Goal: Information Seeking & Learning: Check status

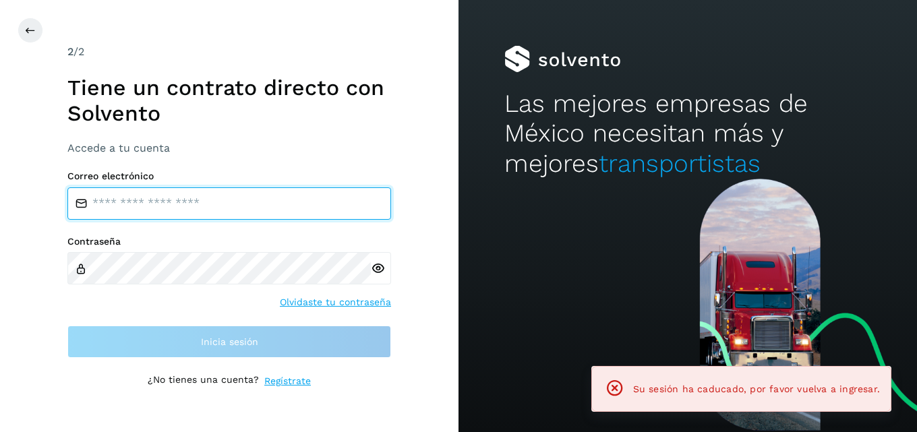
click at [115, 200] on input "email" at bounding box center [229, 204] width 324 height 32
type input "**********"
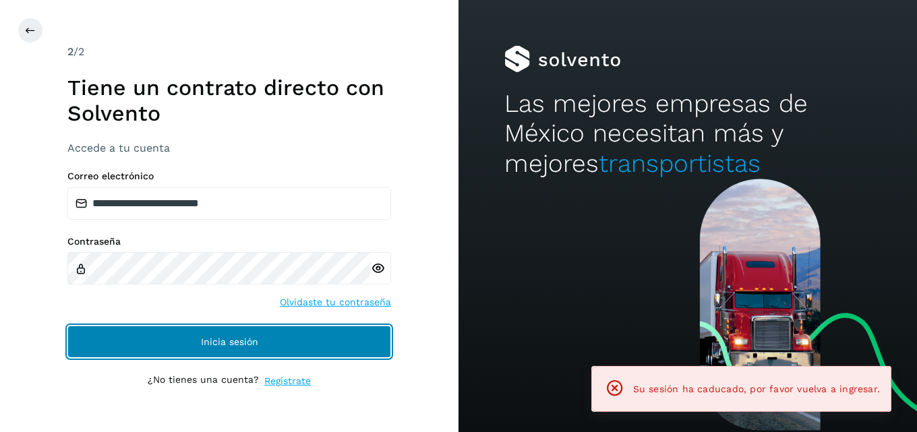
click at [221, 344] on span "Inicia sesión" at bounding box center [229, 341] width 57 height 9
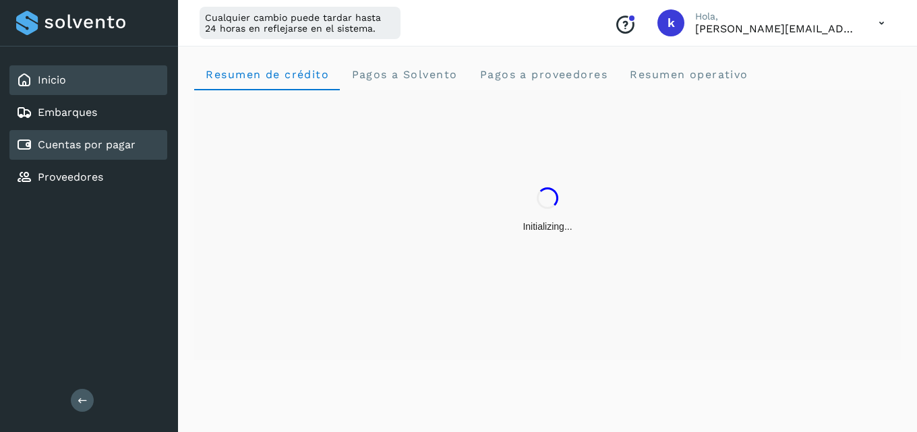
click at [95, 146] on link "Cuentas por pagar" at bounding box center [87, 144] width 98 height 13
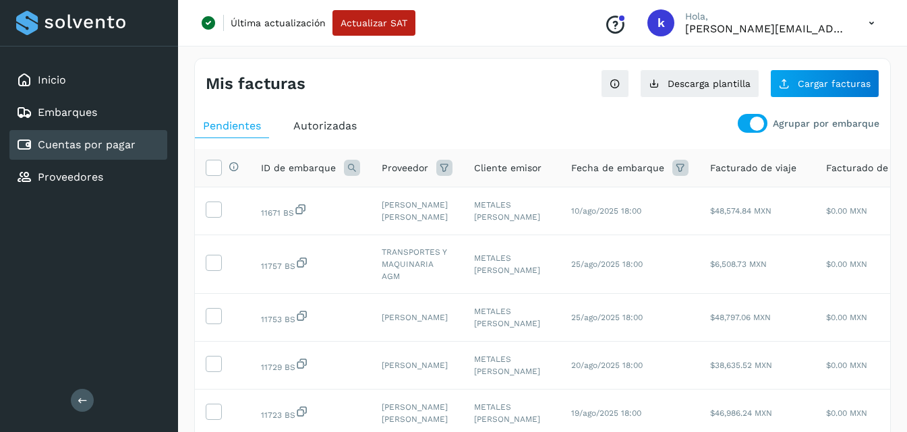
click at [351, 169] on icon at bounding box center [352, 168] width 16 height 16
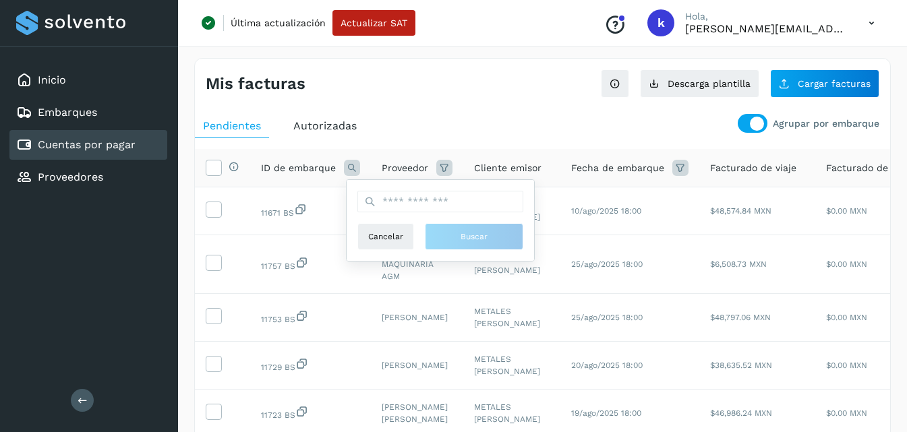
click at [351, 169] on icon at bounding box center [352, 168] width 16 height 16
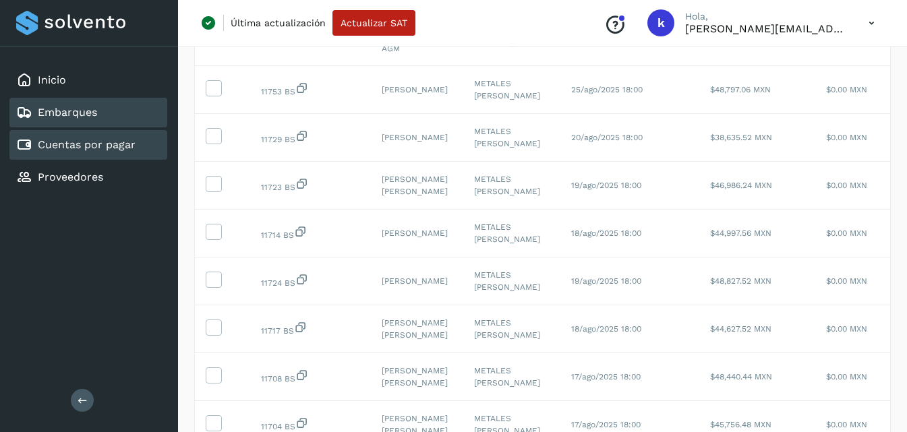
scroll to position [223, 0]
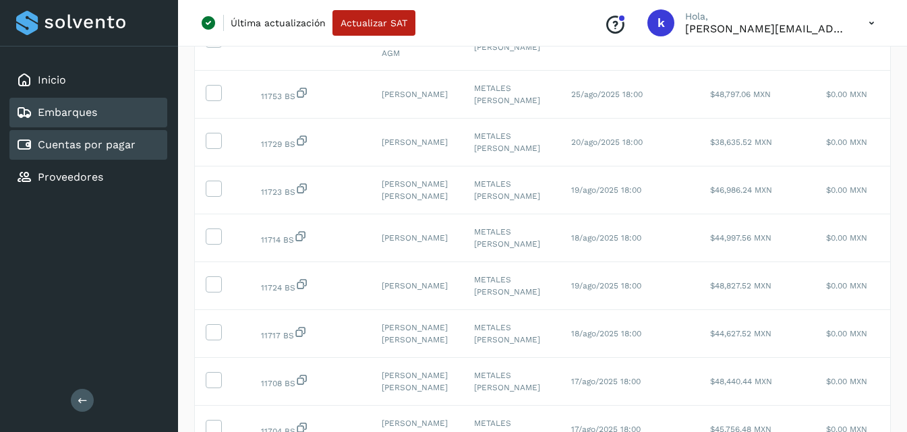
click at [94, 116] on link "Embarques" at bounding box center [67, 112] width 59 height 13
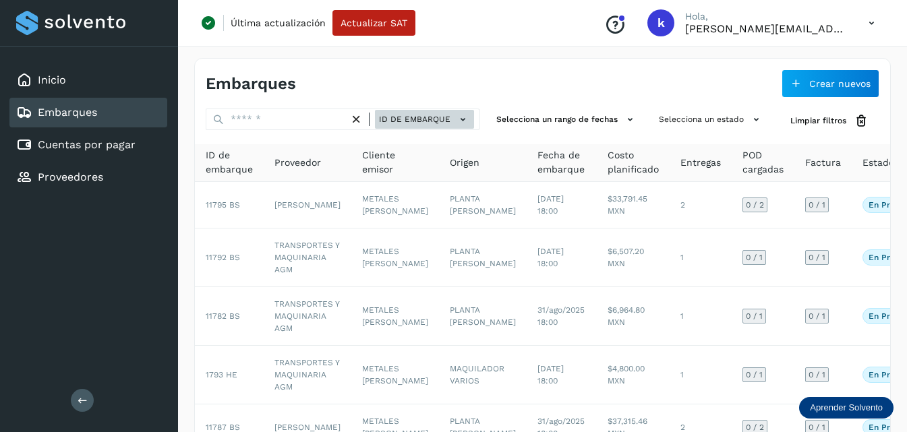
click at [399, 117] on span "ID de embarque" at bounding box center [415, 119] width 72 height 12
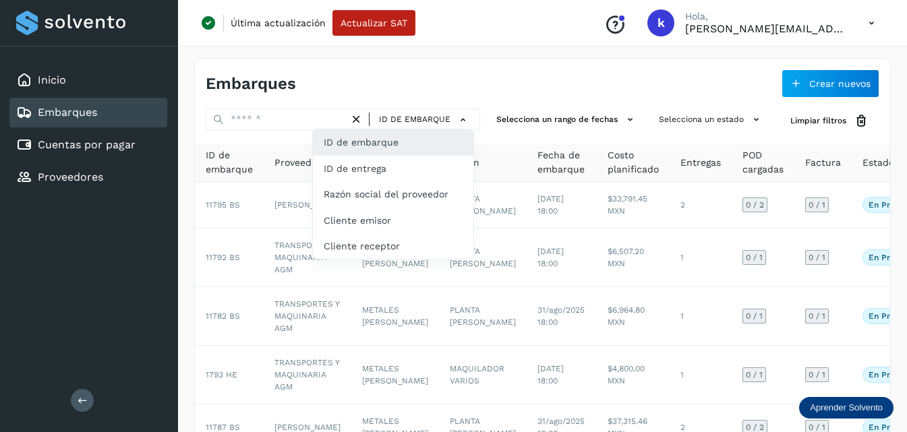
click at [266, 119] on div at bounding box center [453, 216] width 907 height 432
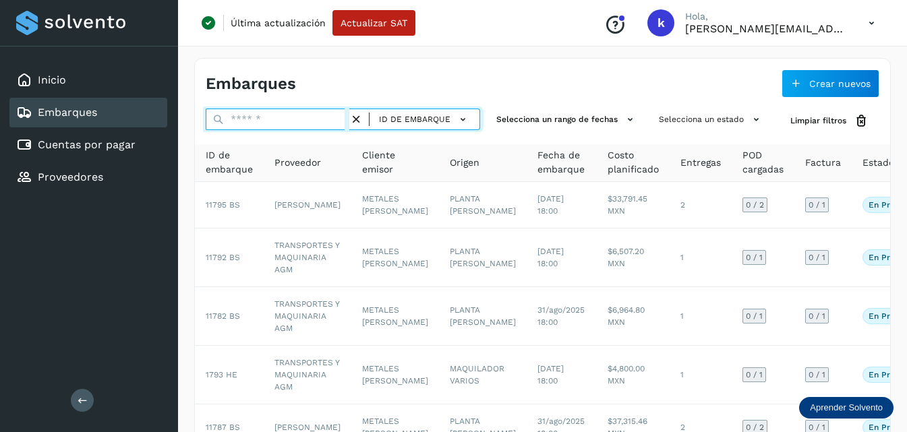
click at [267, 113] on input "text" at bounding box center [278, 120] width 144 height 22
paste input "**********"
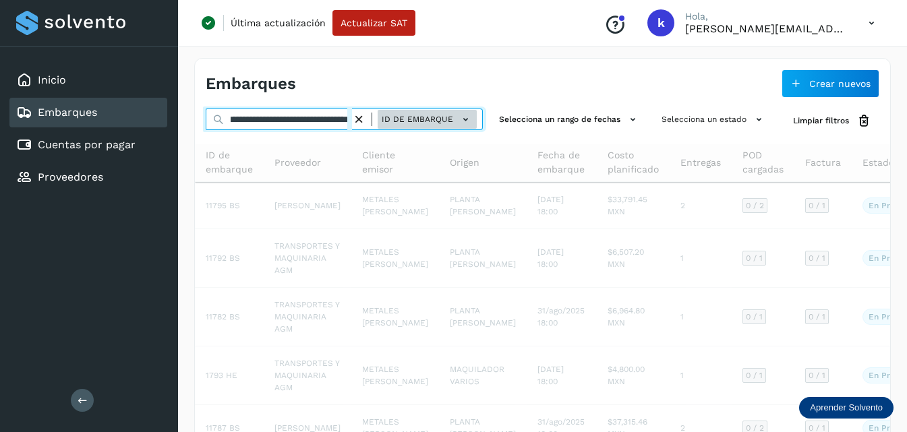
type input "**********"
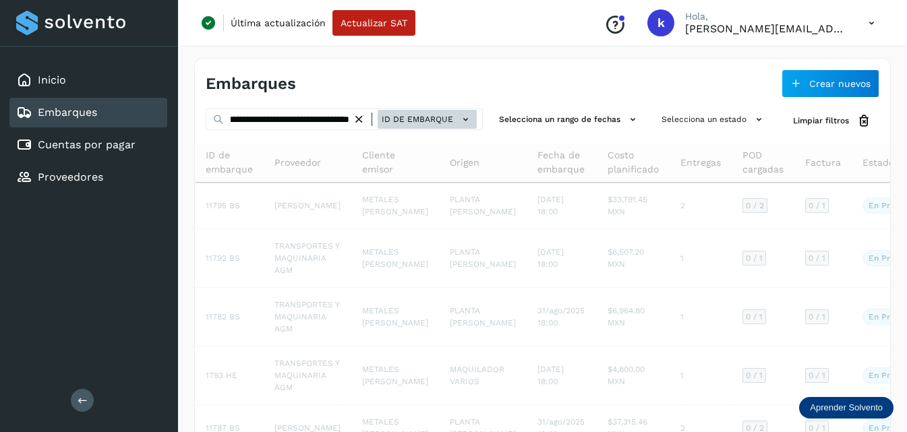
scroll to position [0, 0]
click at [390, 119] on span "ID de embarque" at bounding box center [418, 119] width 72 height 12
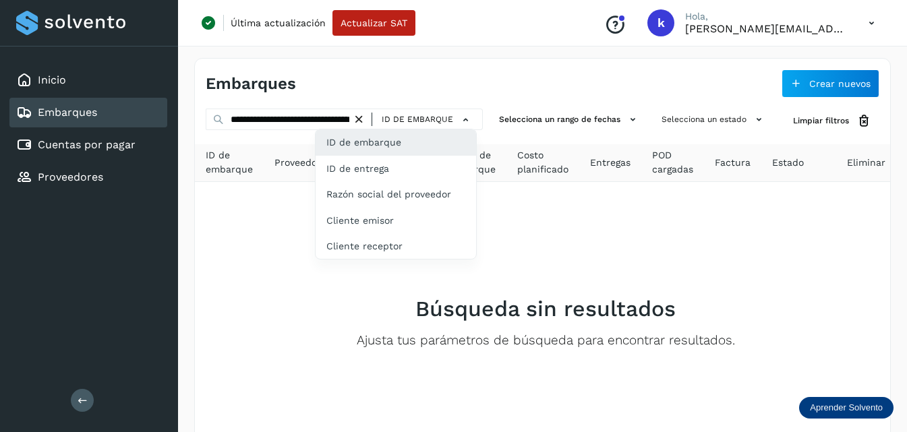
click at [431, 74] on div at bounding box center [453, 216] width 907 height 432
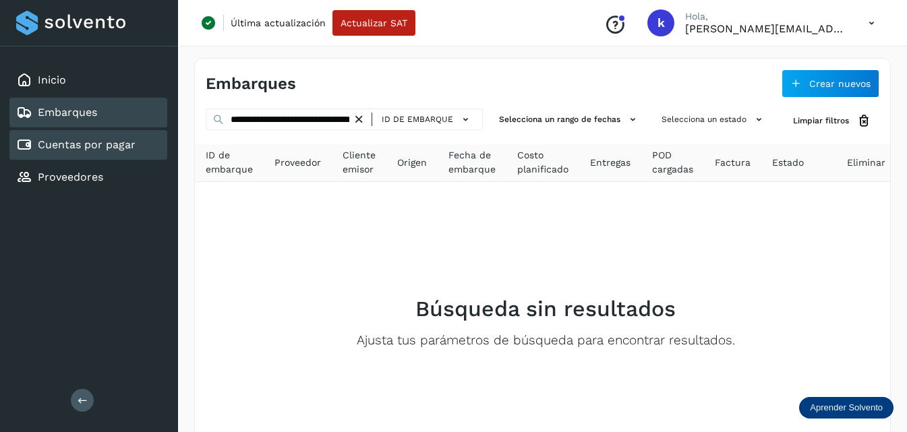
click at [78, 142] on link "Cuentas por pagar" at bounding box center [87, 144] width 98 height 13
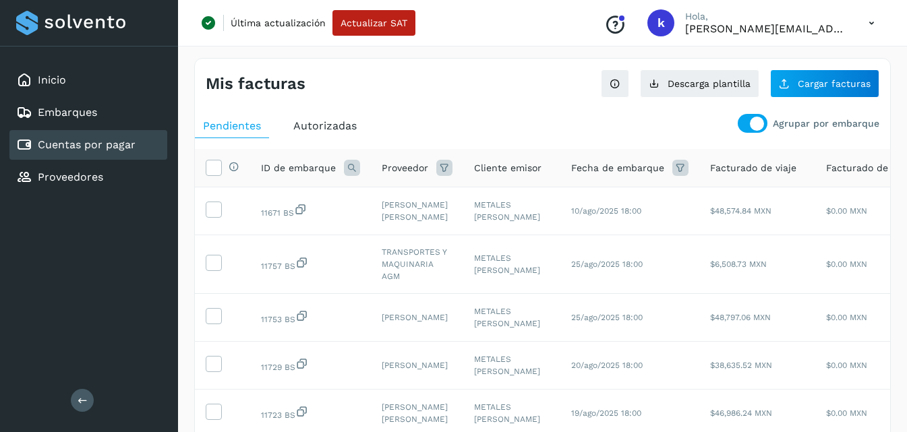
click at [299, 126] on span "Autorizadas" at bounding box center [324, 125] width 63 height 13
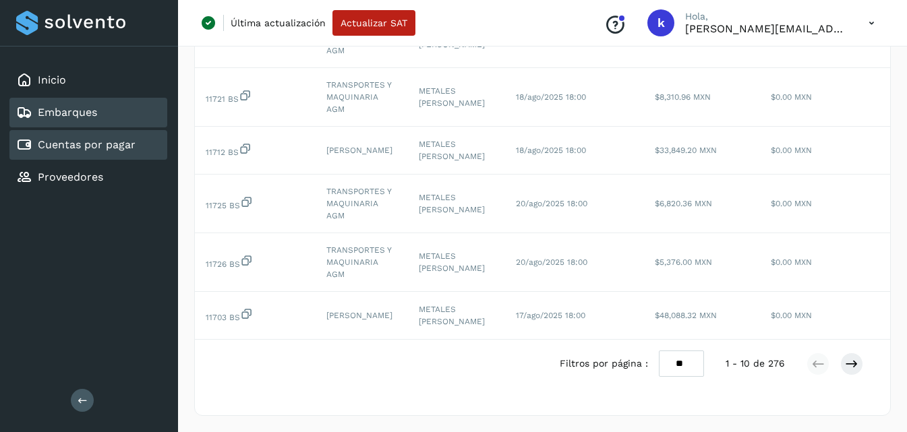
click at [100, 112] on div "Embarques" at bounding box center [88, 113] width 158 height 30
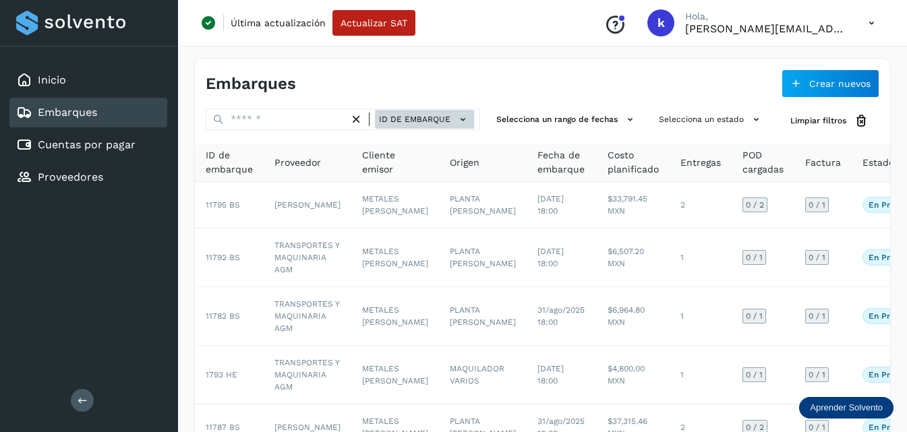
click at [434, 113] on span "ID de embarque" at bounding box center [415, 119] width 72 height 12
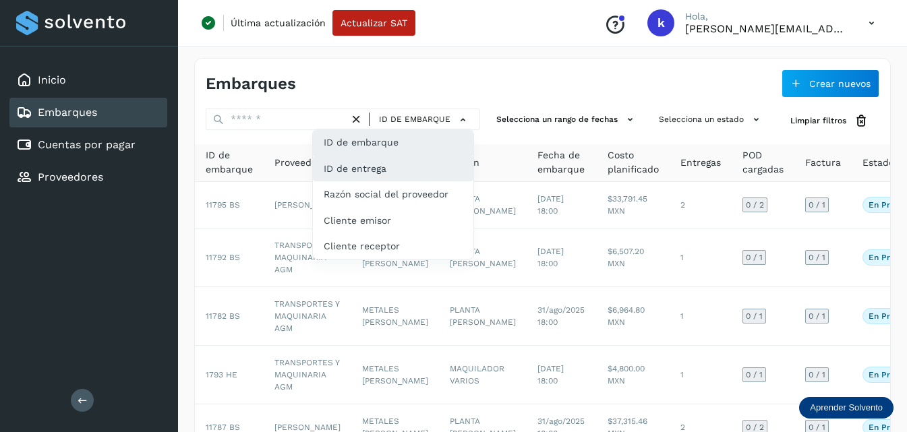
click at [395, 162] on div "ID de entrega" at bounding box center [393, 169] width 161 height 26
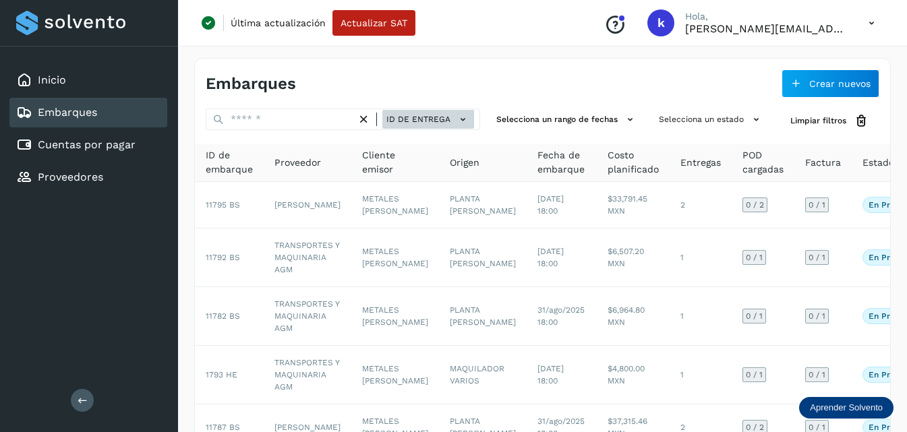
click at [420, 114] on span "ID de entrega" at bounding box center [419, 119] width 64 height 12
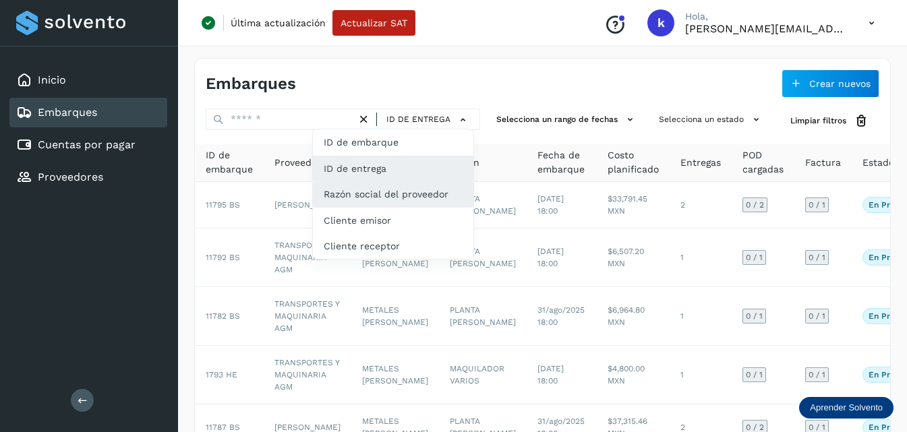
click at [407, 196] on div "Razón social del proveedor" at bounding box center [393, 194] width 161 height 26
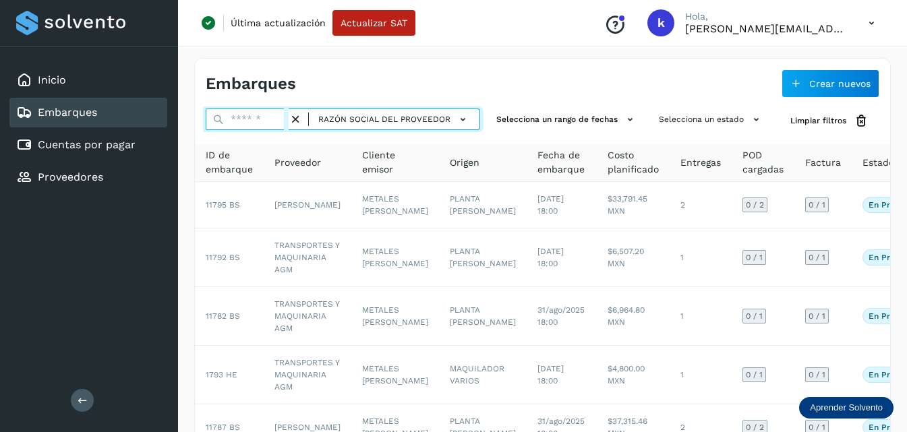
click at [267, 116] on input "text" at bounding box center [247, 120] width 83 height 22
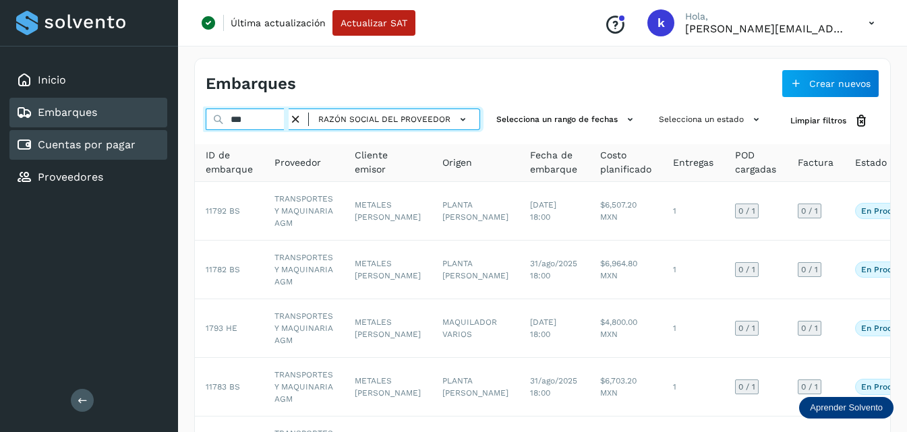
type input "***"
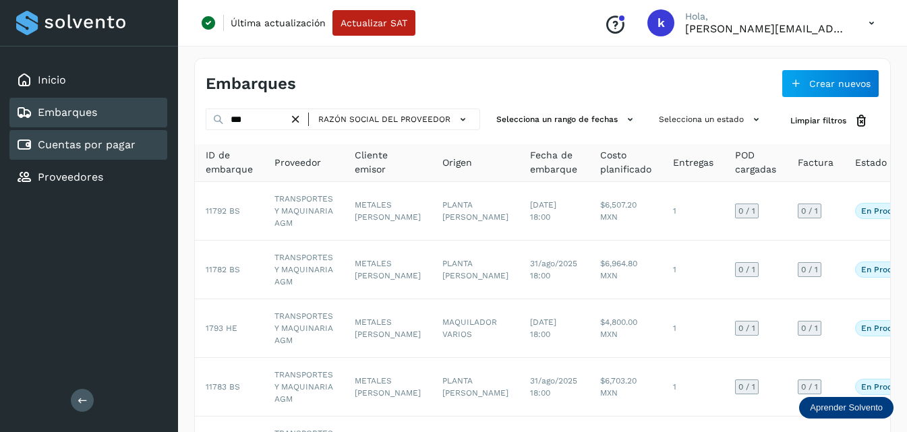
click at [90, 139] on link "Cuentas por pagar" at bounding box center [87, 144] width 98 height 13
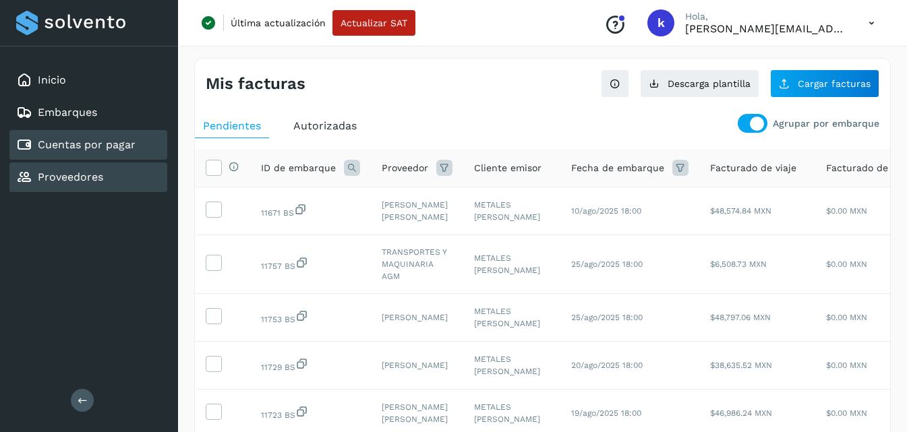
click at [97, 171] on link "Proveedores" at bounding box center [70, 177] width 65 height 13
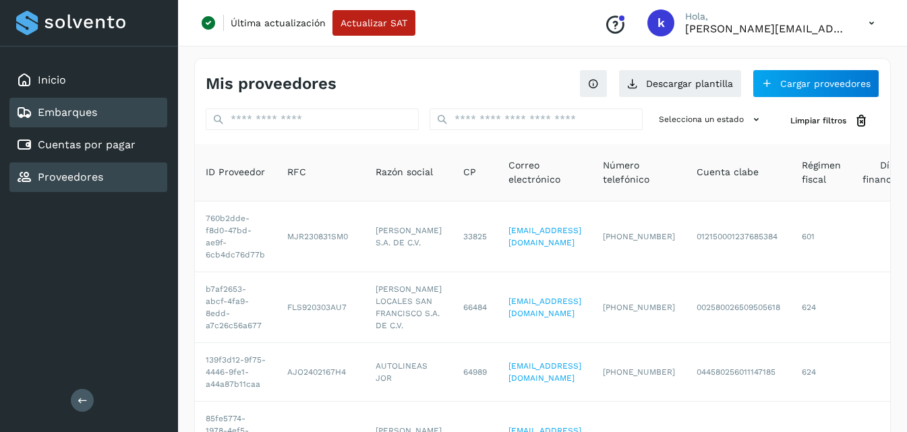
click at [98, 110] on div "Embarques" at bounding box center [88, 113] width 158 height 30
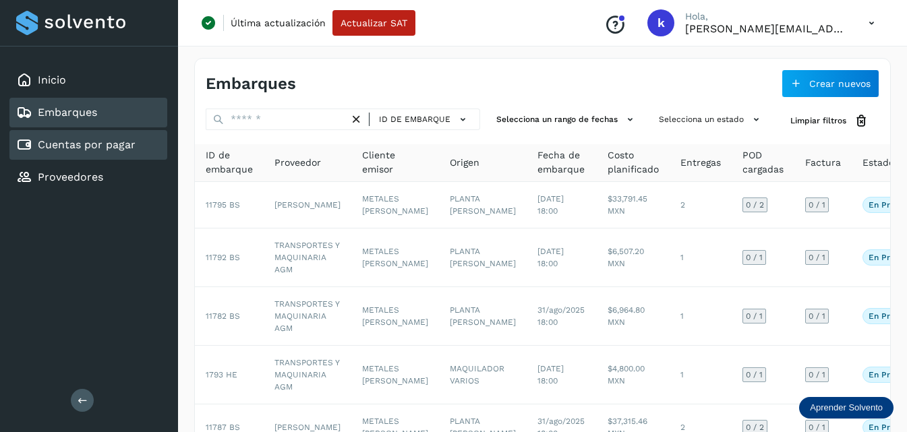
click at [124, 149] on link "Cuentas por pagar" at bounding box center [87, 144] width 98 height 13
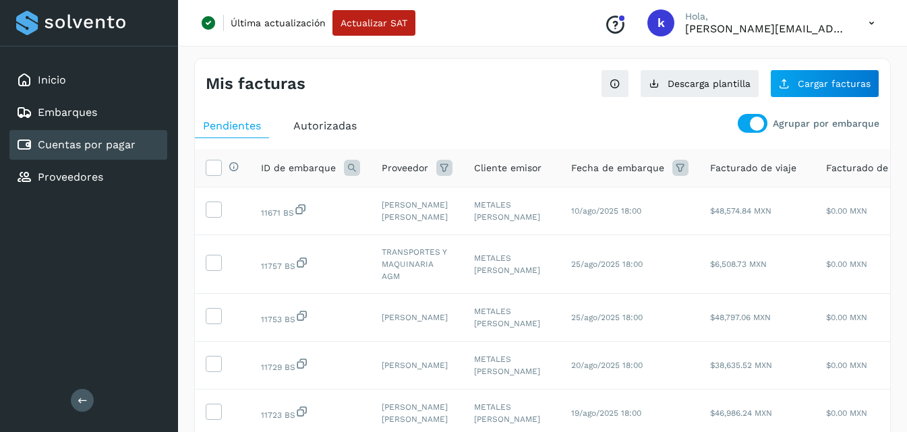
click at [342, 124] on span "Autorizadas" at bounding box center [324, 125] width 63 height 13
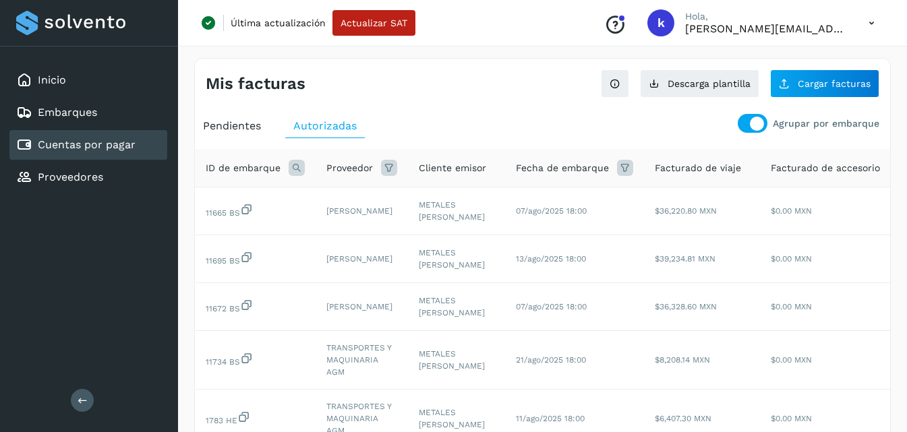
click at [388, 165] on icon at bounding box center [389, 168] width 16 height 16
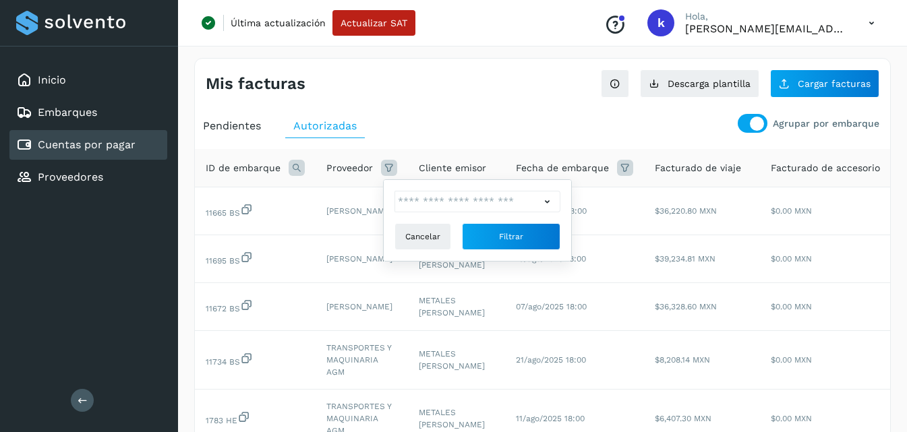
click at [549, 200] on icon at bounding box center [547, 202] width 14 height 14
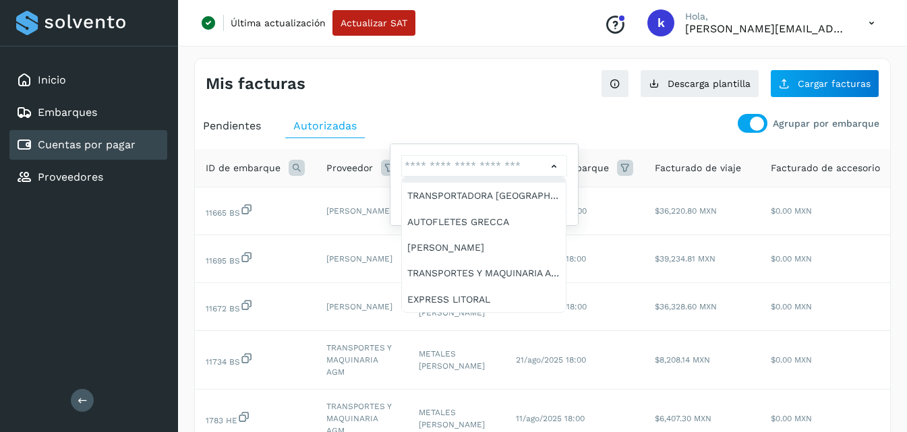
scroll to position [67, 0]
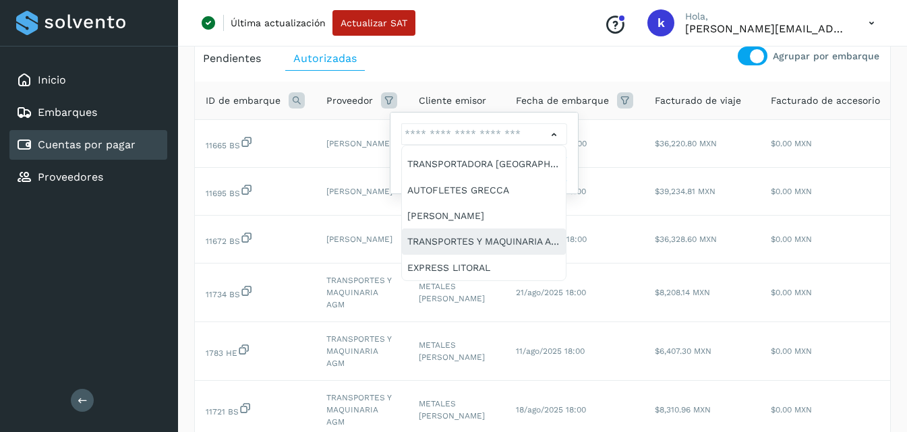
click at [494, 239] on div "TRANSPORTES Y MAQUINARIA AGM" at bounding box center [483, 241] width 153 height 15
type input "**********"
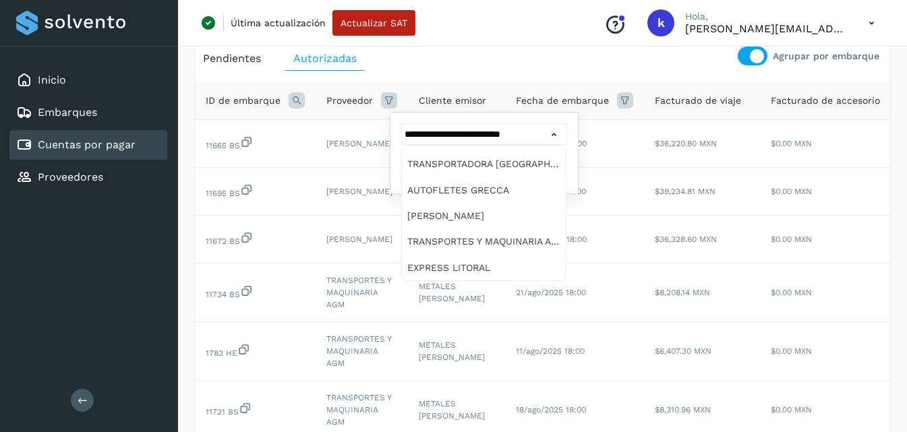
scroll to position [0, 0]
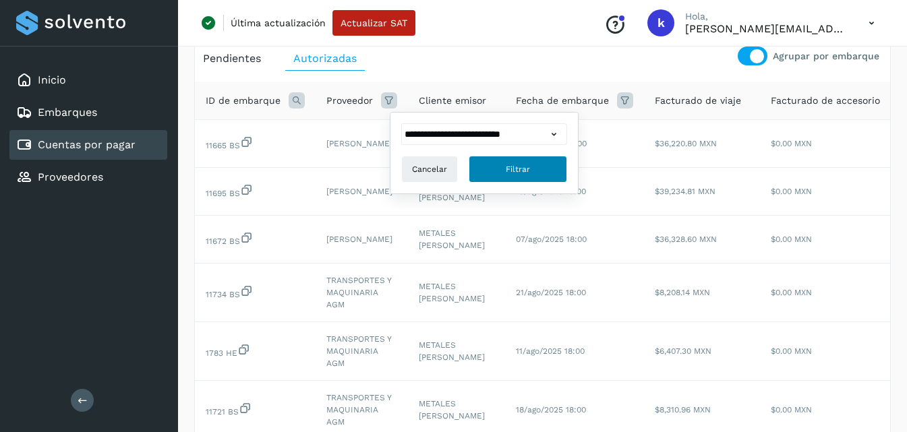
click at [505, 176] on button "Filtrar" at bounding box center [518, 169] width 98 height 27
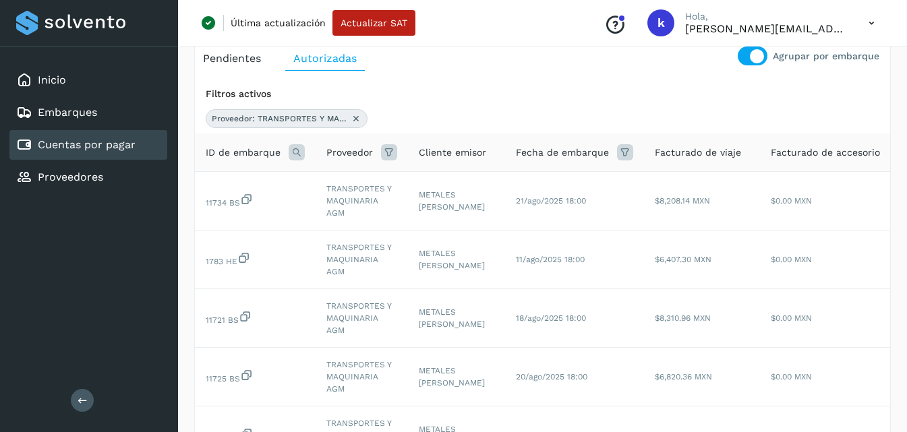
click at [355, 119] on icon at bounding box center [356, 118] width 11 height 11
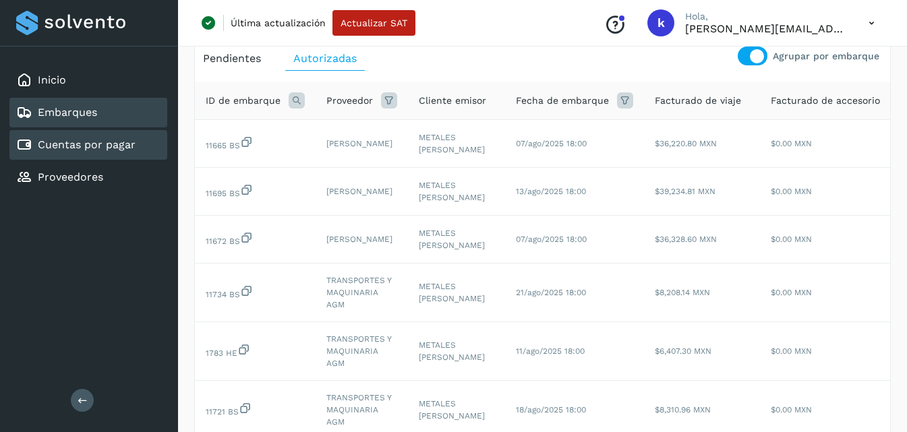
click at [102, 113] on div "Embarques" at bounding box center [88, 113] width 158 height 30
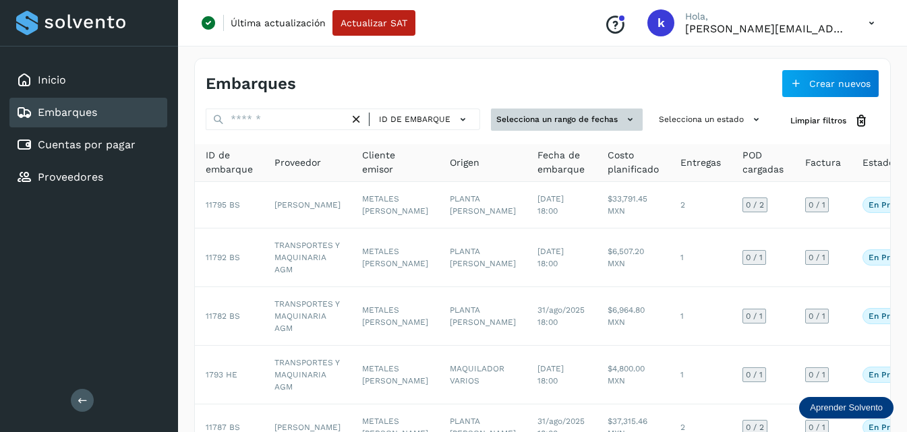
click at [519, 125] on button "Selecciona un rango de fechas" at bounding box center [567, 120] width 152 height 22
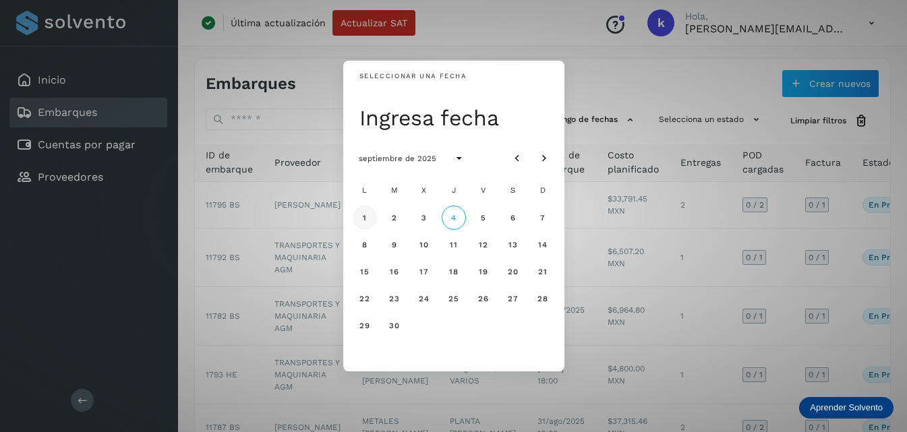
click at [372, 216] on button "1" at bounding box center [365, 218] width 24 height 24
click at [639, 78] on div "Seleccionar una fecha lun, [DATE] septiembre de 2025 L M X J V S D 1 2 3 4 5 6 …" at bounding box center [453, 216] width 907 height 432
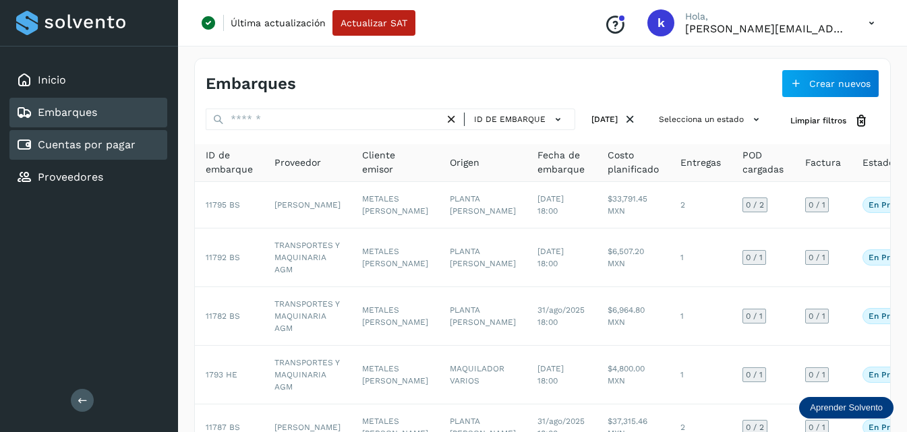
click at [114, 142] on link "Cuentas por pagar" at bounding box center [87, 144] width 98 height 13
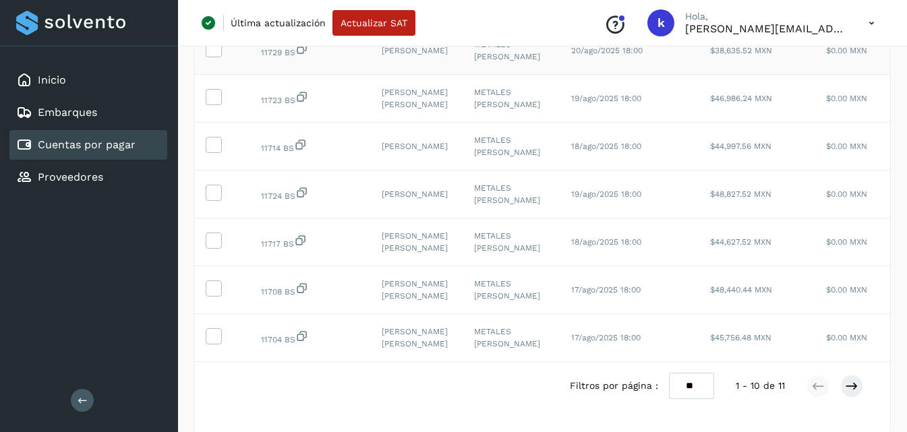
scroll to position [337, 0]
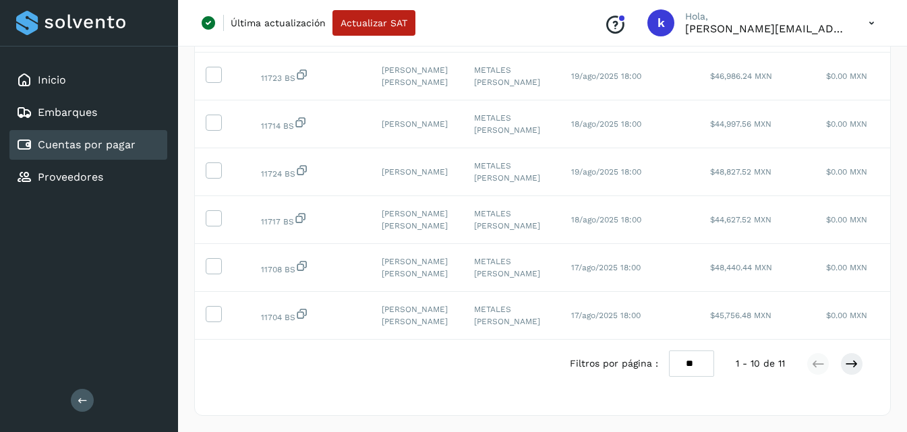
click at [681, 377] on select "** ** **" at bounding box center [691, 364] width 45 height 26
select select "**"
click at [671, 351] on select "** ** **" at bounding box center [691, 364] width 45 height 26
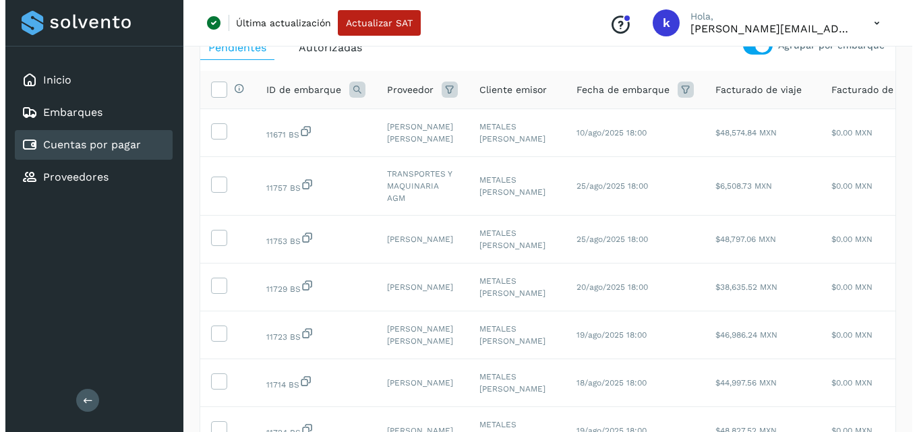
scroll to position [0, 0]
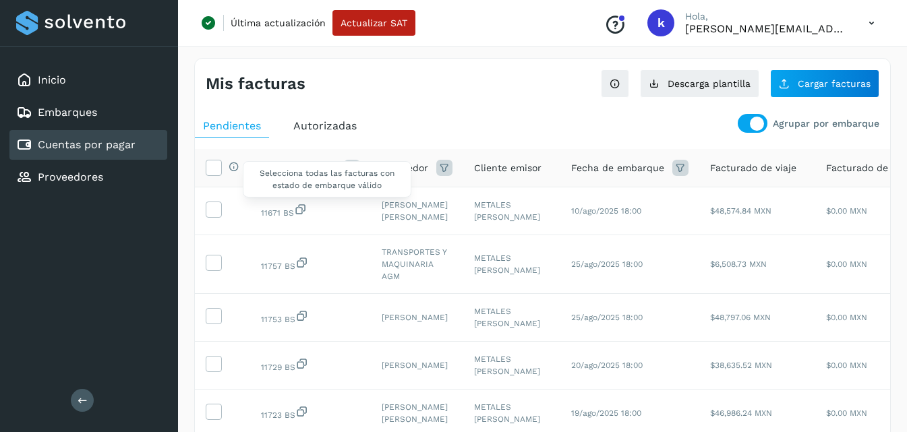
click at [274, 169] on span "Selecciona todas las facturas con estado de embarque válido" at bounding box center [327, 179] width 169 height 36
click at [358, 161] on span "Selecciona todas las facturas con estado de embarque válido" at bounding box center [327, 179] width 169 height 36
click at [354, 169] on icon at bounding box center [352, 168] width 16 height 16
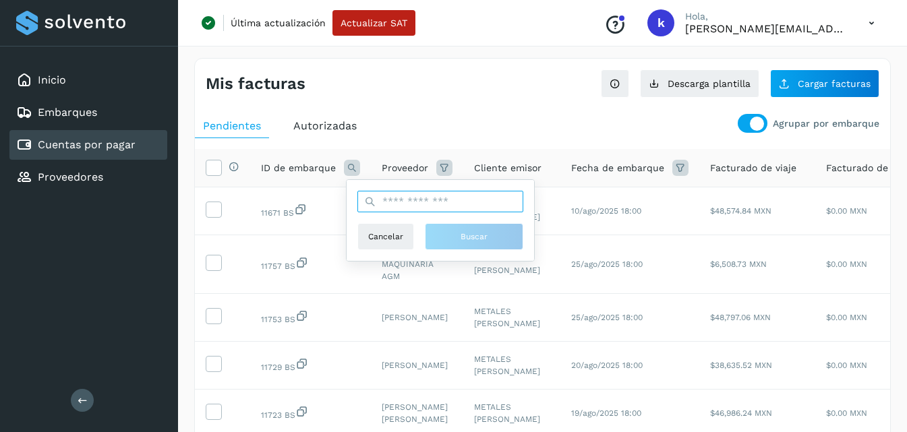
click at [400, 198] on input "text" at bounding box center [441, 202] width 166 height 22
type input "*****"
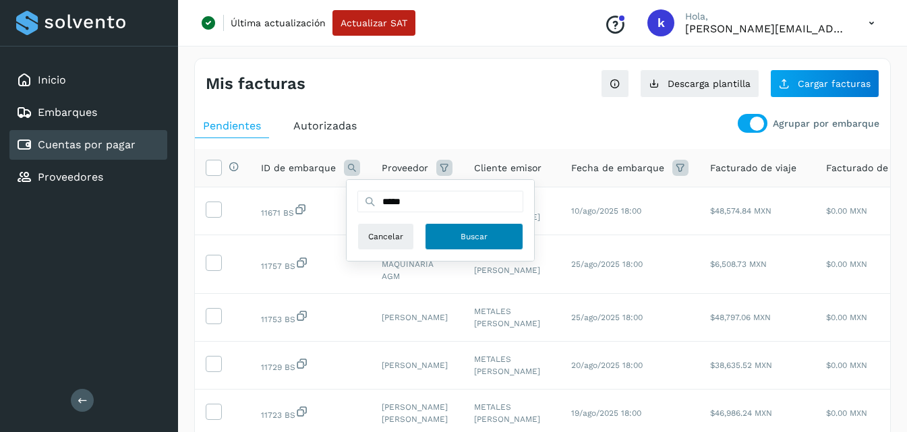
click at [461, 236] on span "Buscar" at bounding box center [474, 237] width 27 height 12
select select "**"
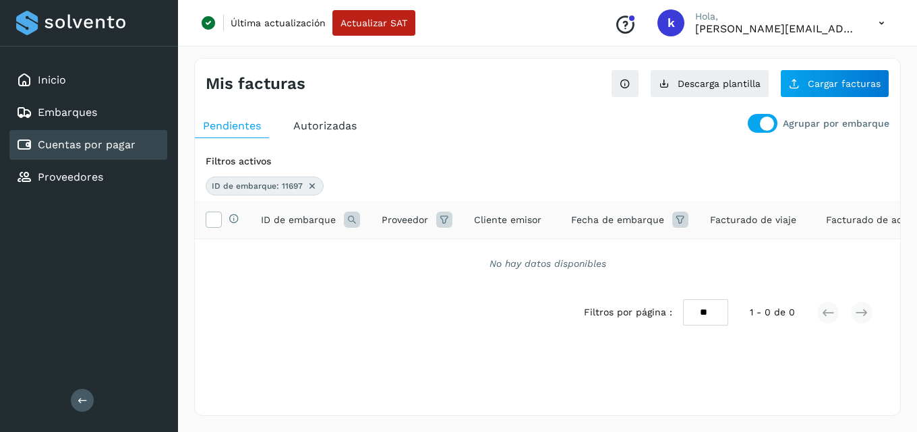
click at [332, 126] on span "Autorizadas" at bounding box center [324, 125] width 63 height 13
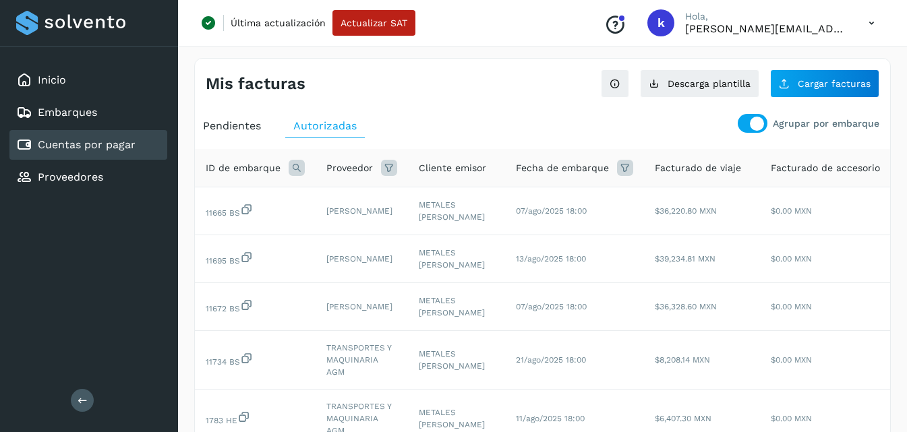
click at [297, 169] on icon at bounding box center [297, 168] width 16 height 16
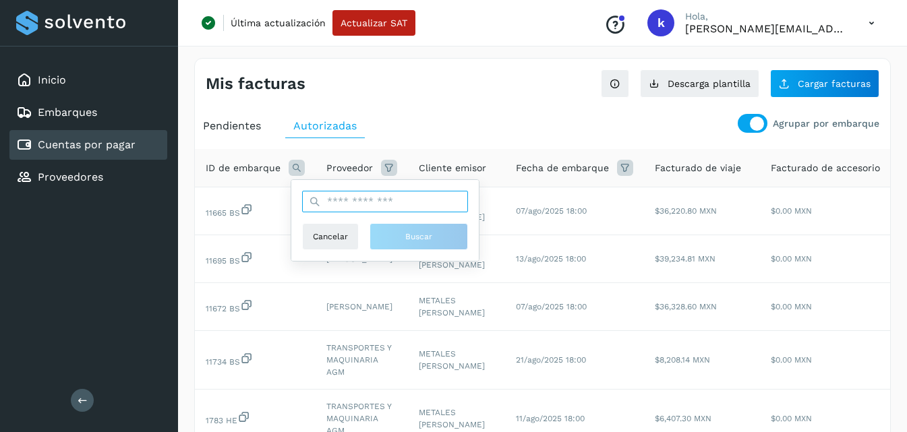
click at [357, 208] on input "text" at bounding box center [385, 202] width 166 height 22
type input "*****"
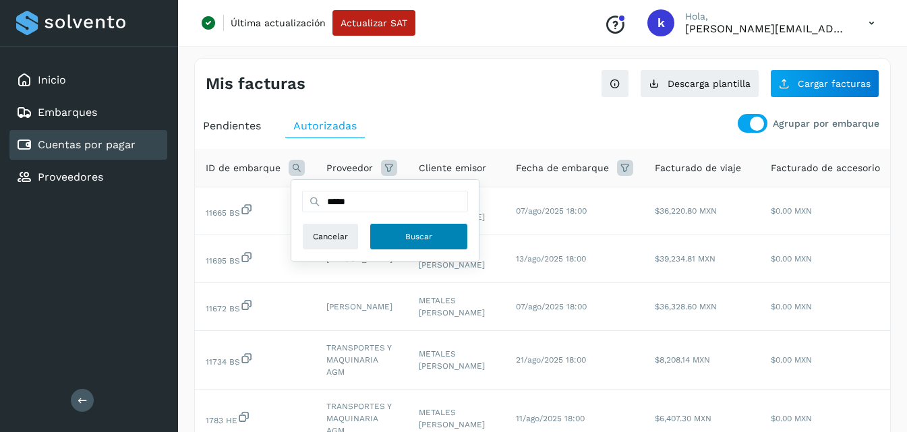
click at [420, 237] on span "Buscar" at bounding box center [418, 237] width 27 height 12
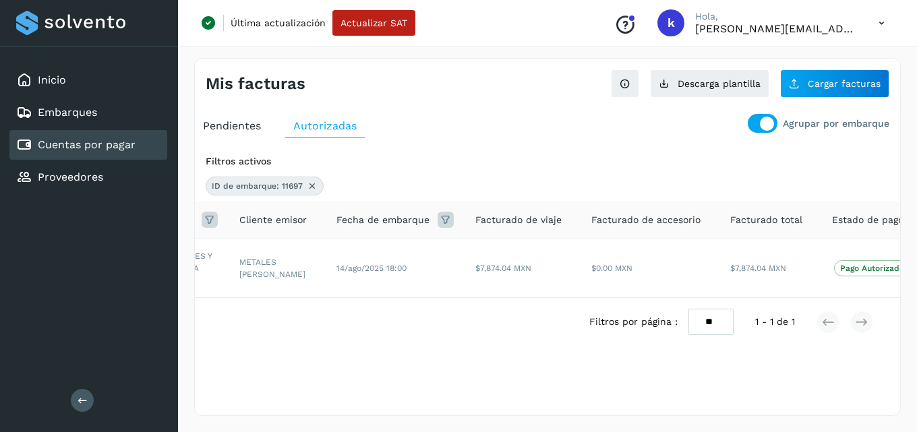
scroll to position [0, 266]
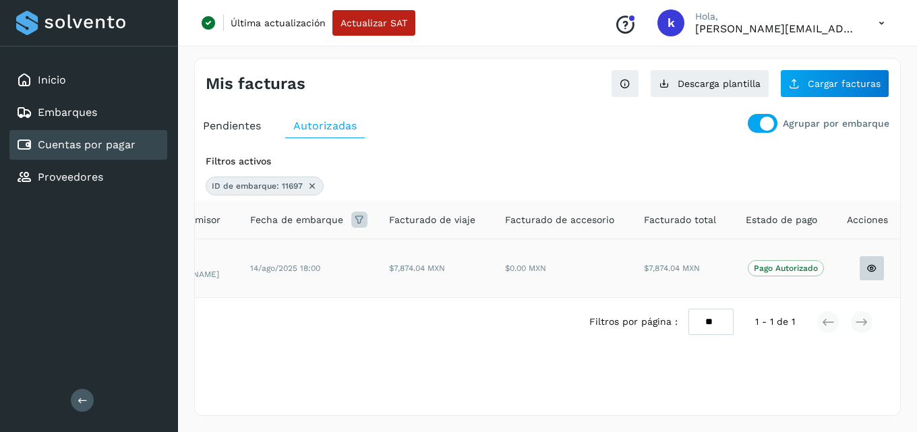
click at [871, 266] on button at bounding box center [872, 269] width 26 height 26
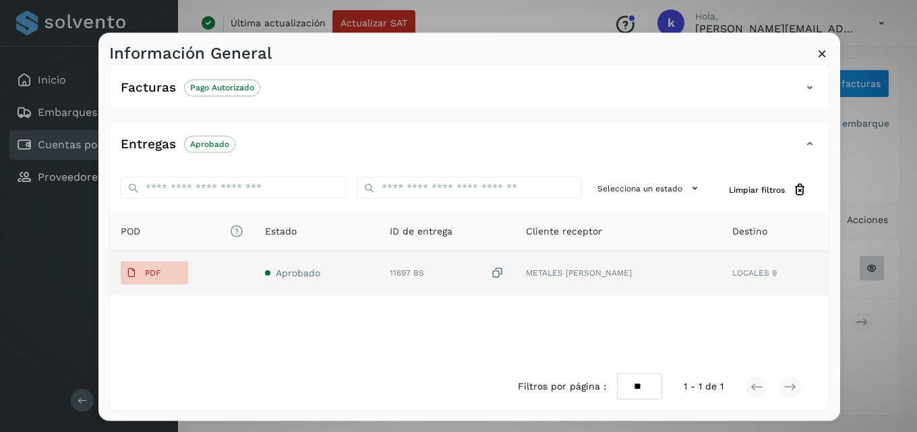
scroll to position [268, 0]
click at [152, 273] on p "PDF" at bounding box center [153, 272] width 16 height 9
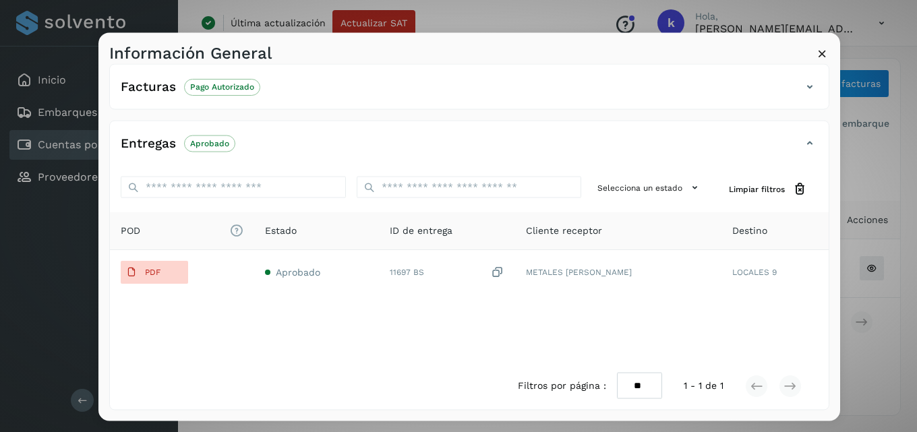
click at [813, 53] on div "Información General" at bounding box center [469, 47] width 742 height 31
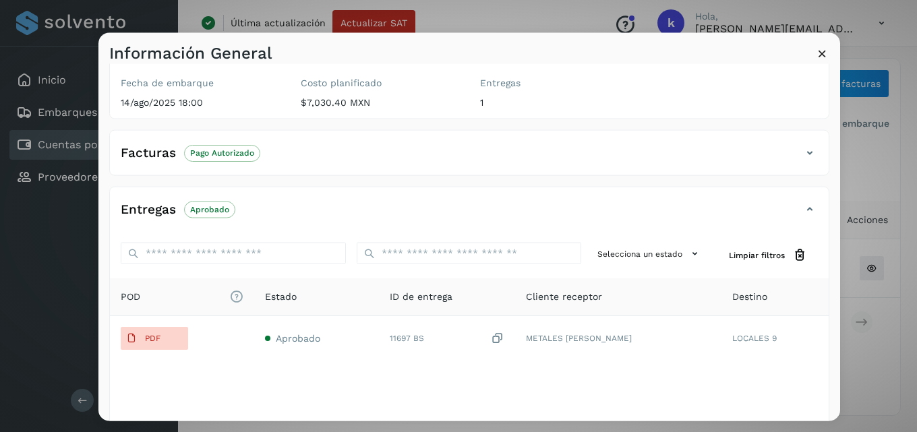
scroll to position [202, 0]
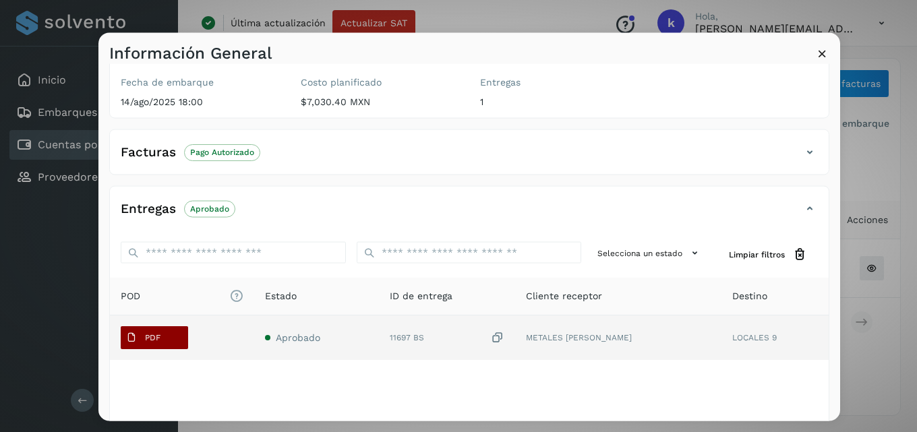
click at [162, 333] on span "PDF" at bounding box center [143, 338] width 45 height 22
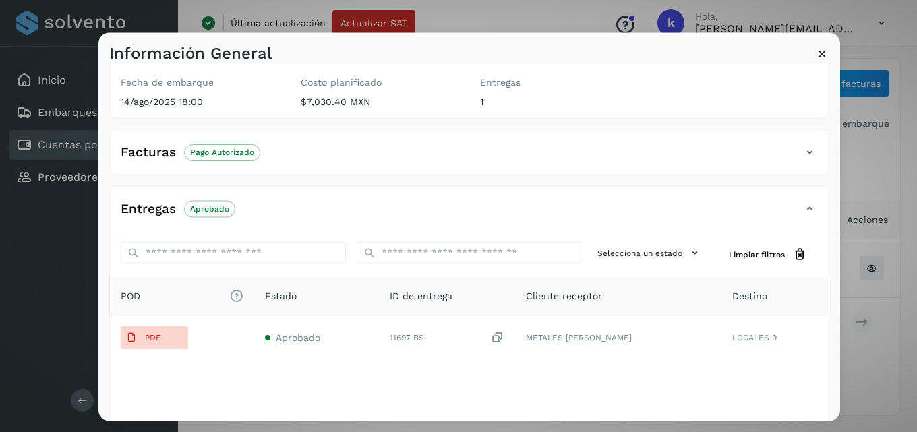
click at [821, 57] on icon at bounding box center [823, 53] width 14 height 14
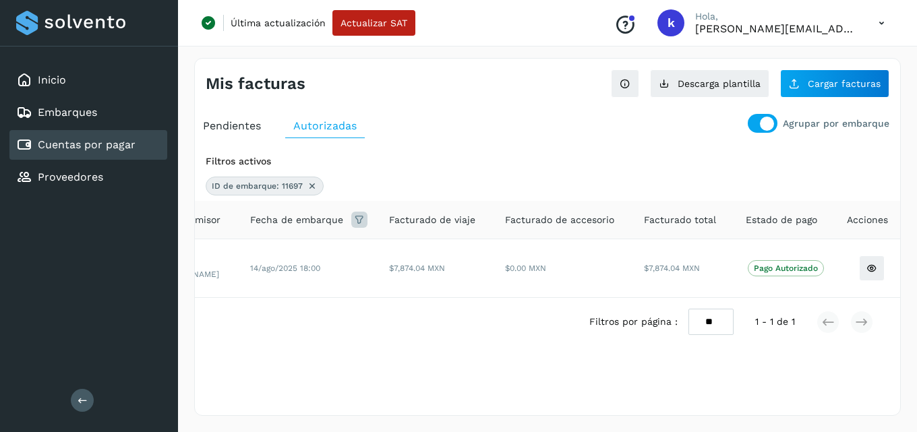
click at [317, 123] on span "Autorizadas" at bounding box center [324, 125] width 63 height 13
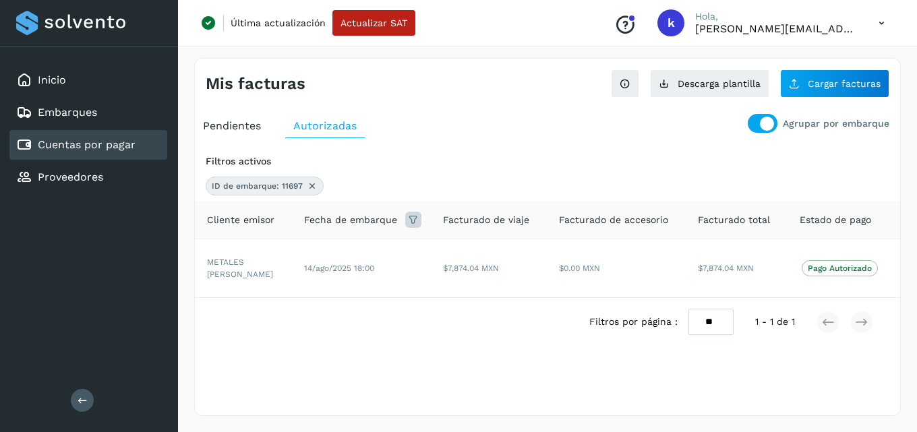
scroll to position [0, 266]
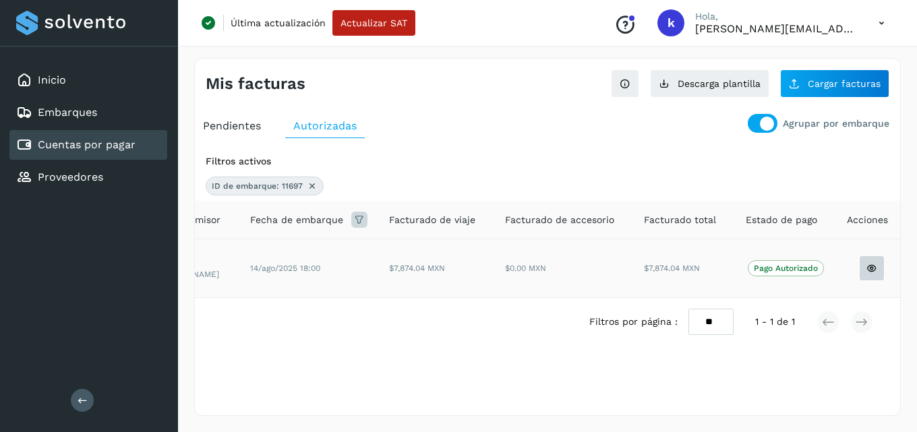
click at [869, 268] on icon at bounding box center [872, 268] width 11 height 11
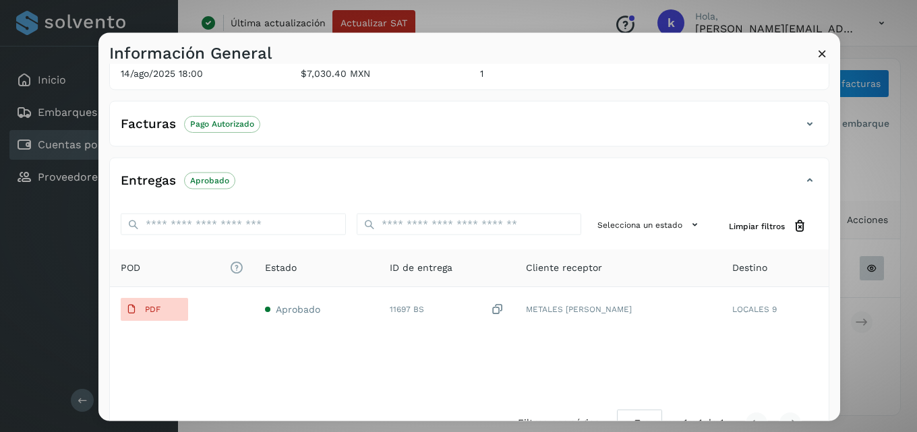
scroll to position [268, 0]
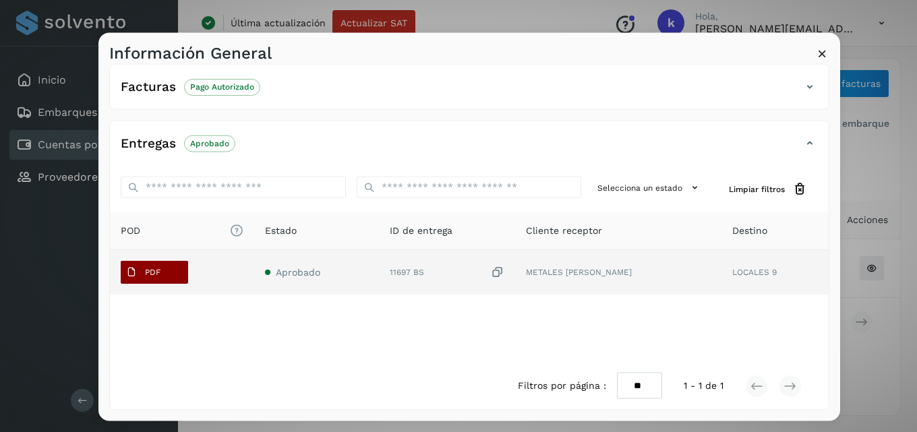
click at [152, 271] on p "PDF" at bounding box center [153, 272] width 16 height 9
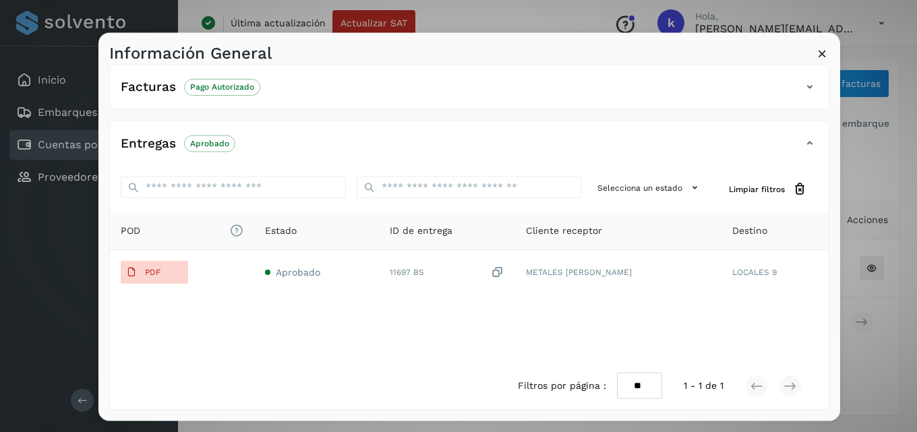
click at [823, 53] on icon at bounding box center [823, 53] width 14 height 14
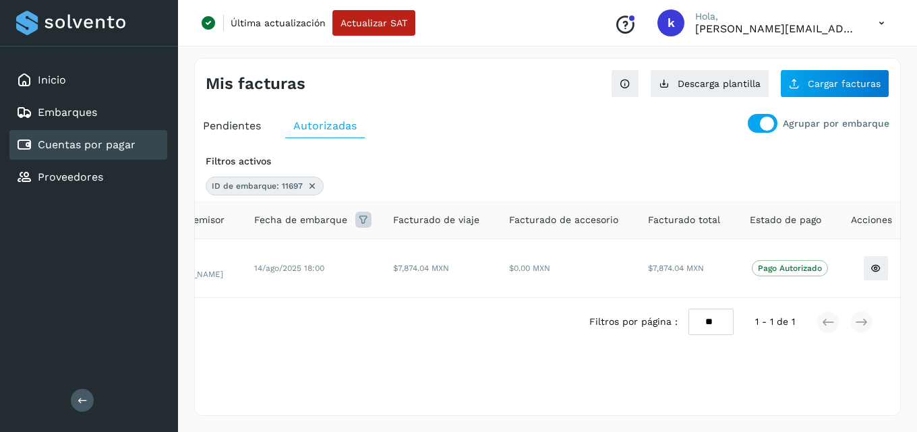
scroll to position [0, 266]
click at [867, 265] on icon at bounding box center [872, 268] width 11 height 11
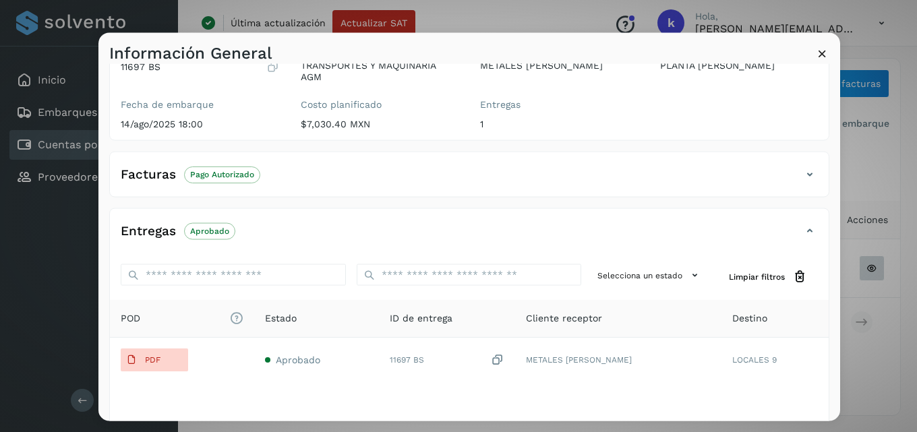
scroll to position [202, 0]
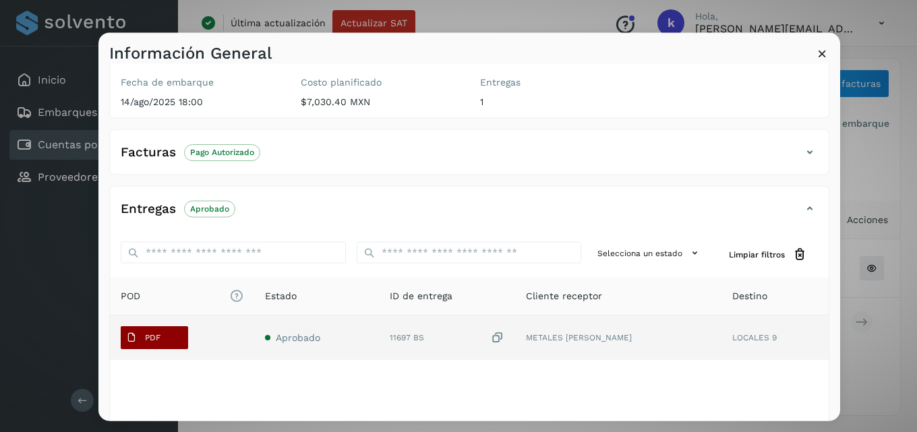
click at [161, 342] on span "PDF" at bounding box center [143, 338] width 45 height 22
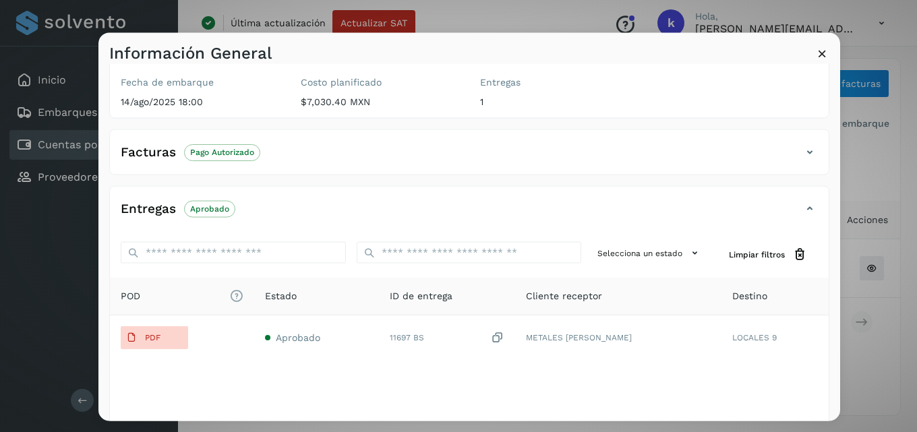
click at [820, 52] on icon at bounding box center [823, 53] width 14 height 14
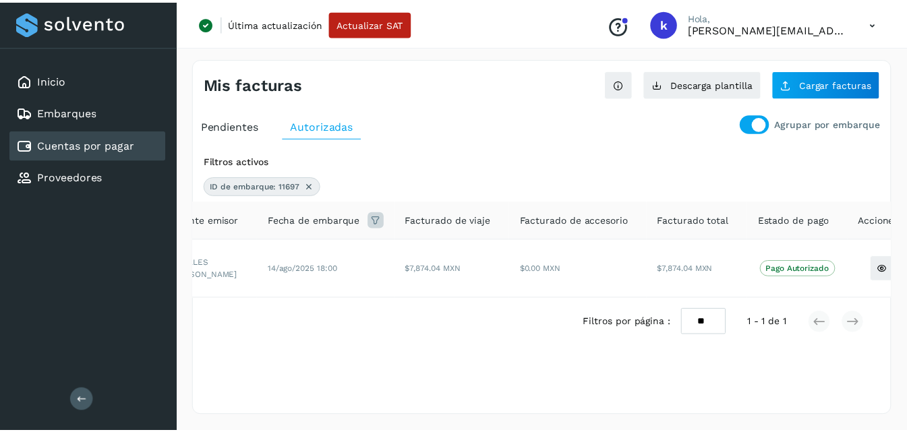
scroll to position [0, 0]
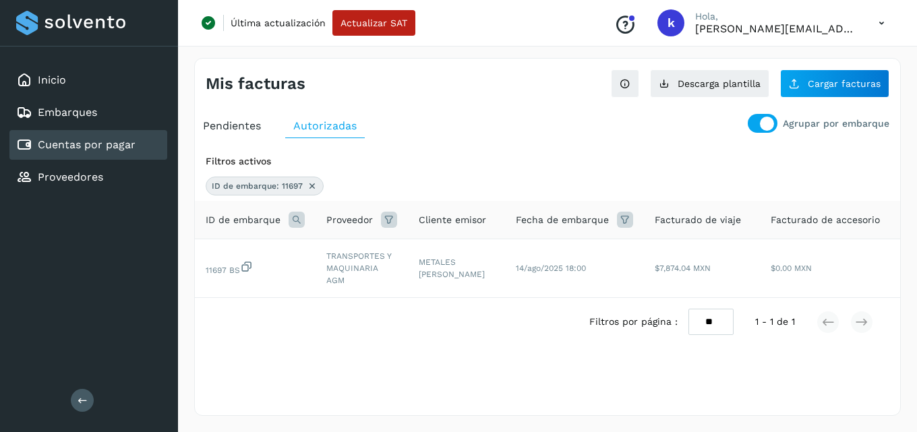
click at [310, 183] on icon at bounding box center [312, 186] width 11 height 11
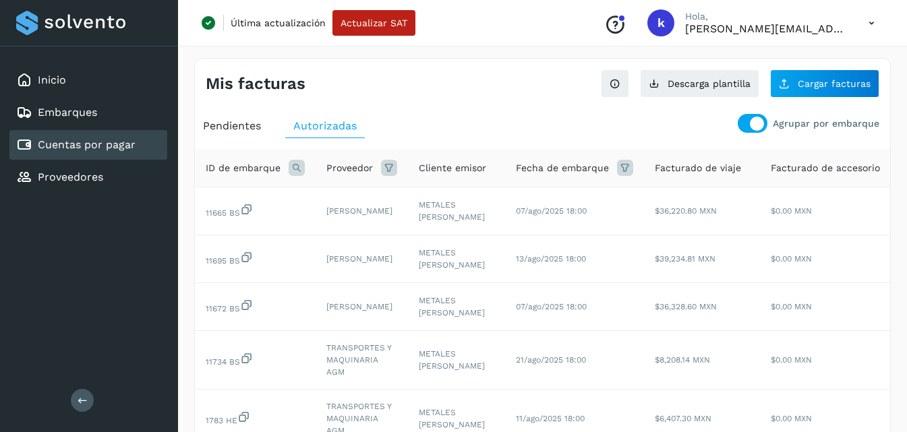
click at [300, 169] on icon at bounding box center [297, 168] width 16 height 16
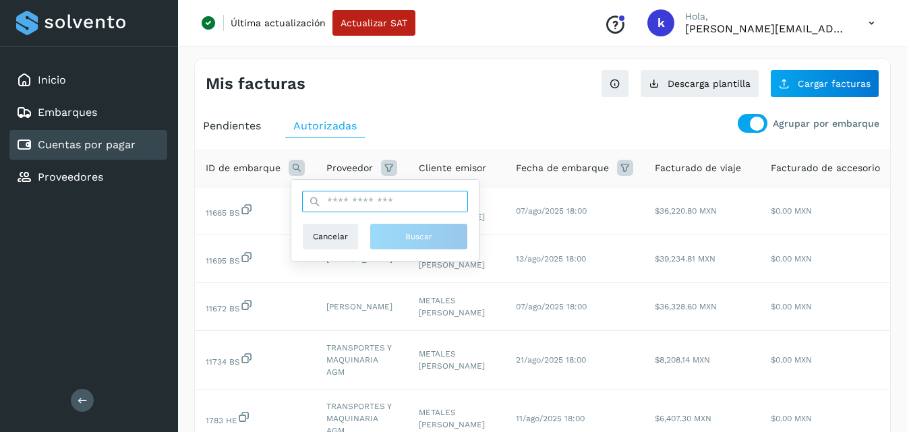
click at [382, 203] on input "text" at bounding box center [385, 202] width 166 height 22
type input "*****"
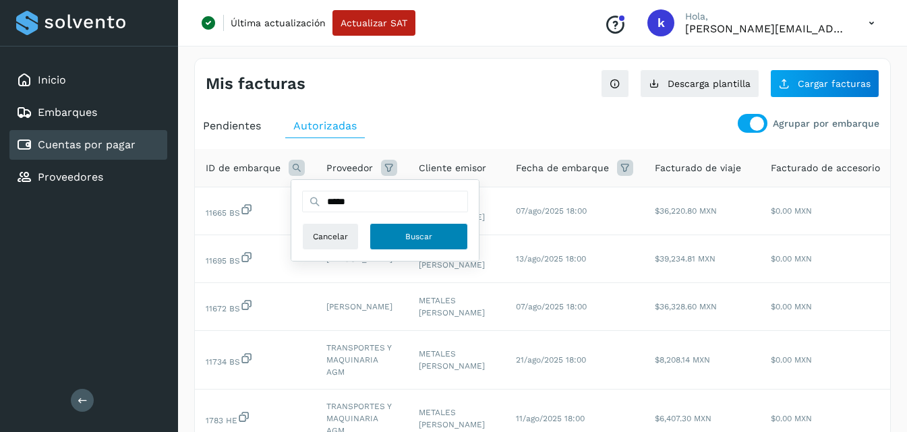
click at [402, 245] on button "Buscar" at bounding box center [419, 236] width 98 height 27
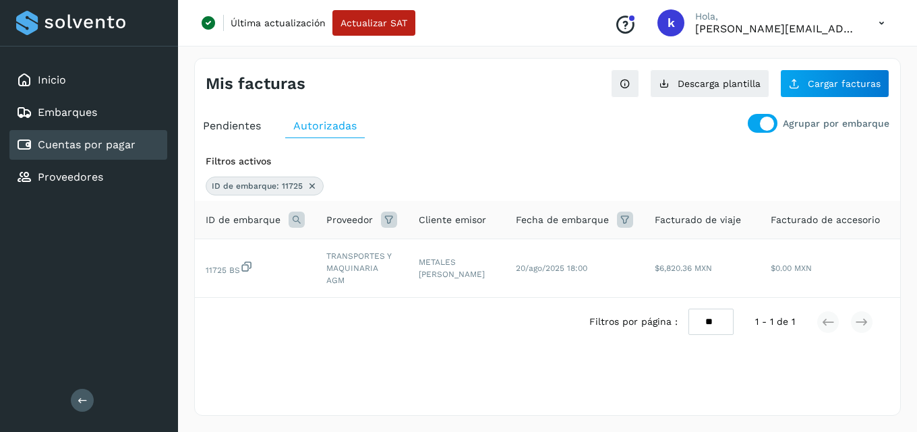
click at [88, 148] on link "Cuentas por pagar" at bounding box center [87, 144] width 98 height 13
click at [223, 127] on span "Pendientes" at bounding box center [232, 125] width 58 height 13
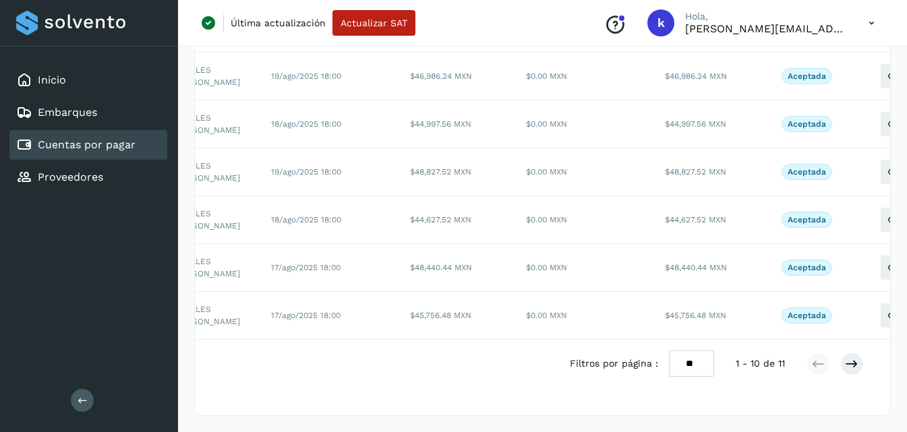
scroll to position [0, 331]
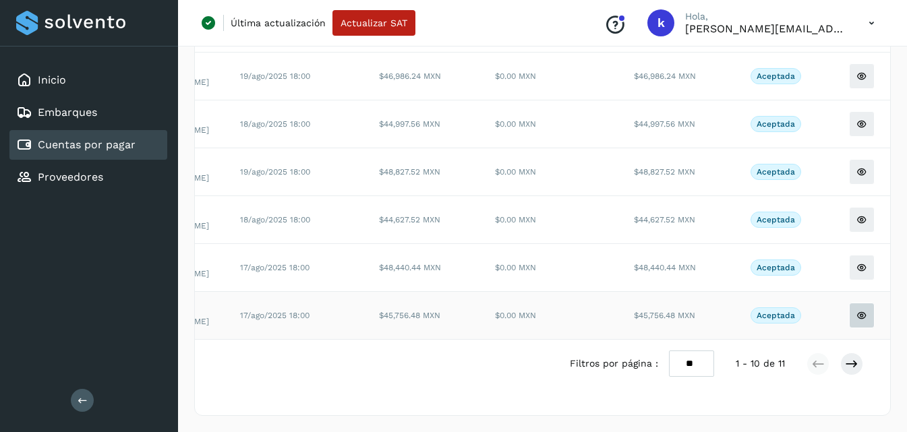
click at [857, 321] on icon at bounding box center [862, 315] width 11 height 11
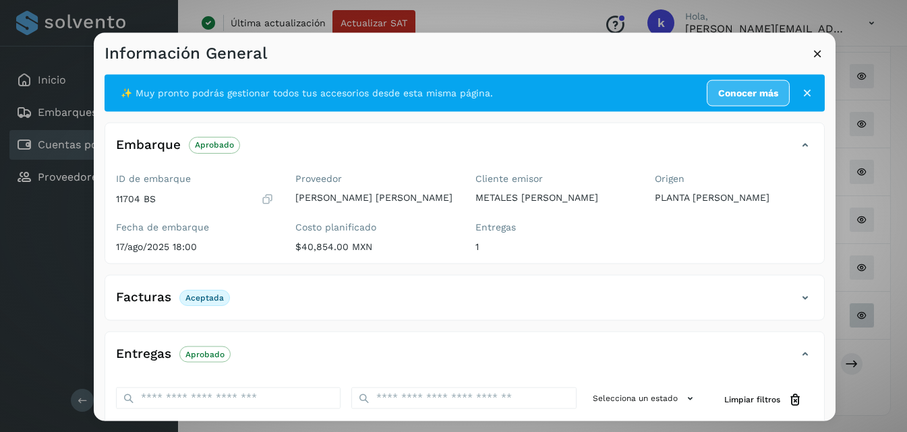
scroll to position [210, 0]
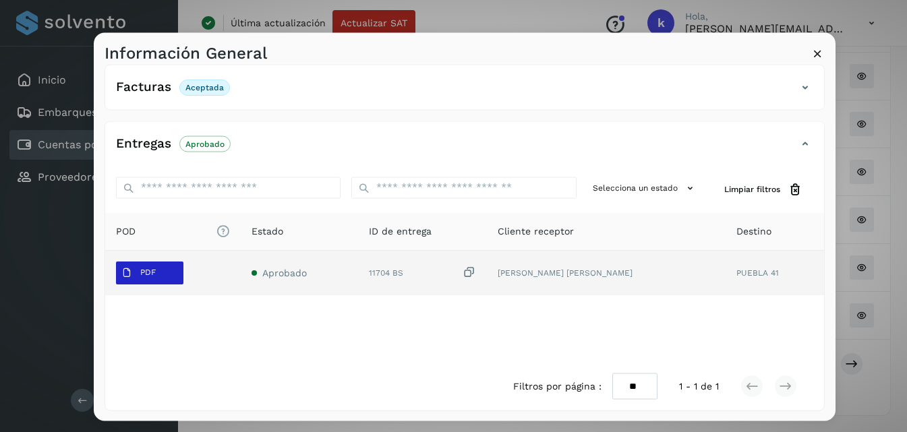
click at [138, 274] on span "PDF" at bounding box center [138, 273] width 45 height 22
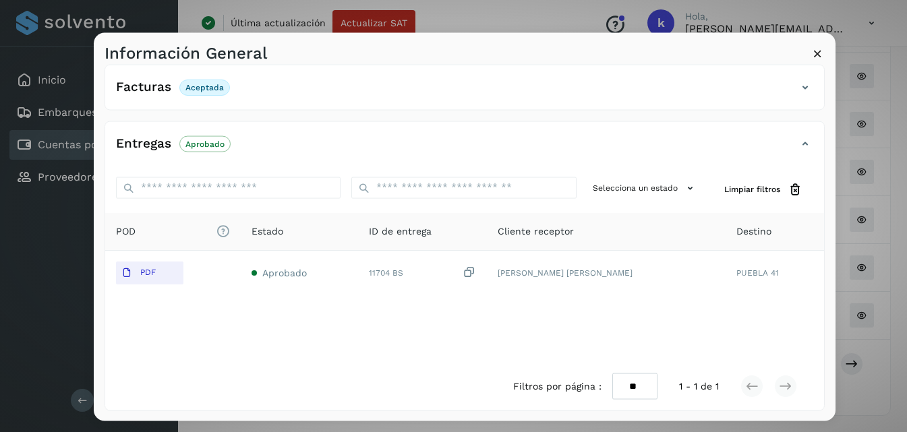
click at [818, 50] on icon at bounding box center [818, 53] width 14 height 14
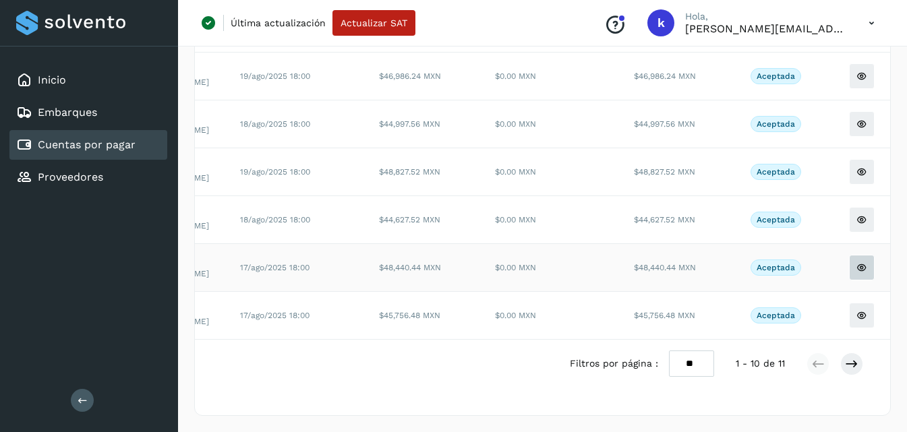
click at [859, 273] on icon at bounding box center [862, 267] width 11 height 11
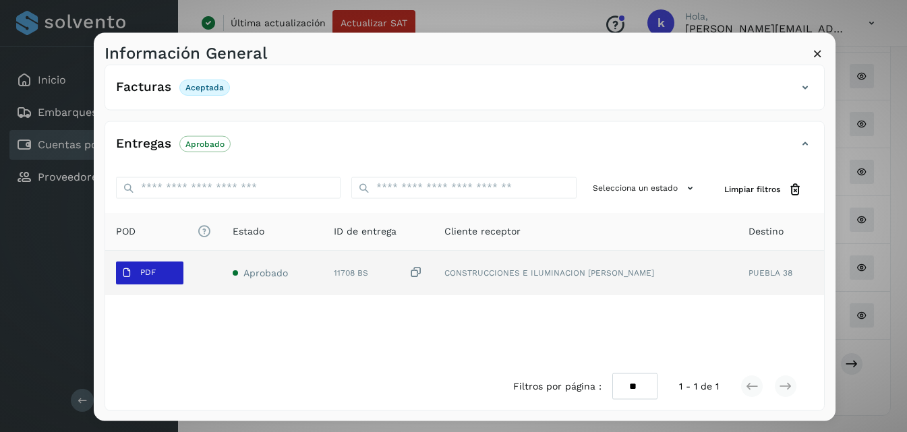
click at [173, 270] on button "PDF" at bounding box center [149, 272] width 67 height 23
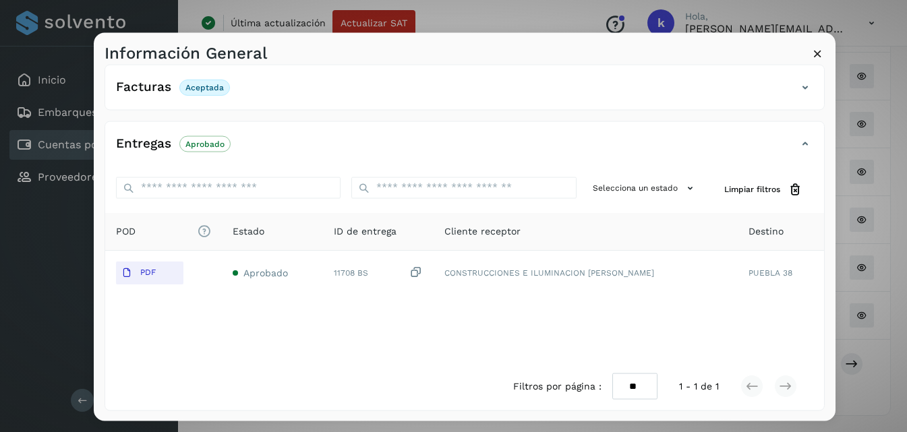
click at [816, 51] on icon at bounding box center [818, 53] width 14 height 14
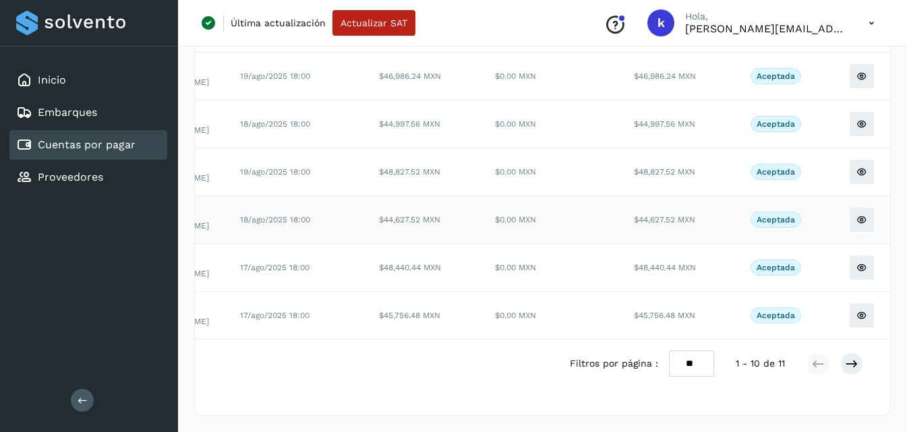
click at [840, 229] on td at bounding box center [861, 220] width 71 height 48
click at [857, 225] on icon at bounding box center [862, 220] width 11 height 11
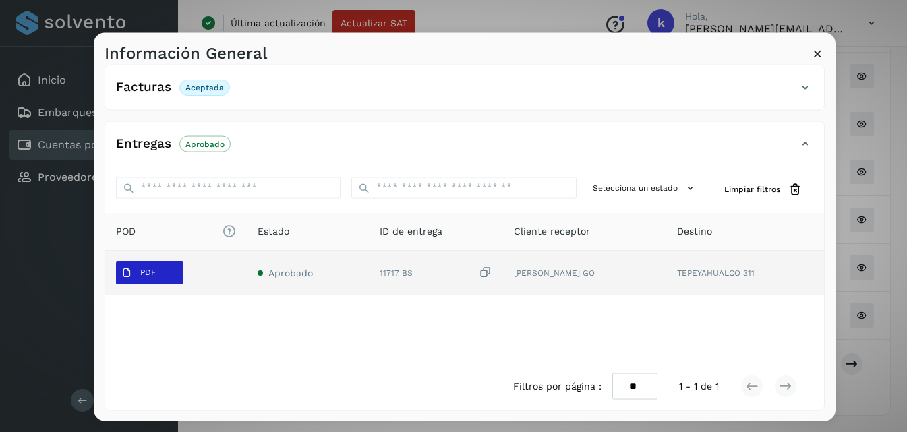
click at [154, 271] on p "PDF" at bounding box center [148, 272] width 16 height 9
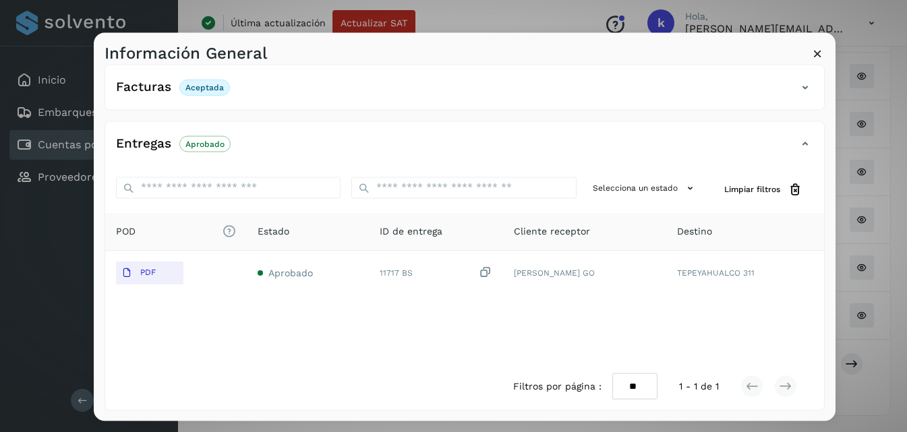
click at [811, 47] on icon at bounding box center [818, 53] width 14 height 14
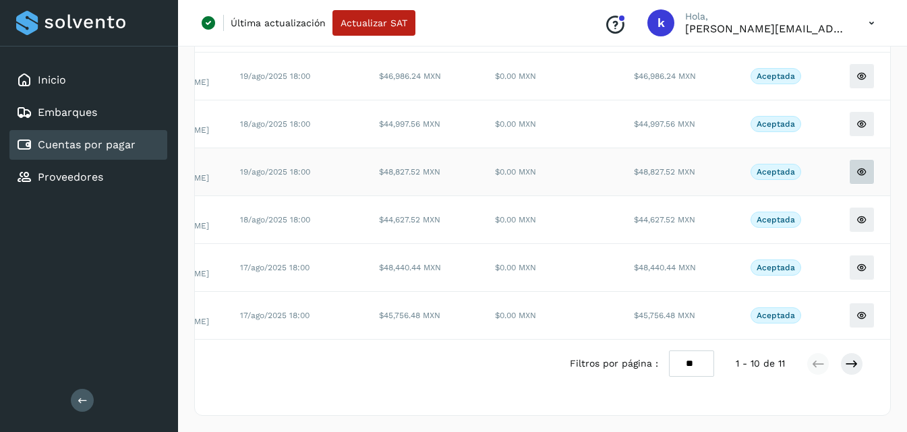
click at [857, 177] on icon at bounding box center [862, 172] width 11 height 11
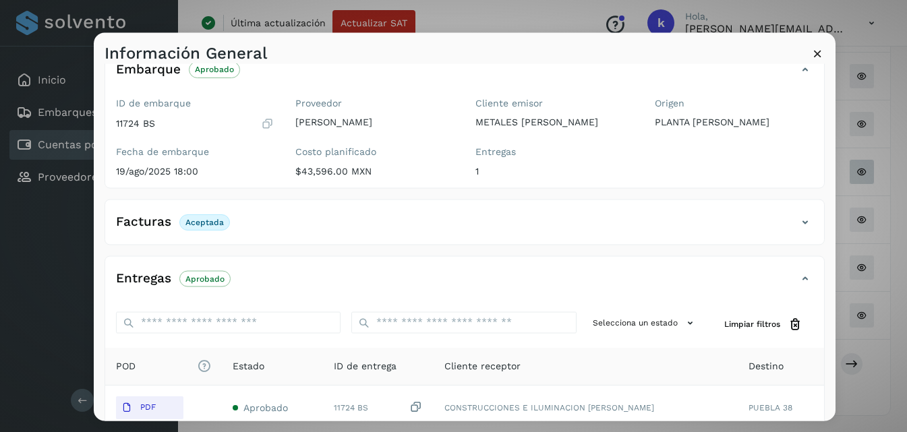
scroll to position [202, 0]
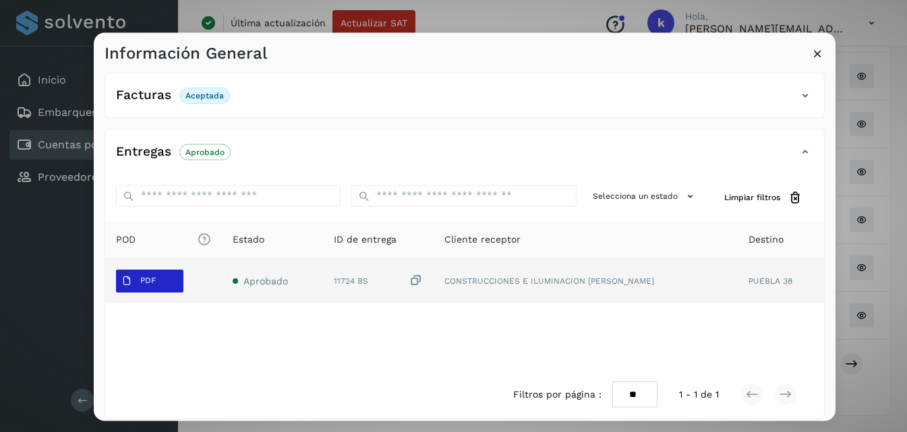
click at [156, 282] on span "PDF" at bounding box center [138, 281] width 45 height 22
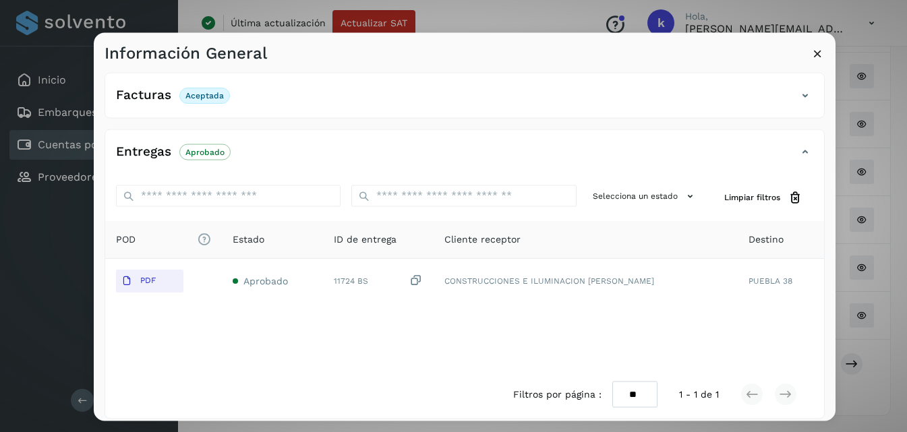
click at [816, 51] on icon at bounding box center [818, 53] width 14 height 14
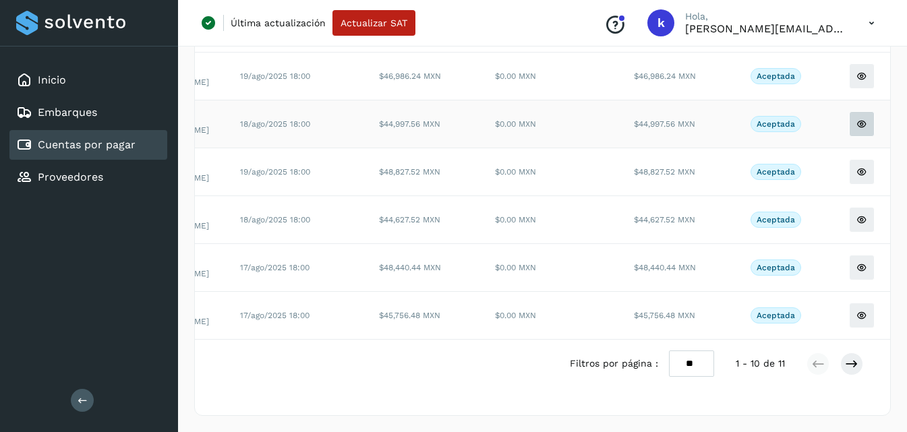
click at [857, 130] on icon at bounding box center [862, 124] width 11 height 11
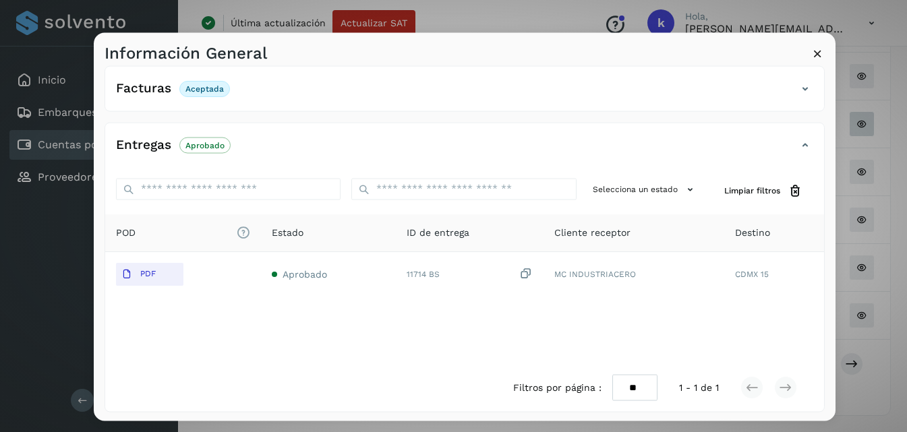
scroll to position [210, 0]
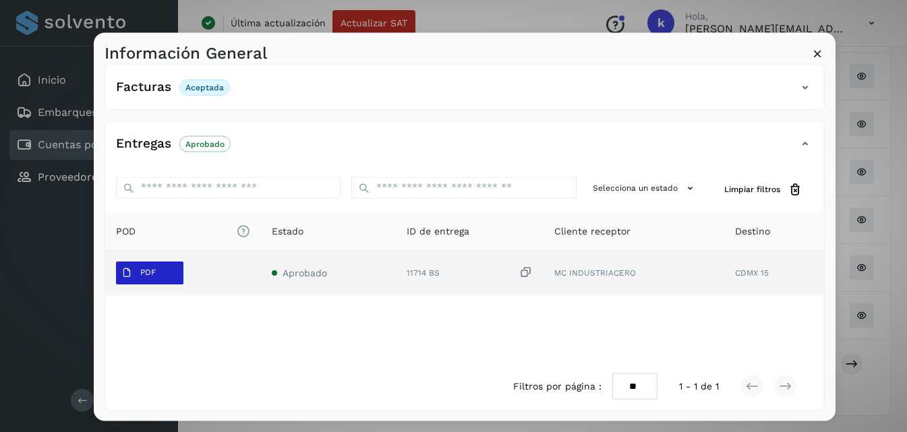
click at [148, 268] on p "PDF" at bounding box center [148, 272] width 16 height 9
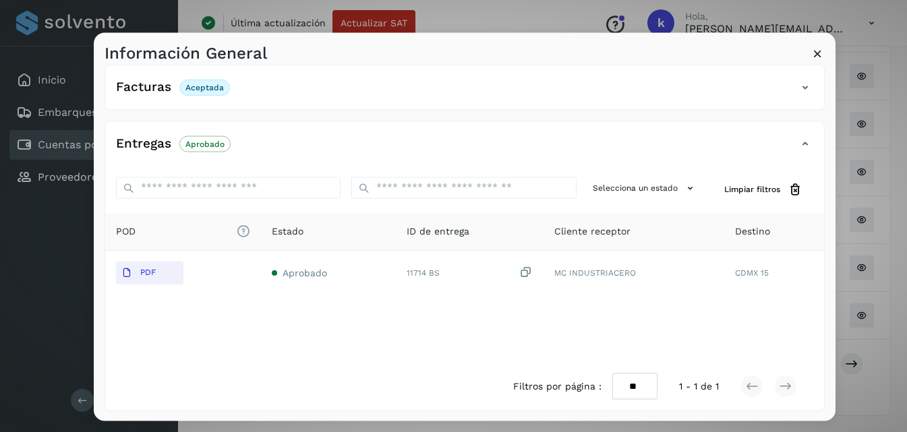
click at [813, 51] on icon at bounding box center [818, 53] width 14 height 14
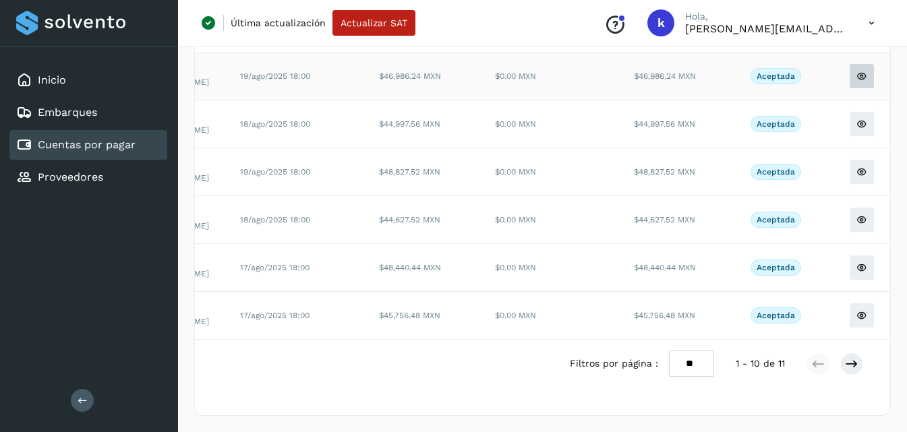
click at [857, 82] on icon at bounding box center [862, 76] width 11 height 11
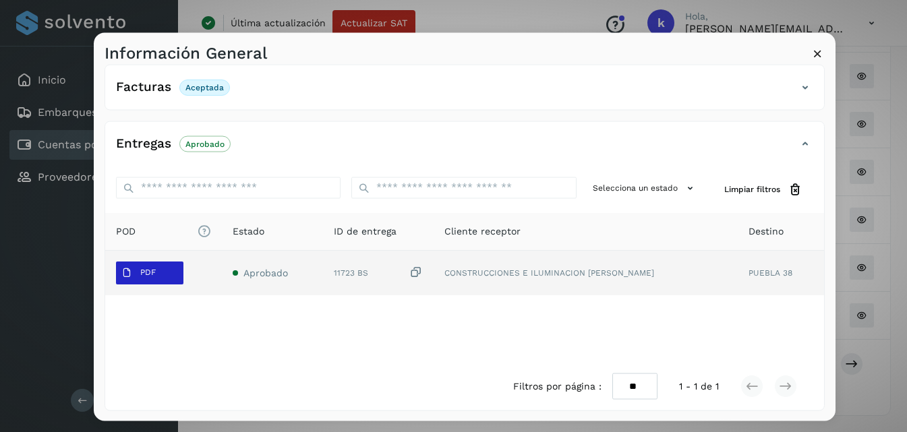
click at [155, 266] on span "PDF" at bounding box center [138, 273] width 45 height 22
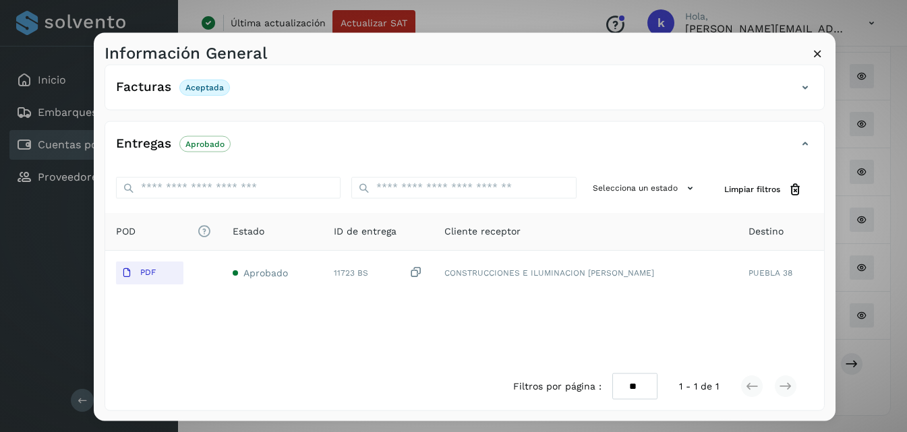
click at [817, 54] on icon at bounding box center [818, 53] width 14 height 14
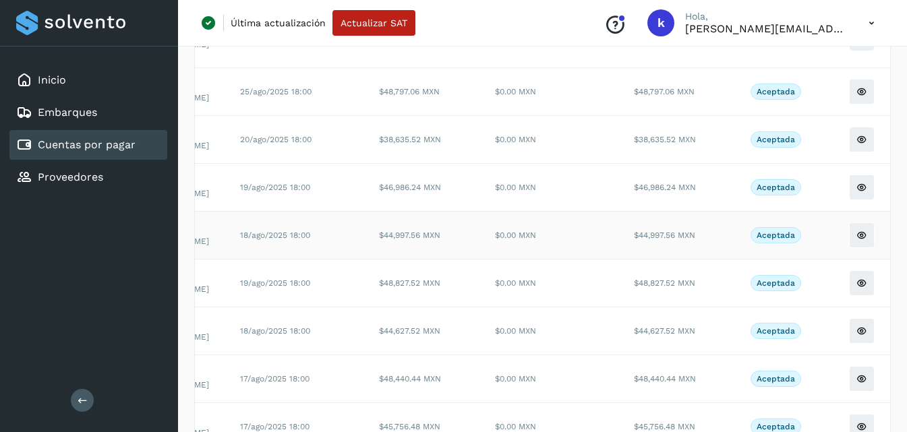
scroll to position [202, 0]
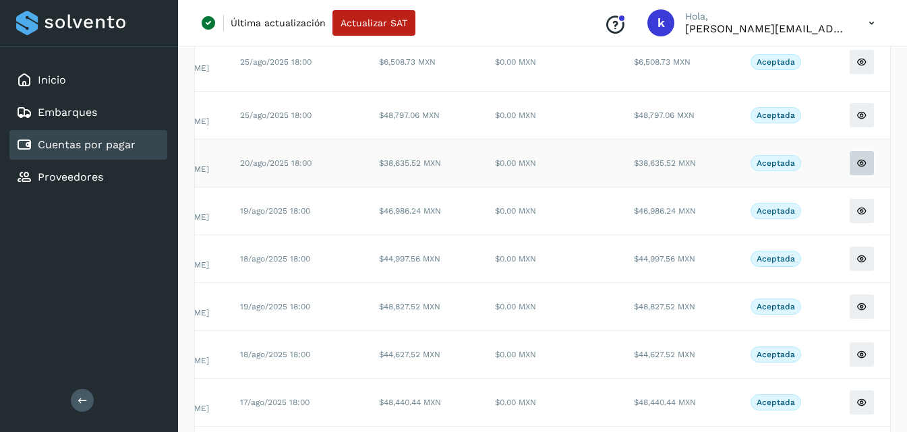
click at [857, 167] on icon at bounding box center [862, 163] width 11 height 11
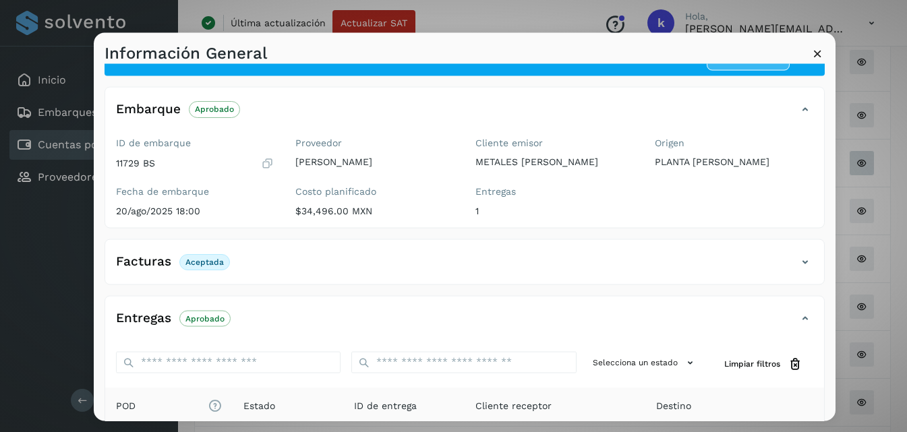
scroll to position [67, 0]
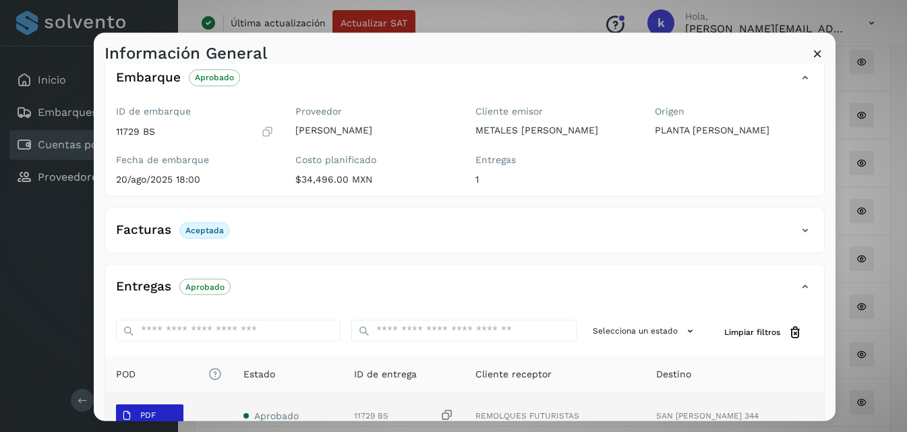
click at [136, 408] on span "PDF" at bounding box center [138, 416] width 45 height 22
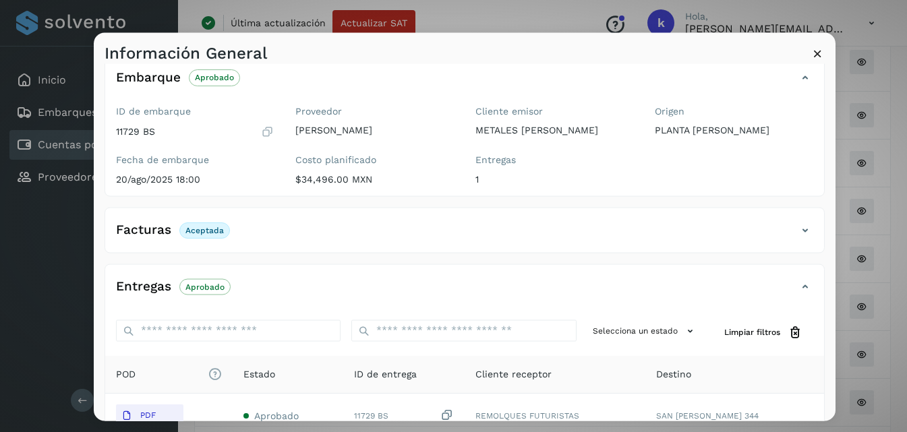
click at [815, 51] on icon at bounding box center [818, 53] width 14 height 14
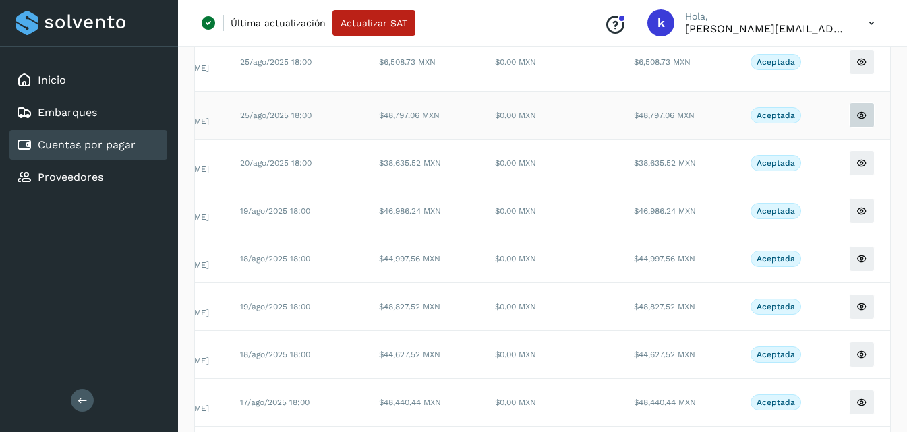
click at [856, 109] on button at bounding box center [862, 116] width 26 height 26
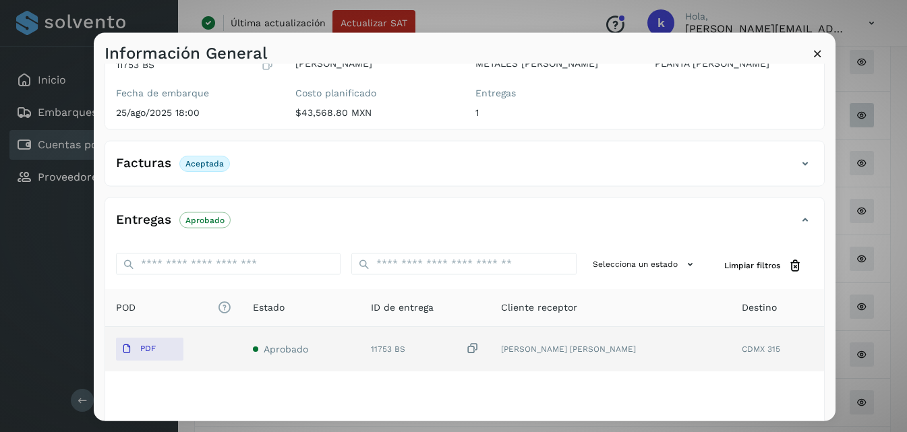
scroll to position [135, 0]
click at [152, 349] on p "PDF" at bounding box center [148, 347] width 16 height 9
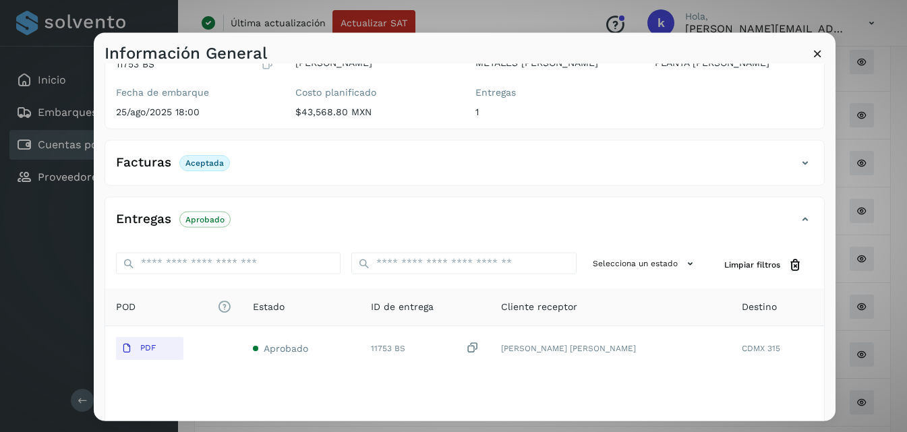
click at [811, 51] on icon at bounding box center [818, 53] width 14 height 14
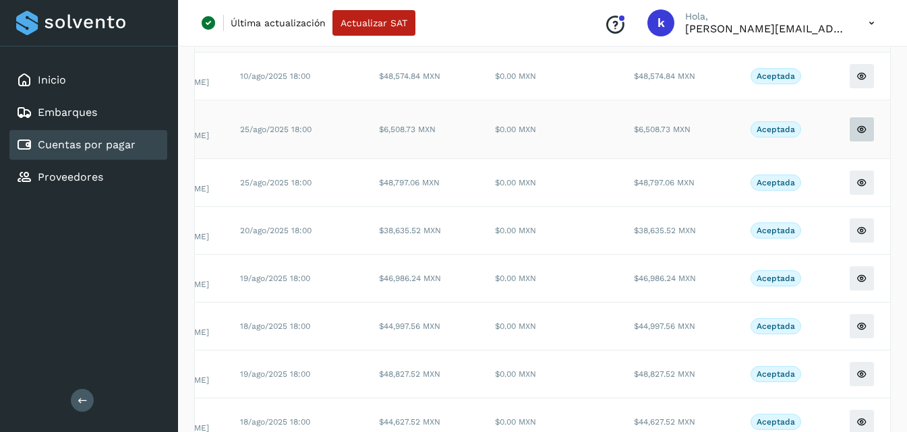
click at [857, 129] on icon at bounding box center [862, 129] width 11 height 11
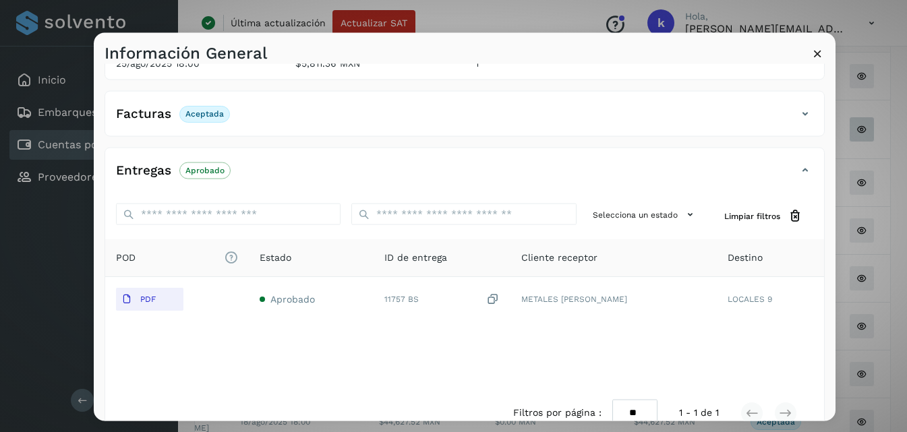
scroll to position [202, 0]
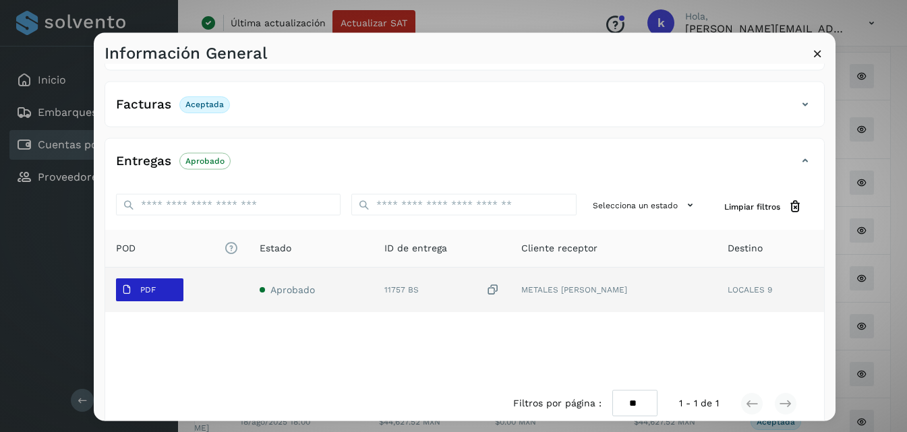
click at [151, 287] on p "PDF" at bounding box center [148, 289] width 16 height 9
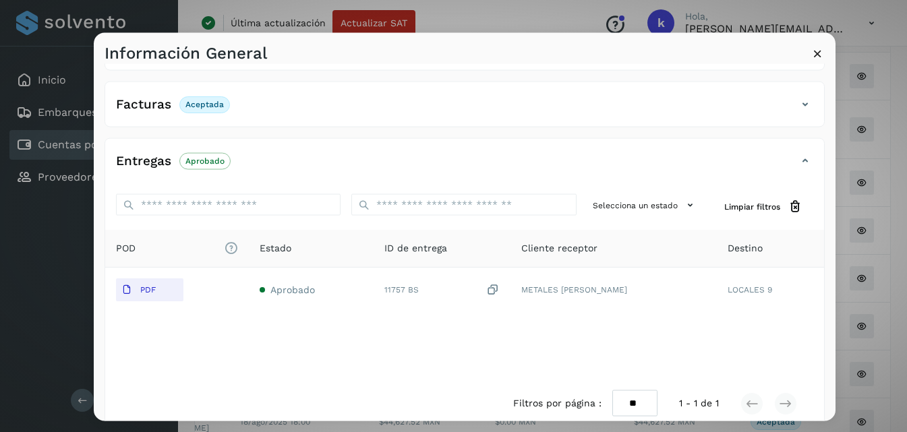
click at [822, 47] on icon at bounding box center [818, 53] width 14 height 14
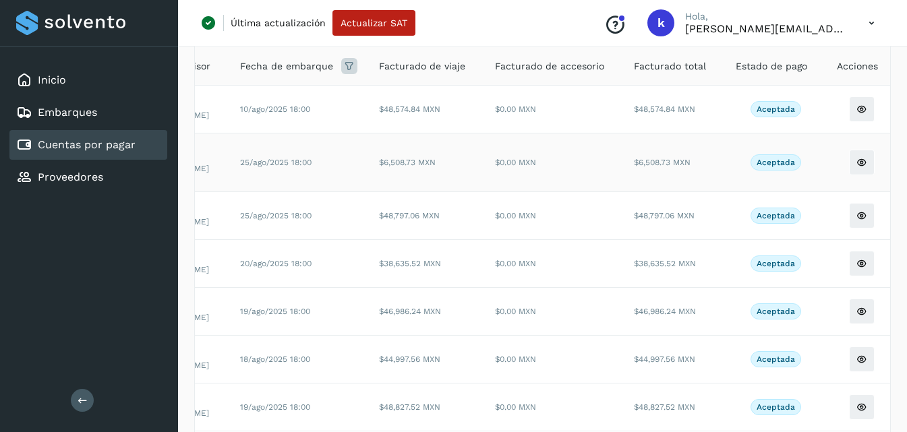
scroll to position [135, 0]
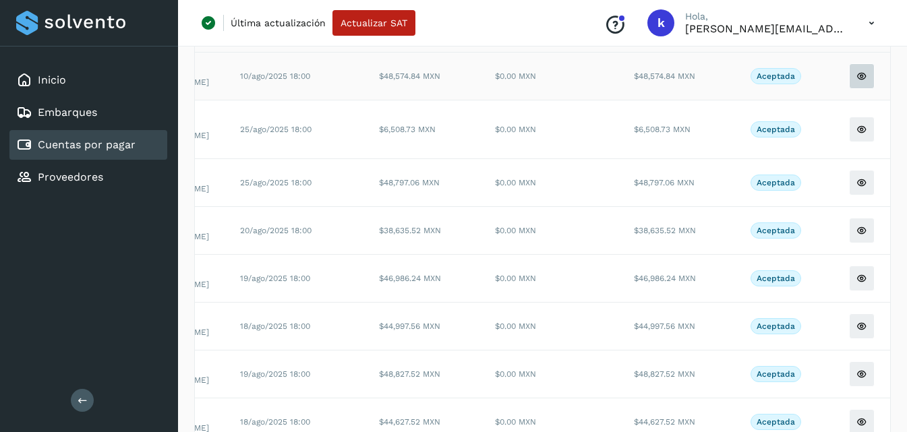
click at [857, 76] on icon at bounding box center [862, 76] width 11 height 11
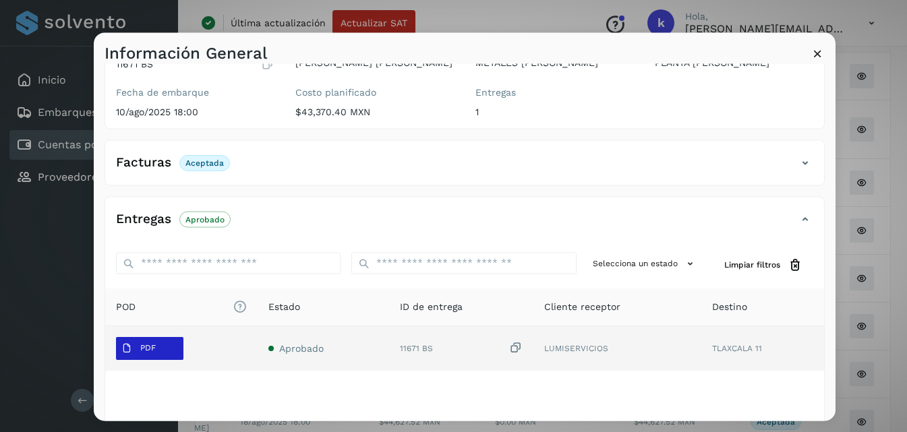
click at [144, 353] on span "PDF" at bounding box center [138, 348] width 45 height 22
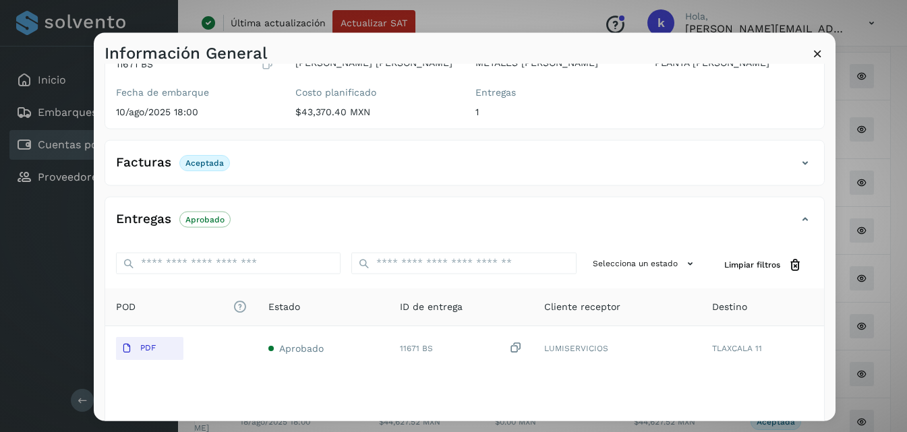
click at [815, 50] on icon at bounding box center [818, 53] width 14 height 14
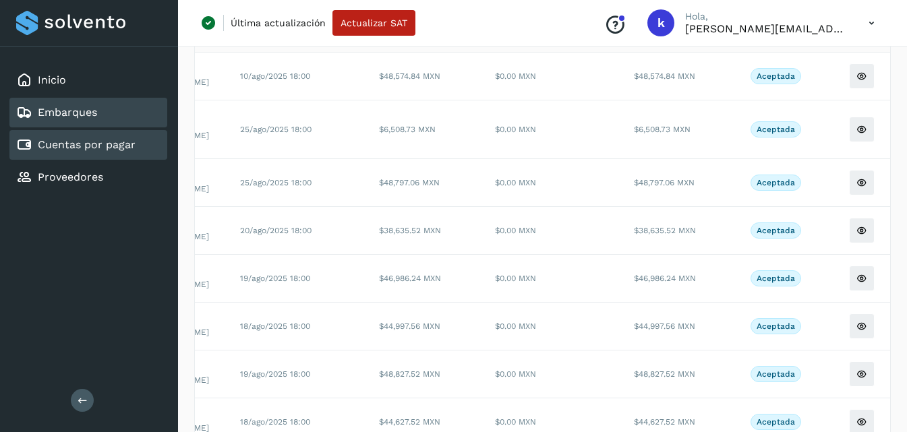
click at [93, 116] on link "Embarques" at bounding box center [67, 112] width 59 height 13
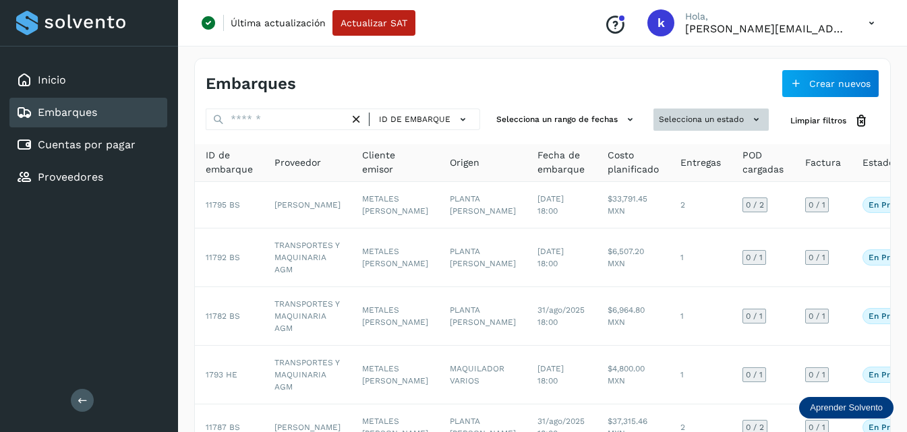
click at [697, 116] on button "Selecciona un estado" at bounding box center [711, 120] width 115 height 22
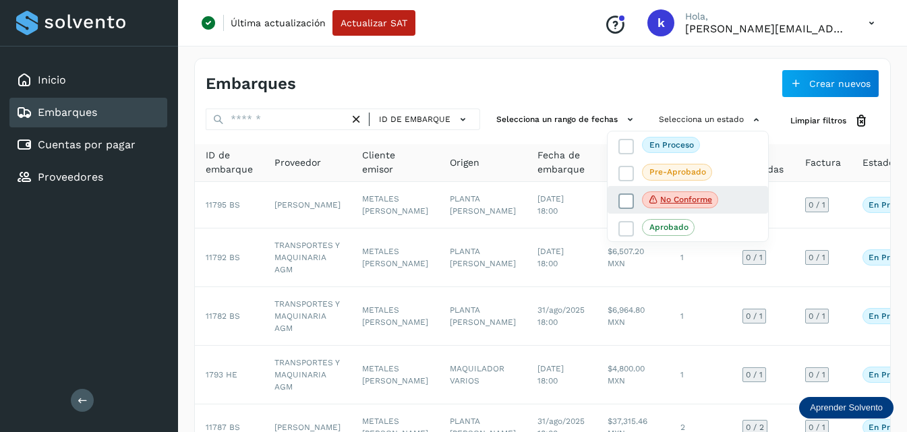
click at [630, 194] on span at bounding box center [627, 202] width 16 height 16
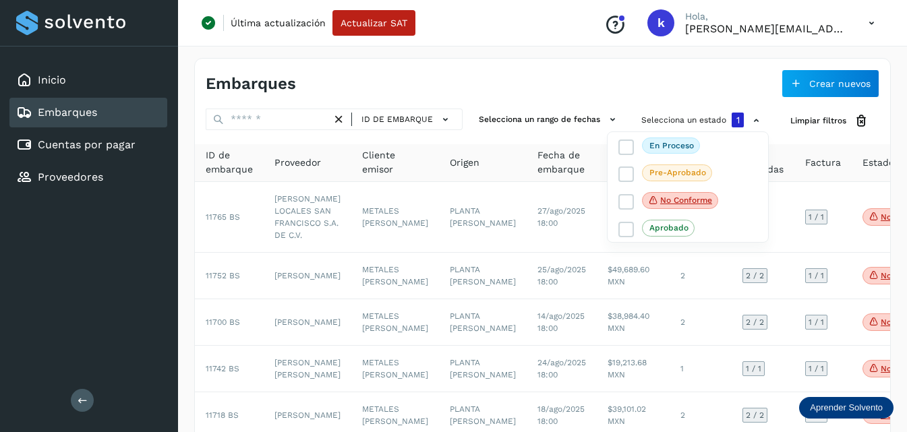
click at [521, 80] on div at bounding box center [453, 216] width 907 height 432
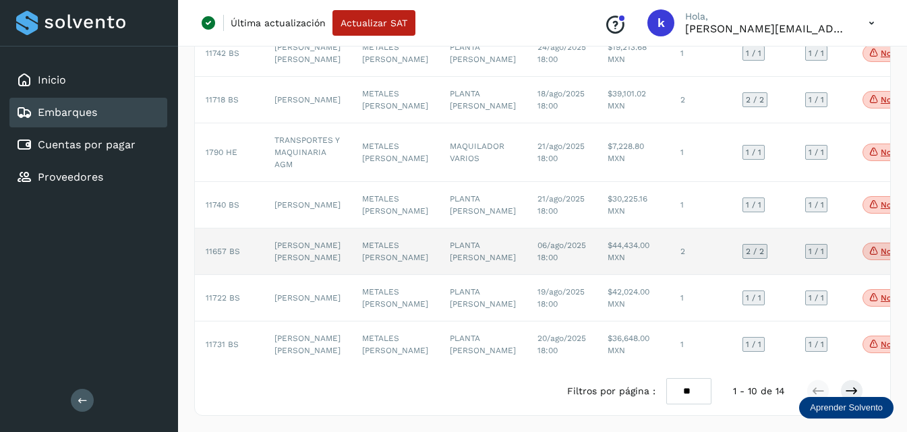
scroll to position [435, 0]
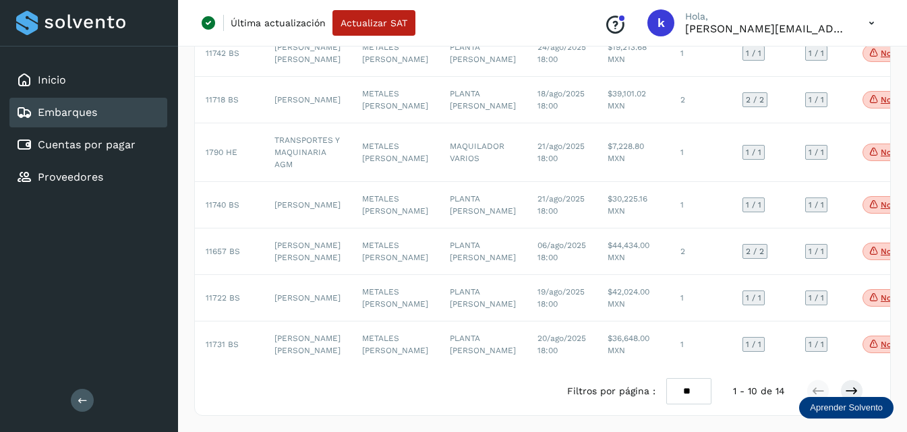
click at [704, 391] on select "** ** **" at bounding box center [688, 391] width 45 height 26
select select "**"
click at [666, 378] on select "** ** **" at bounding box center [688, 391] width 45 height 26
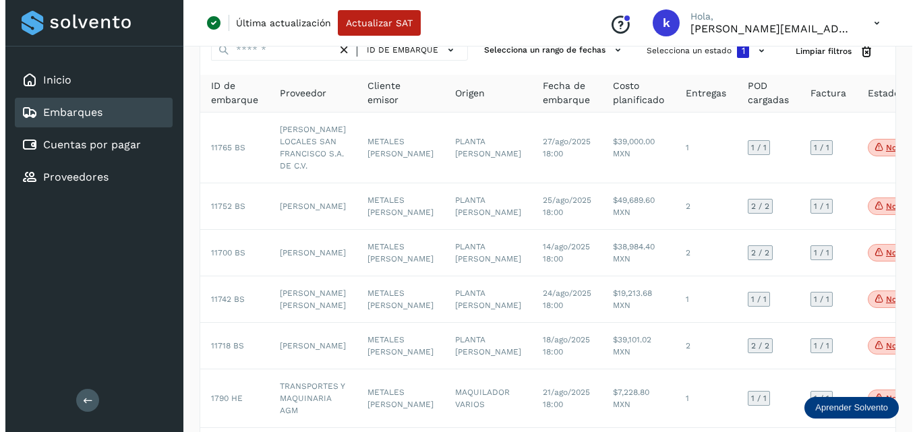
scroll to position [0, 0]
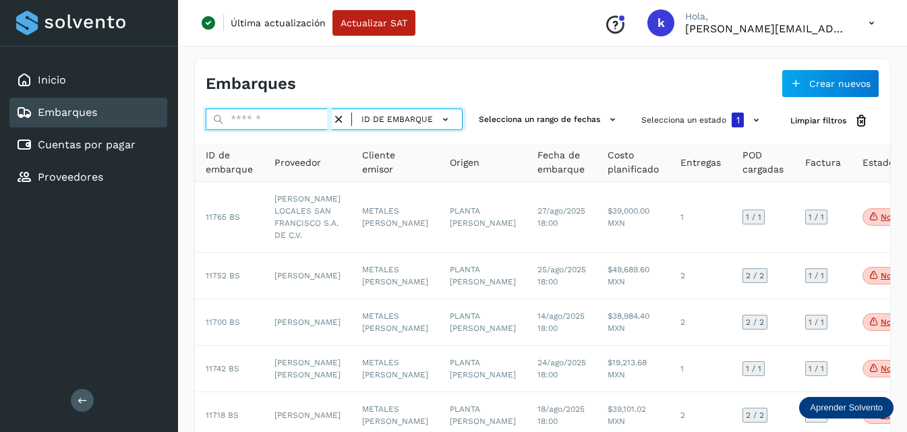
click at [247, 119] on input "text" at bounding box center [269, 120] width 126 height 22
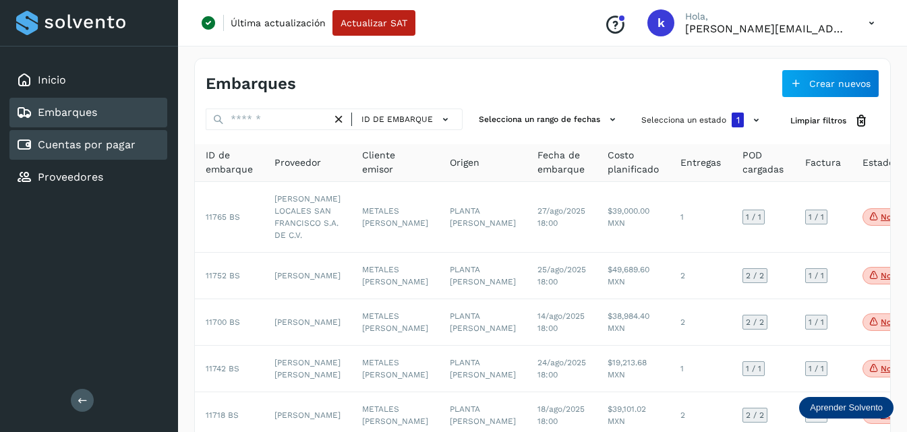
drag, startPoint x: 109, startPoint y: 152, endPoint x: 125, endPoint y: 144, distance: 19.0
click at [109, 152] on div "Cuentas por pagar" at bounding box center [75, 145] width 119 height 16
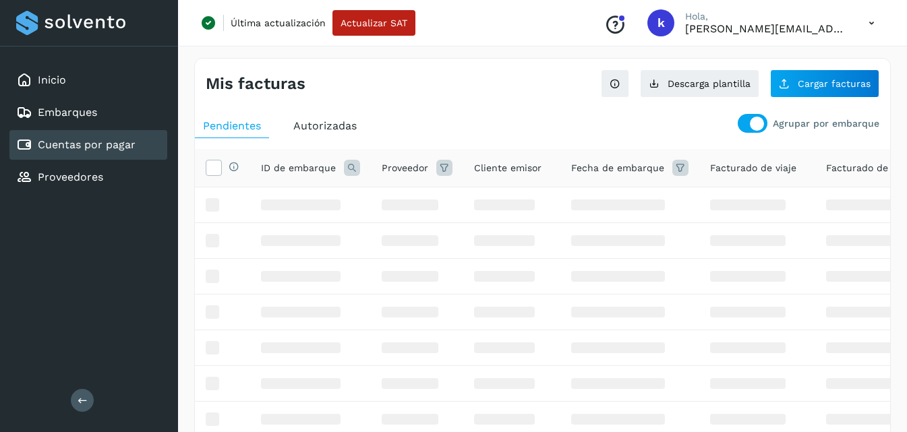
click at [306, 125] on span "Autorizadas" at bounding box center [324, 125] width 63 height 13
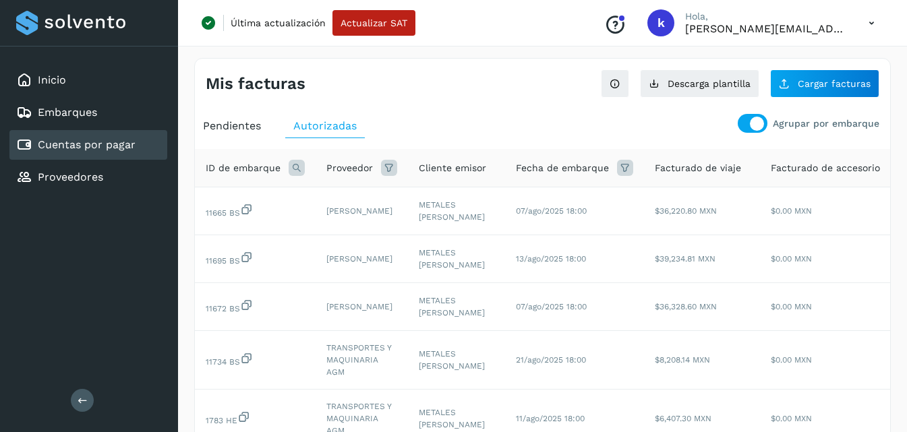
click at [289, 169] on icon at bounding box center [297, 168] width 16 height 16
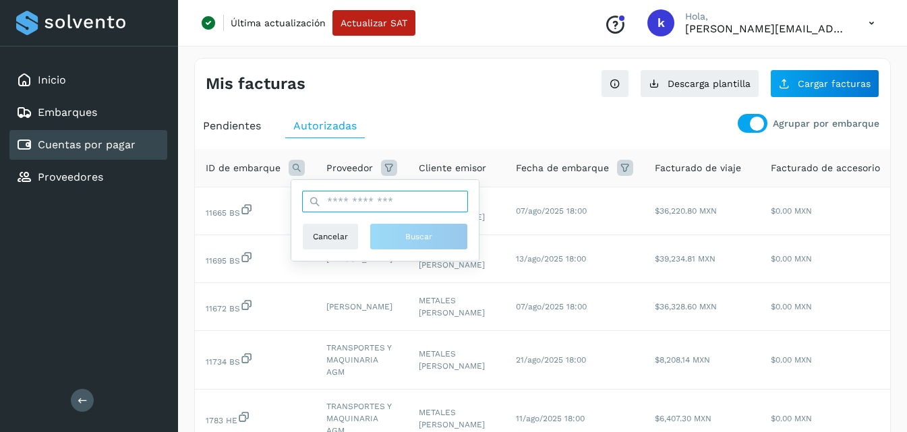
click at [339, 196] on input "text" at bounding box center [385, 202] width 166 height 22
type input "*****"
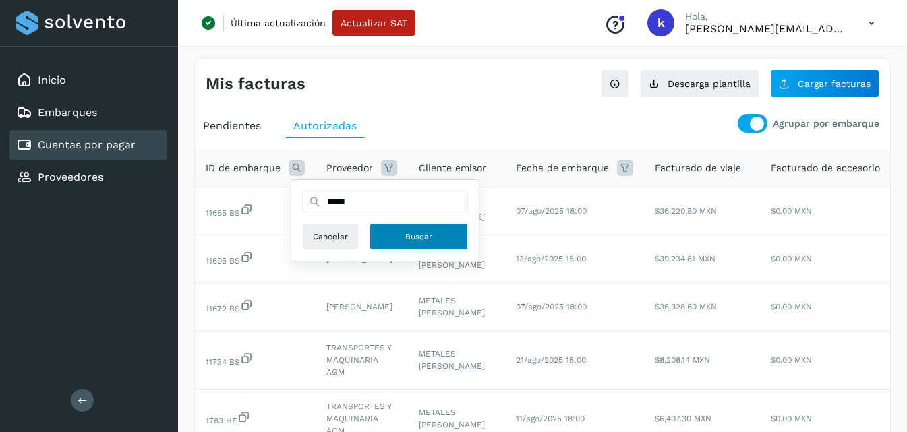
click at [425, 238] on span "Buscar" at bounding box center [418, 237] width 27 height 12
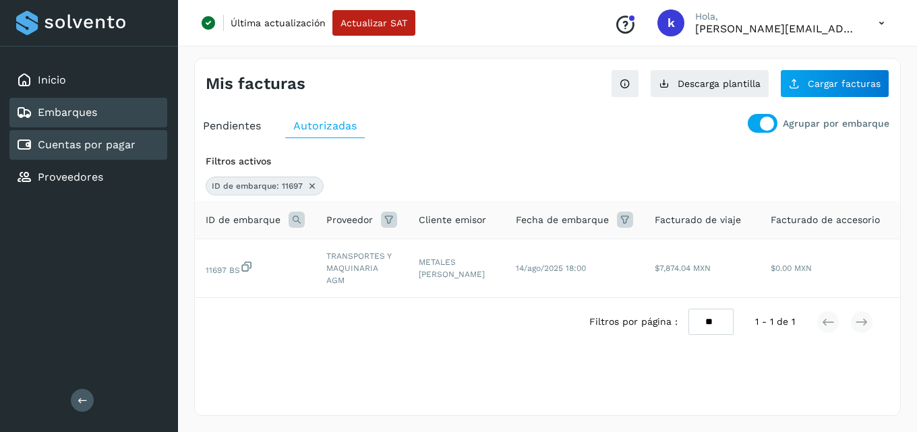
click at [56, 116] on link "Embarques" at bounding box center [67, 112] width 59 height 13
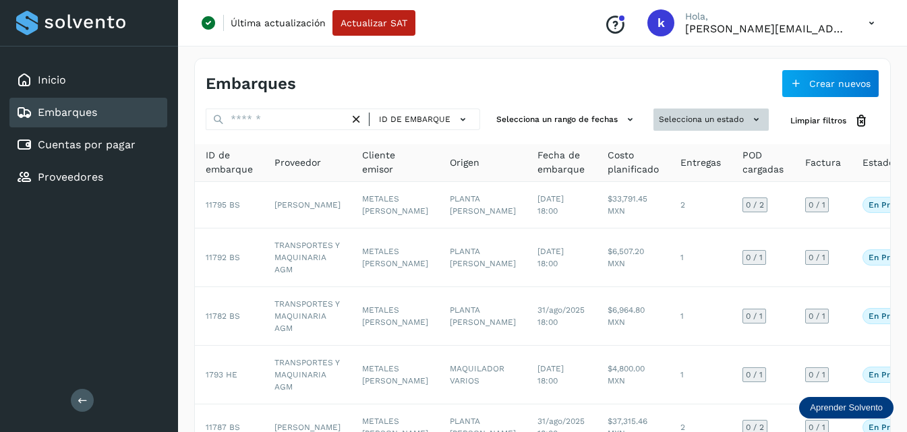
click at [686, 115] on button "Selecciona un estado" at bounding box center [711, 120] width 115 height 22
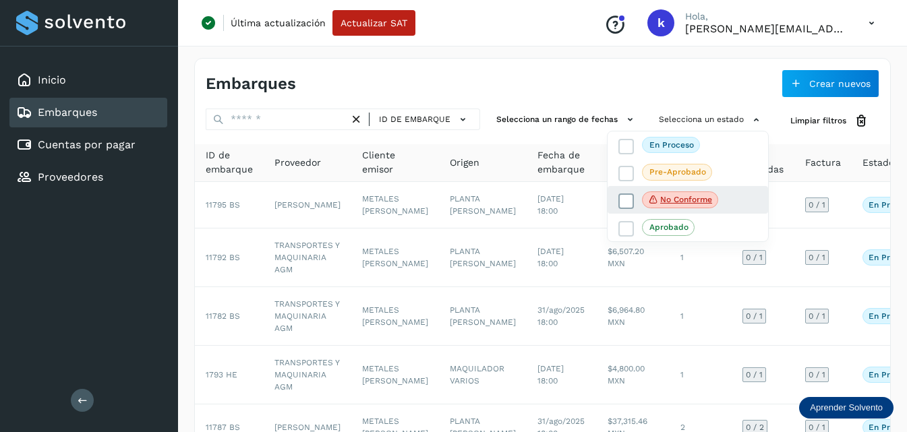
click at [629, 199] on icon at bounding box center [626, 200] width 13 height 13
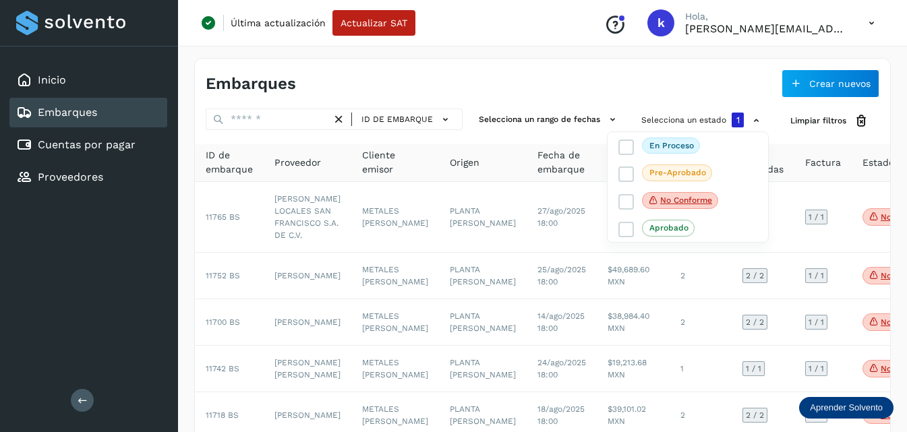
click at [480, 55] on div at bounding box center [453, 216] width 907 height 432
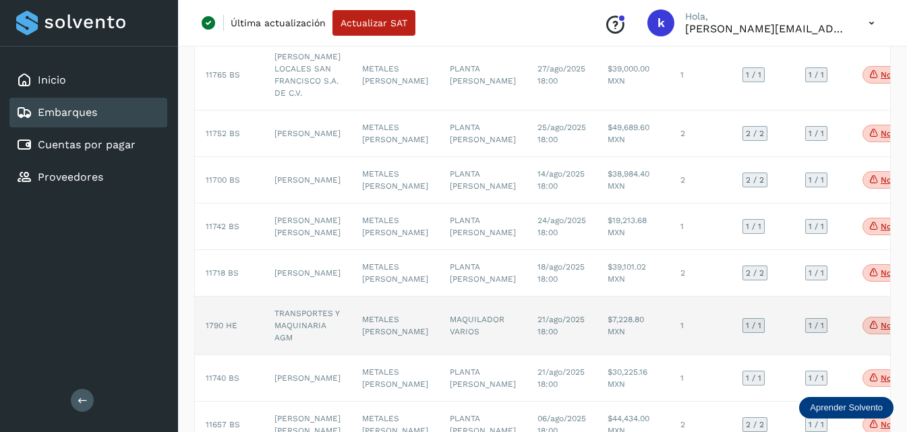
scroll to position [435, 0]
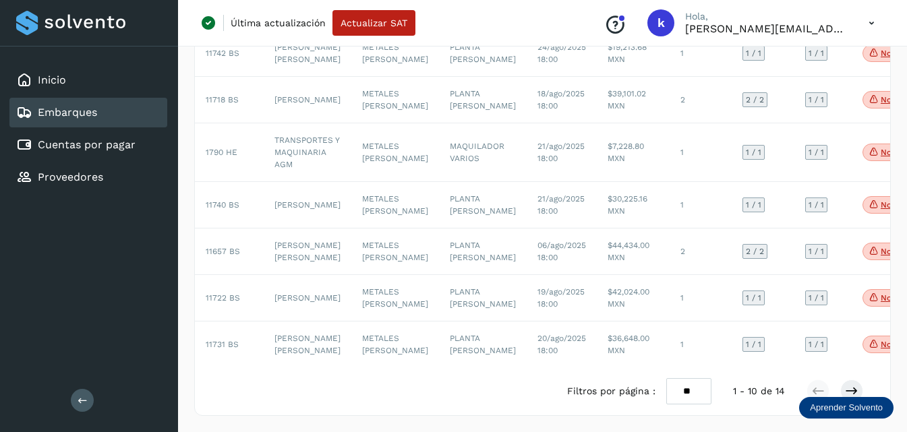
click at [681, 387] on select "** ** **" at bounding box center [688, 391] width 45 height 26
select select "**"
click at [666, 378] on select "** ** **" at bounding box center [688, 391] width 45 height 26
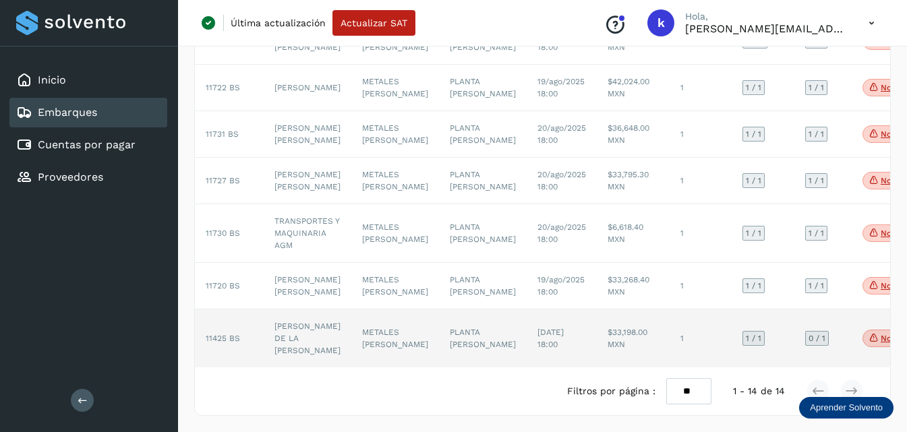
scroll to position [682, 0]
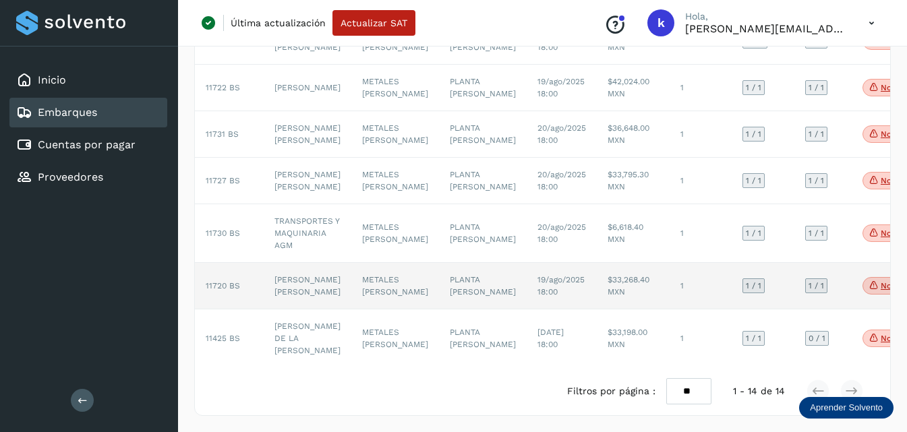
click at [228, 263] on td "11720 BS" at bounding box center [229, 286] width 69 height 47
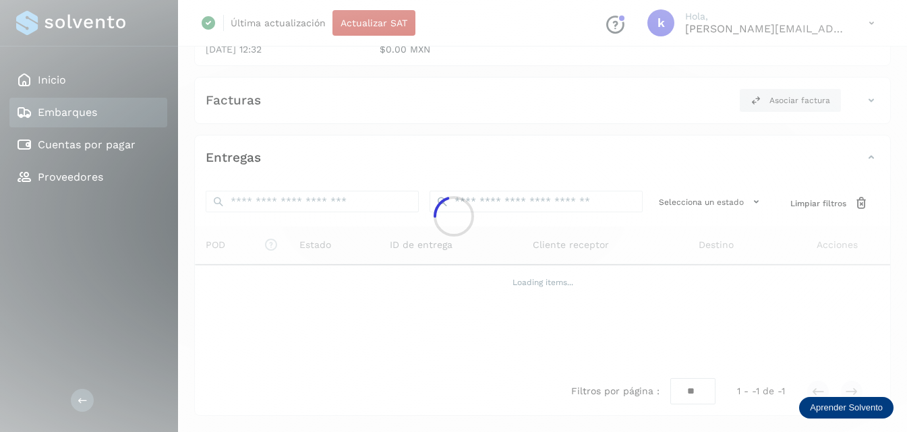
scroll to position [210, 0]
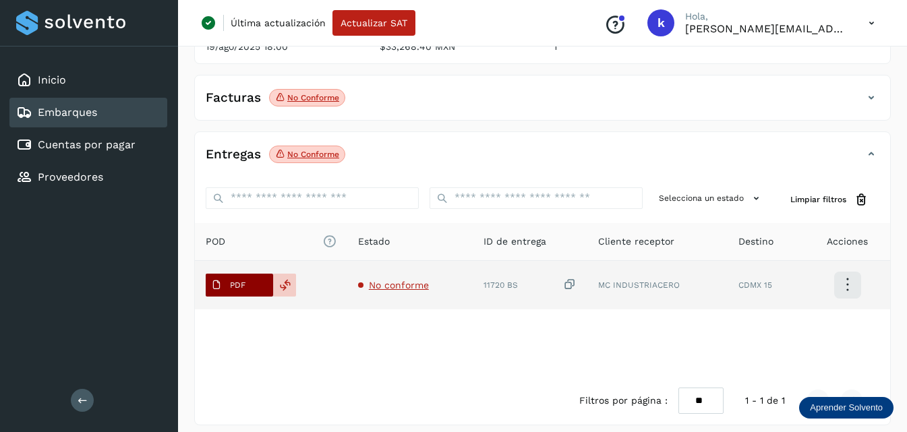
click at [235, 281] on p "PDF" at bounding box center [238, 285] width 16 height 9
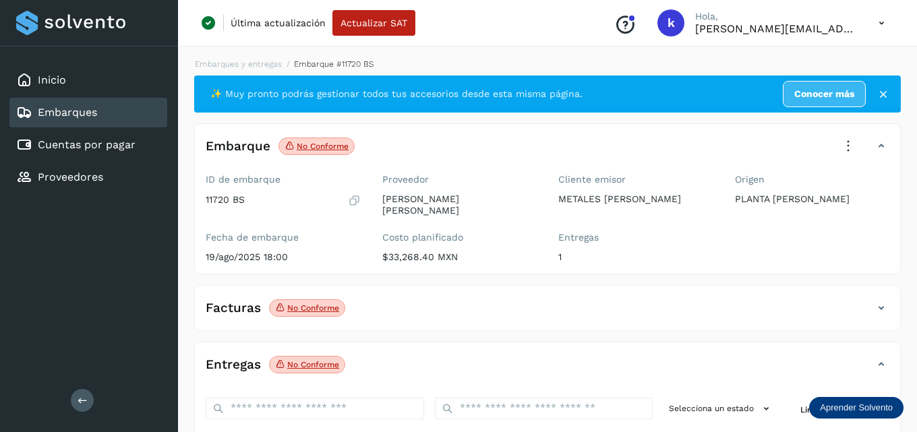
select select "**"
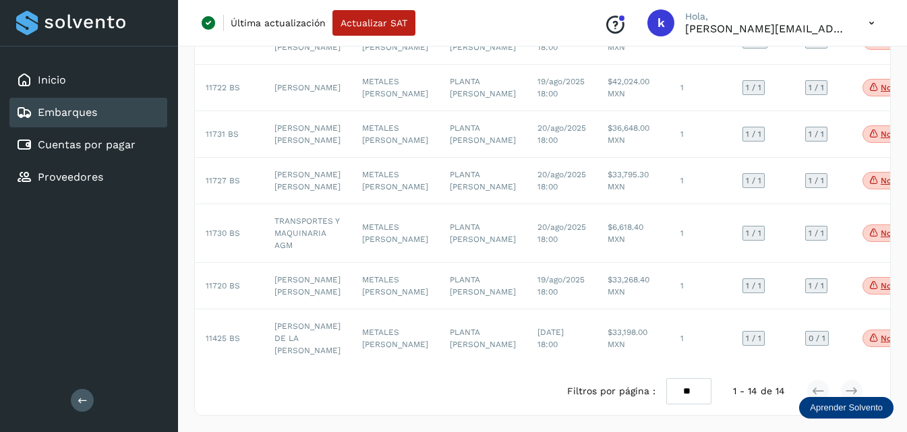
scroll to position [682, 0]
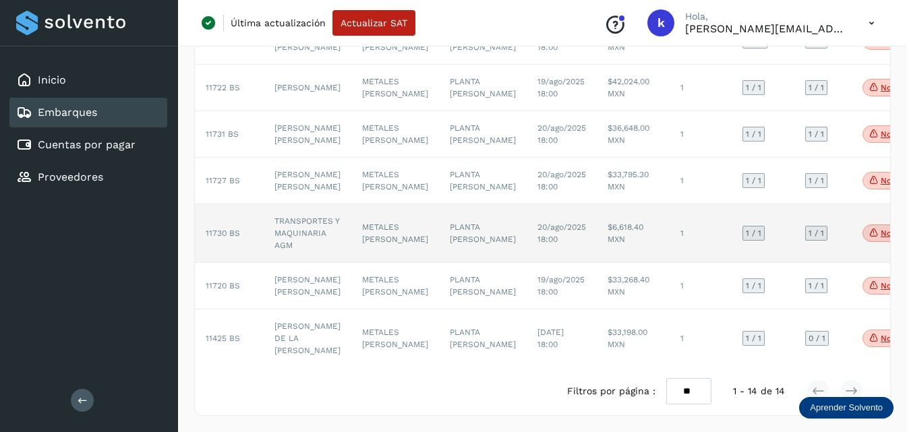
click at [304, 207] on td "TRANSPORTES Y MAQUINARIA AGM" at bounding box center [308, 233] width 88 height 59
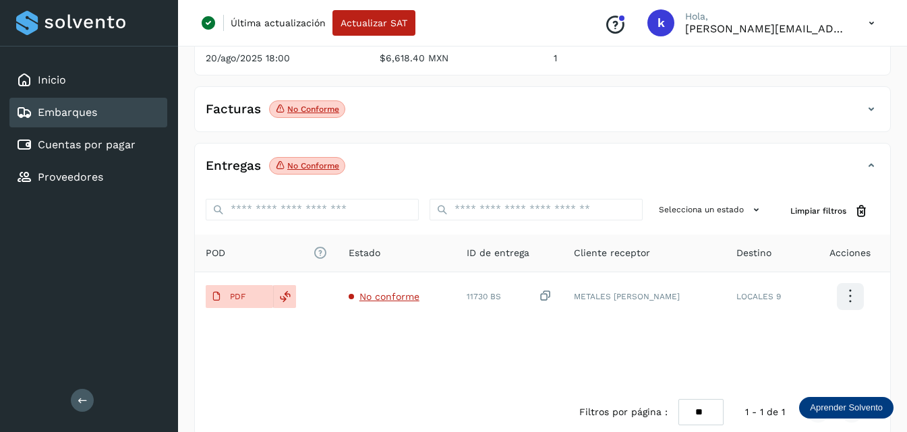
scroll to position [220, 0]
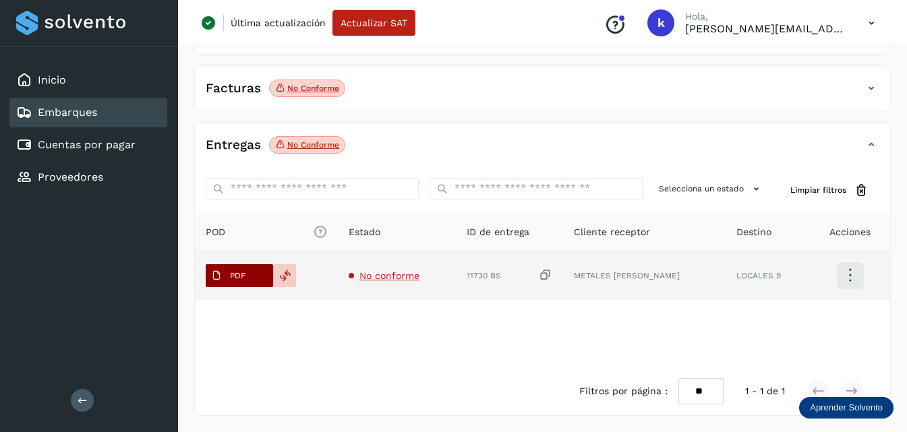
click at [252, 268] on button "PDF" at bounding box center [239, 275] width 67 height 23
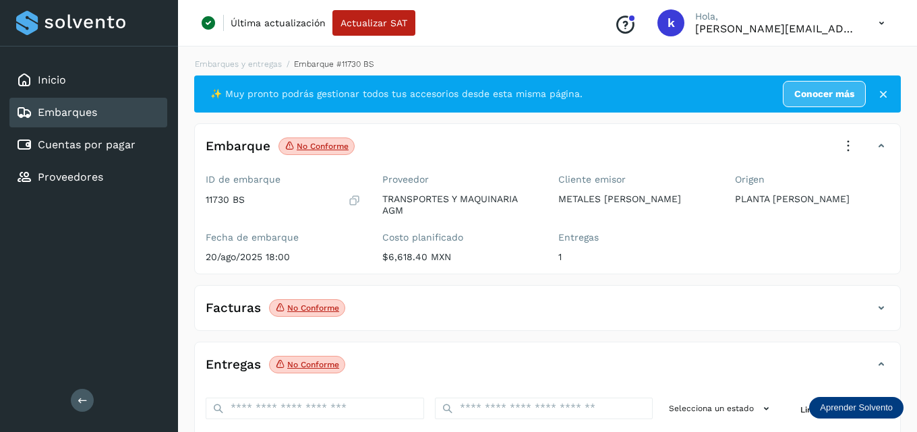
select select "**"
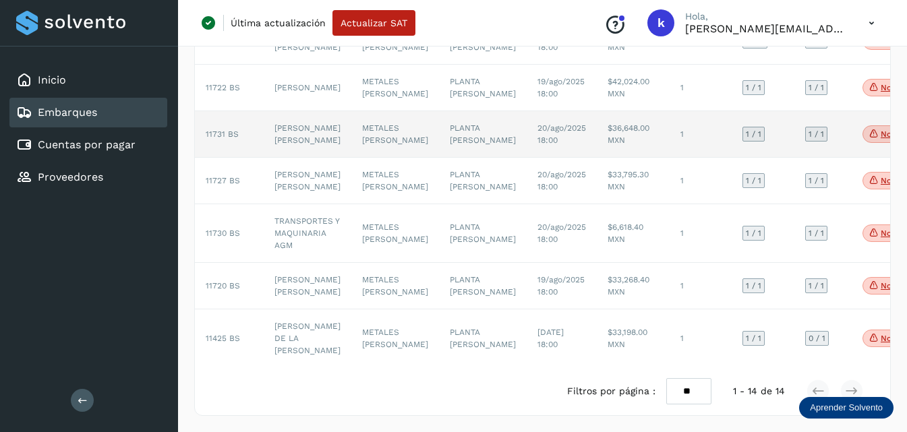
scroll to position [682, 0]
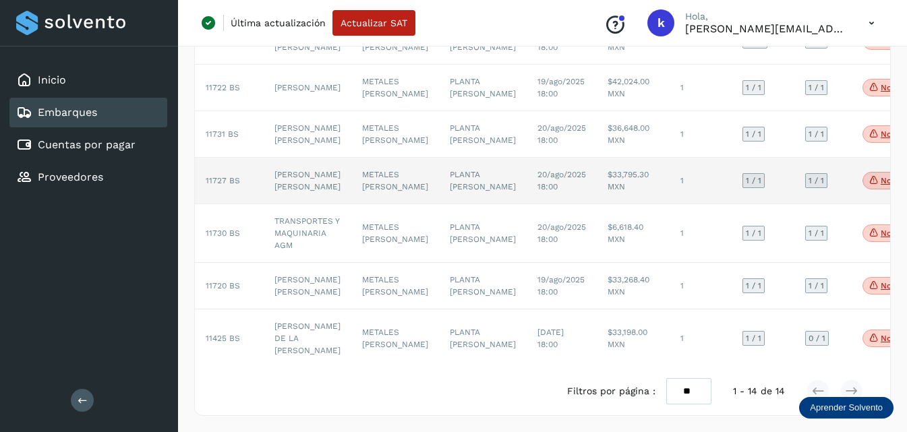
click at [225, 176] on span "11727 BS" at bounding box center [223, 180] width 34 height 9
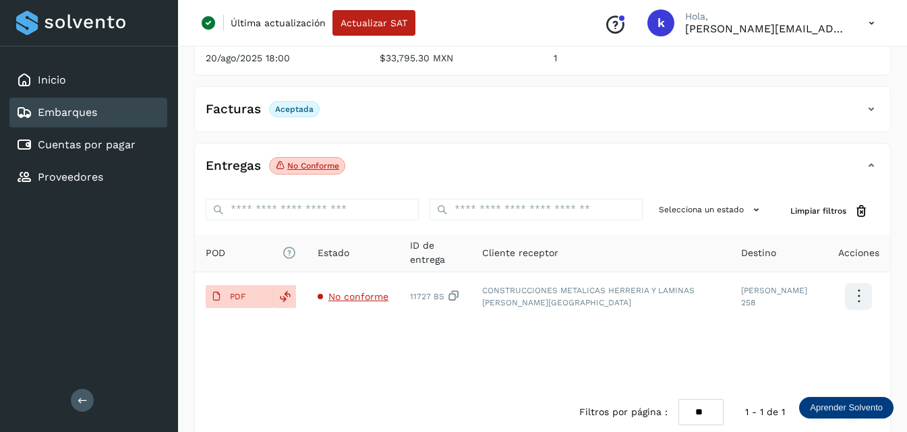
scroll to position [220, 0]
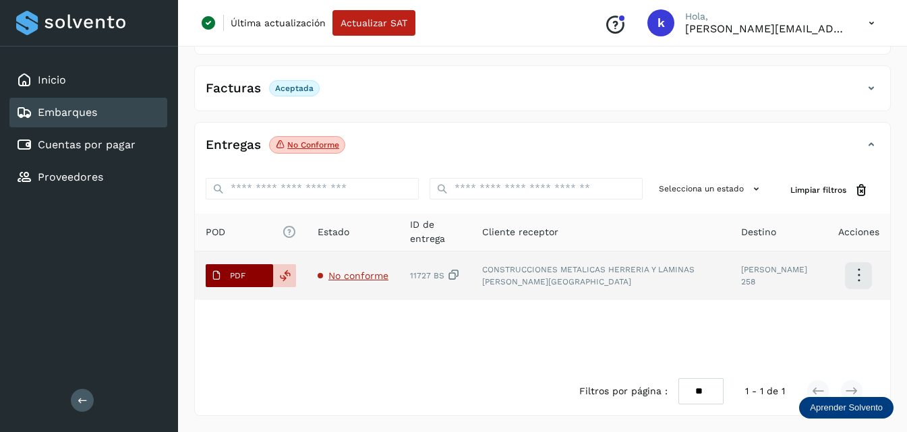
click at [262, 275] on button "PDF" at bounding box center [239, 275] width 67 height 23
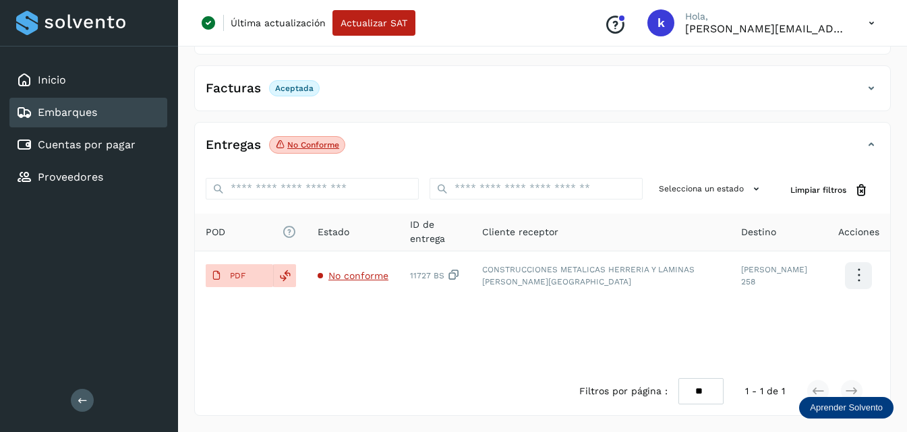
select select "**"
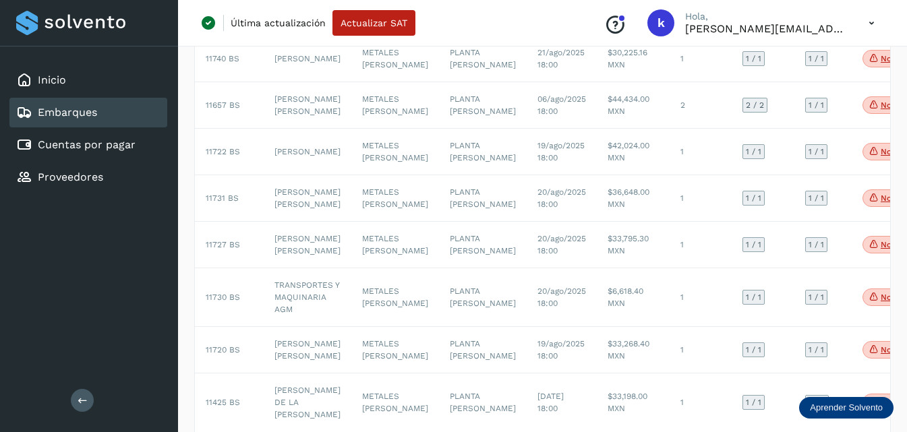
scroll to position [472, 0]
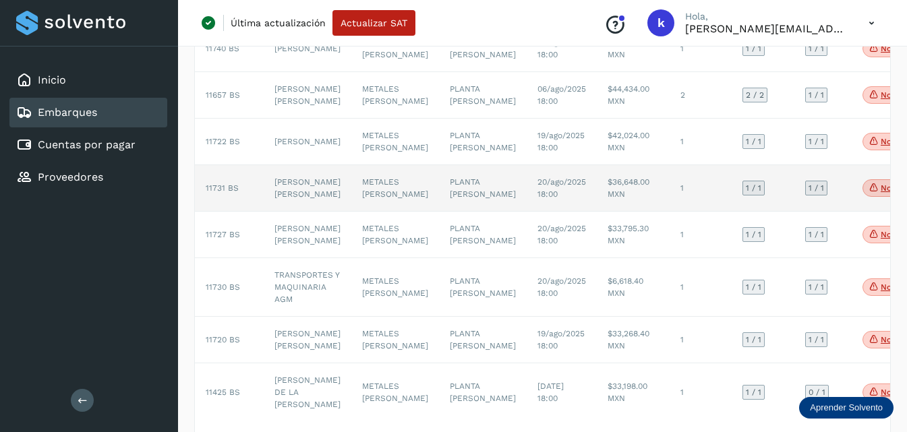
click at [281, 212] on td "[PERSON_NAME] [PERSON_NAME]" at bounding box center [308, 188] width 88 height 47
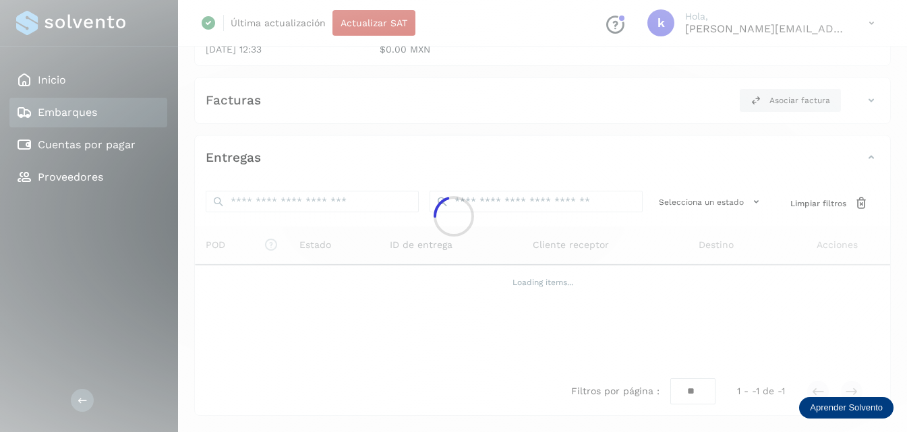
scroll to position [210, 0]
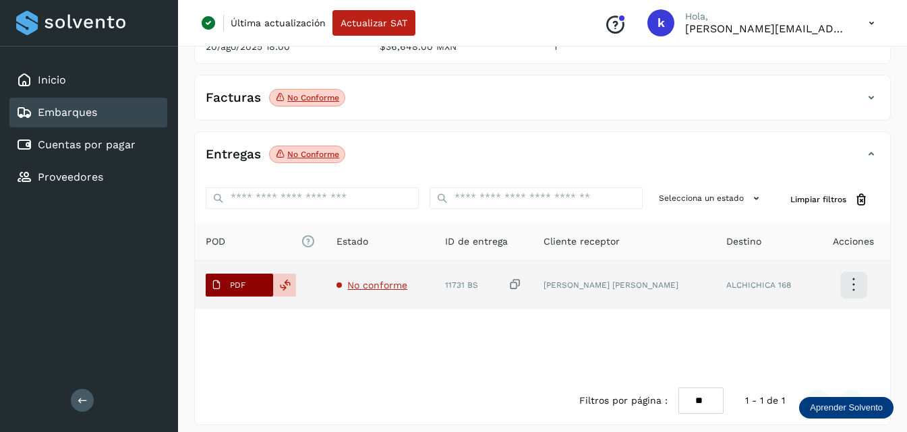
click at [239, 281] on p "PDF" at bounding box center [238, 285] width 16 height 9
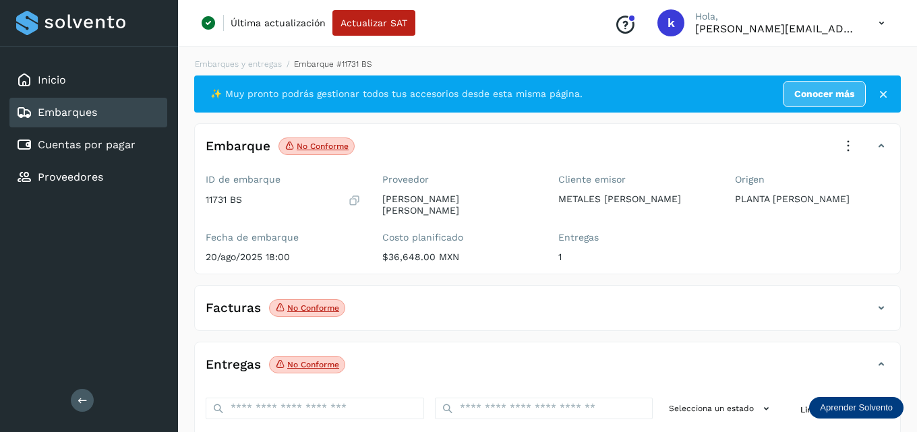
select select "**"
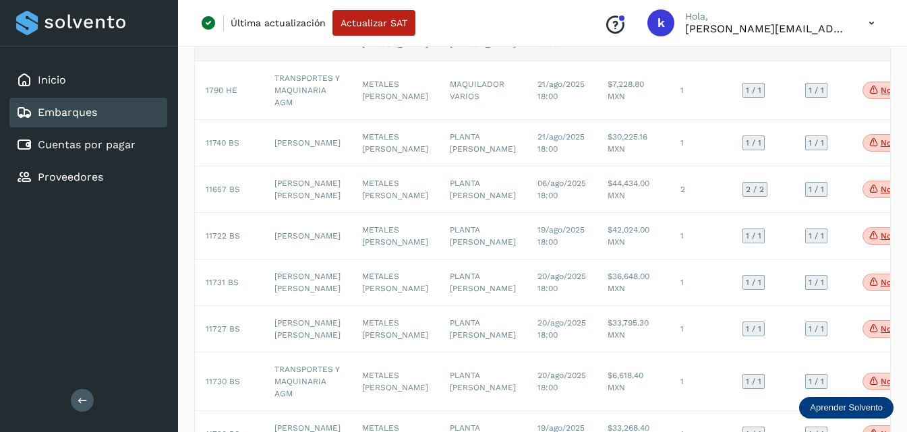
scroll to position [405, 0]
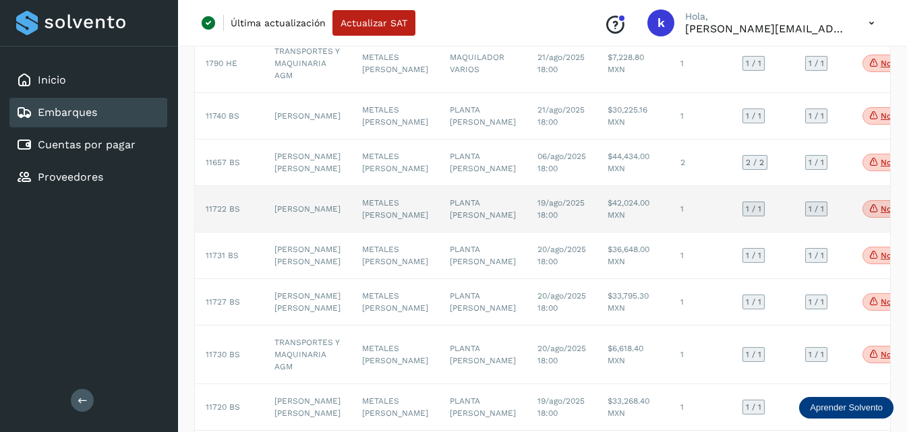
click at [221, 214] on span "11722 BS" at bounding box center [223, 208] width 34 height 9
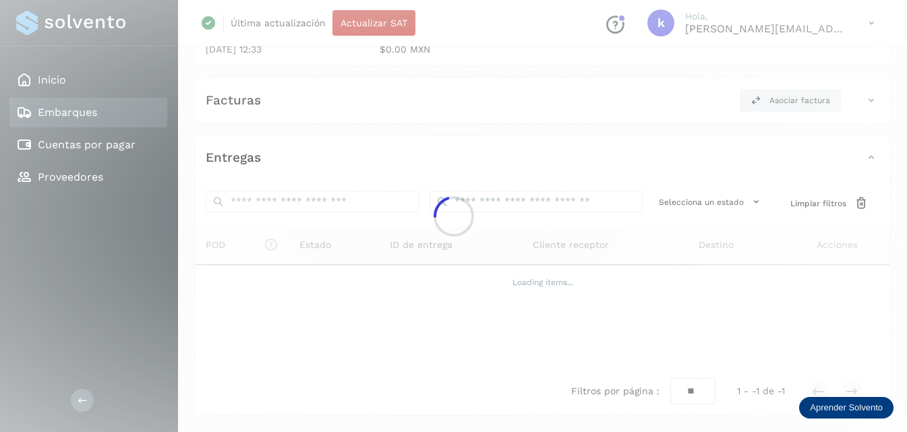
scroll to position [210, 0]
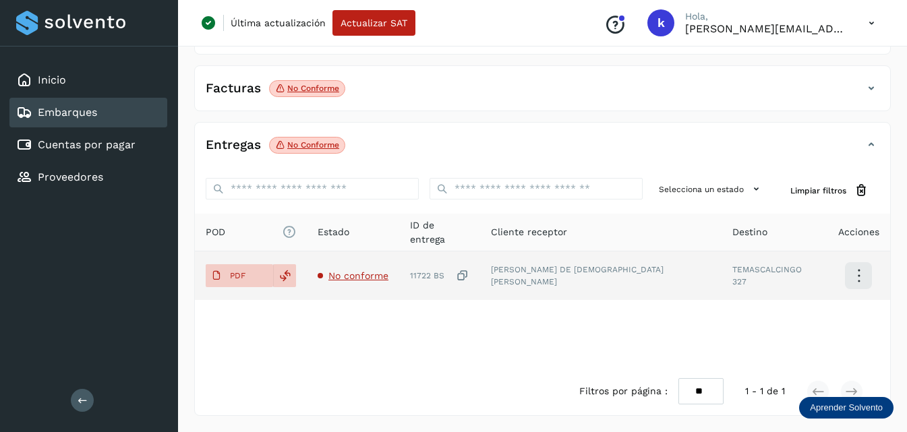
click at [248, 262] on td "PDF" at bounding box center [251, 276] width 112 height 49
click at [236, 281] on span "PDF" at bounding box center [228, 276] width 45 height 22
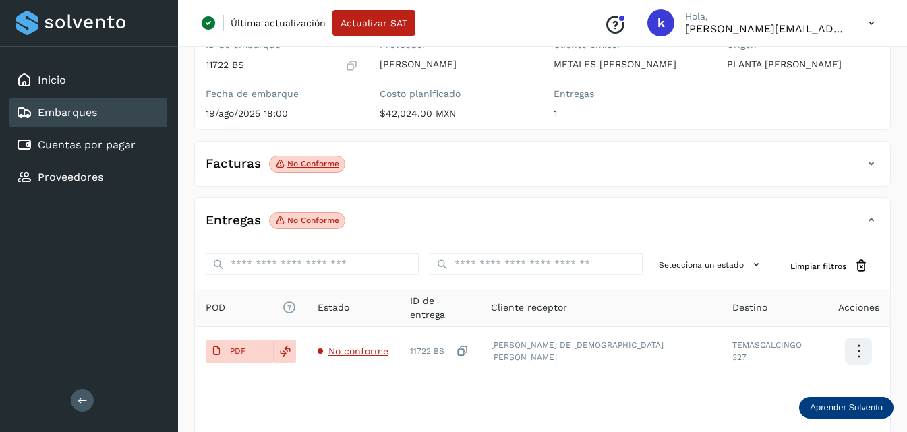
scroll to position [143, 0]
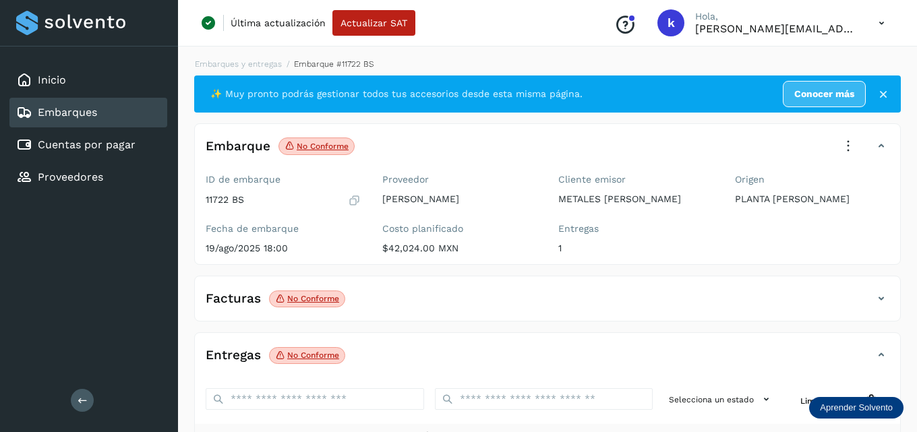
select select "**"
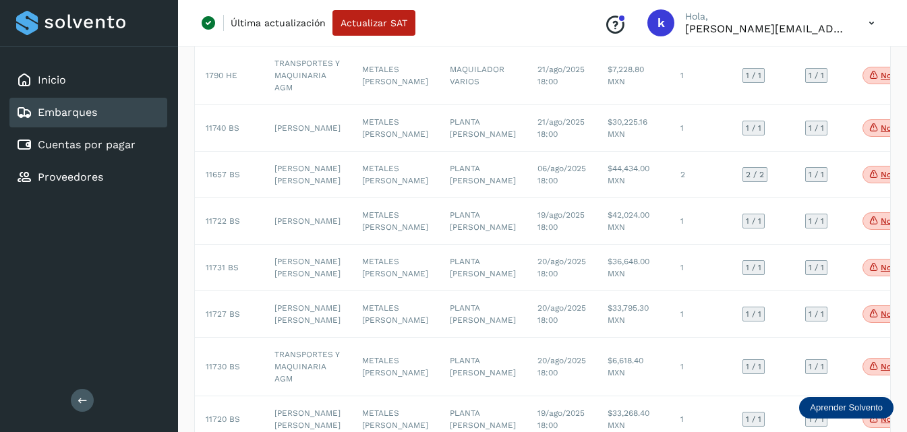
scroll to position [405, 0]
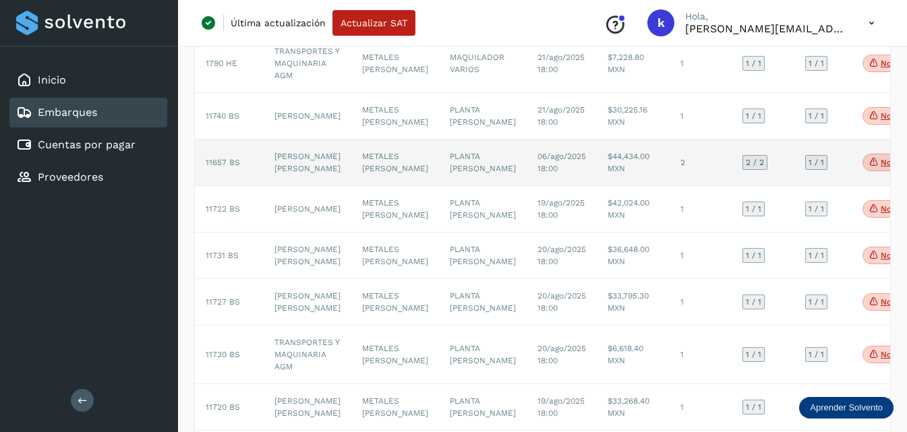
click at [293, 186] on td "[PERSON_NAME] [PERSON_NAME]" at bounding box center [308, 163] width 88 height 47
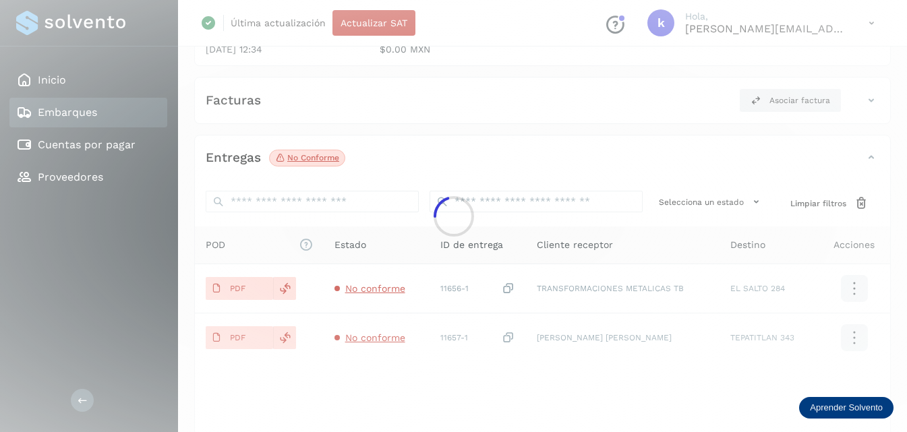
scroll to position [260, 0]
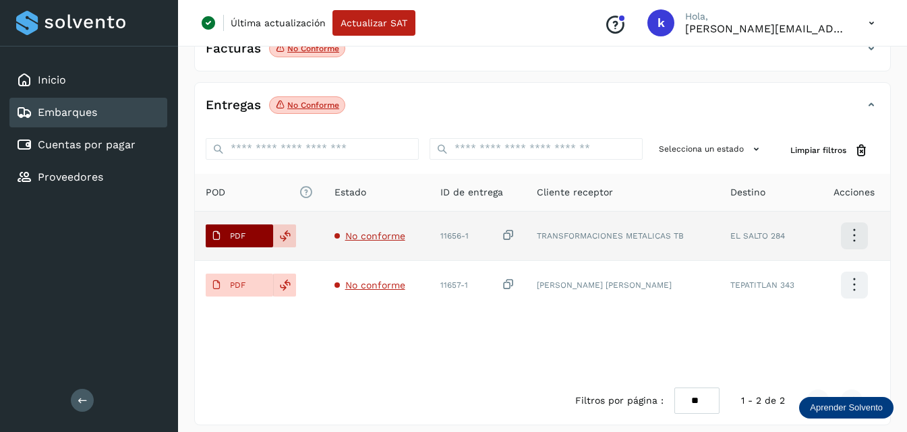
click at [244, 231] on p "PDF" at bounding box center [238, 235] width 16 height 9
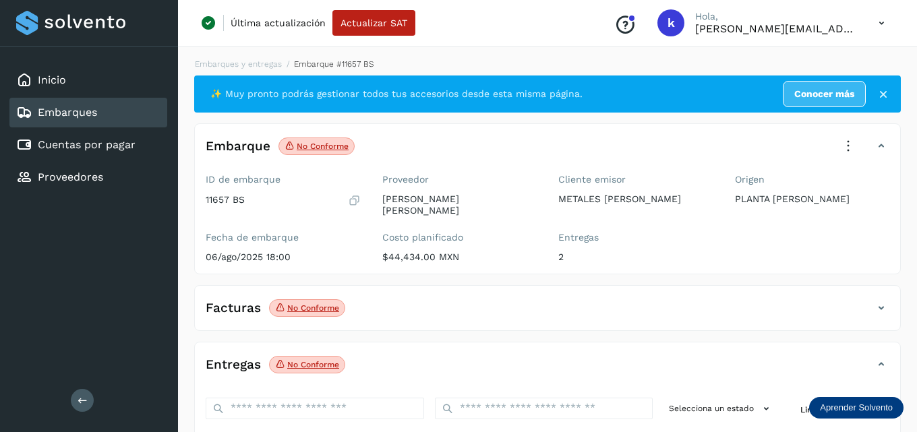
select select "**"
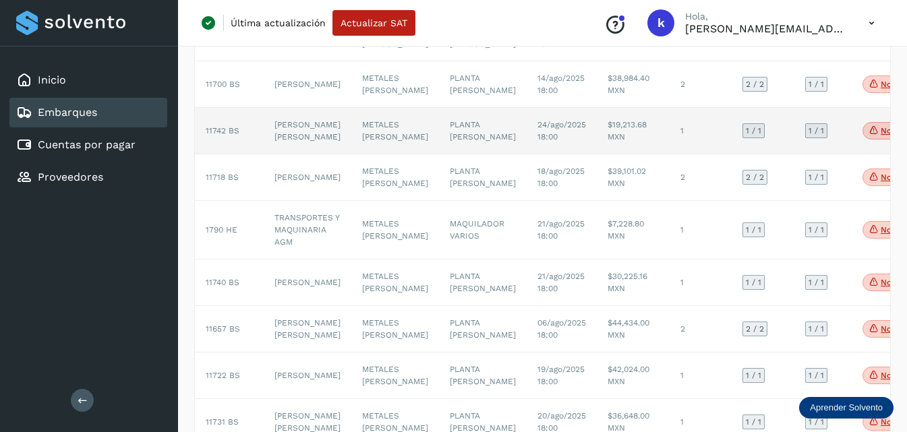
scroll to position [270, 0]
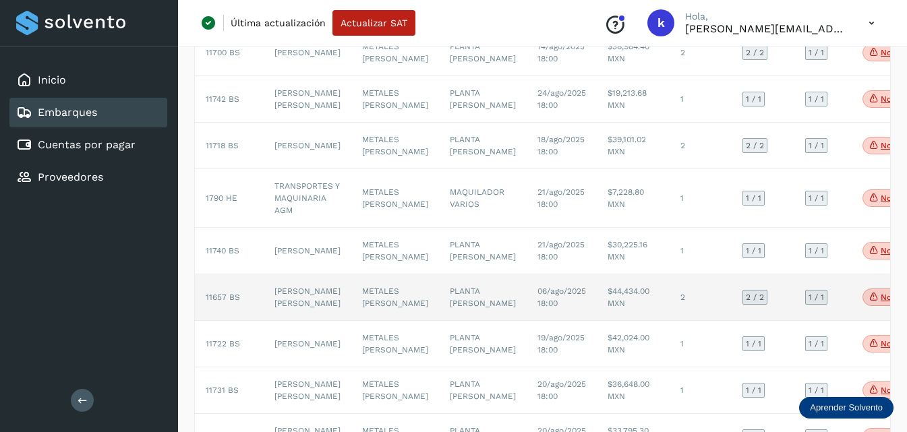
click at [230, 302] on span "11657 BS" at bounding box center [223, 297] width 34 height 9
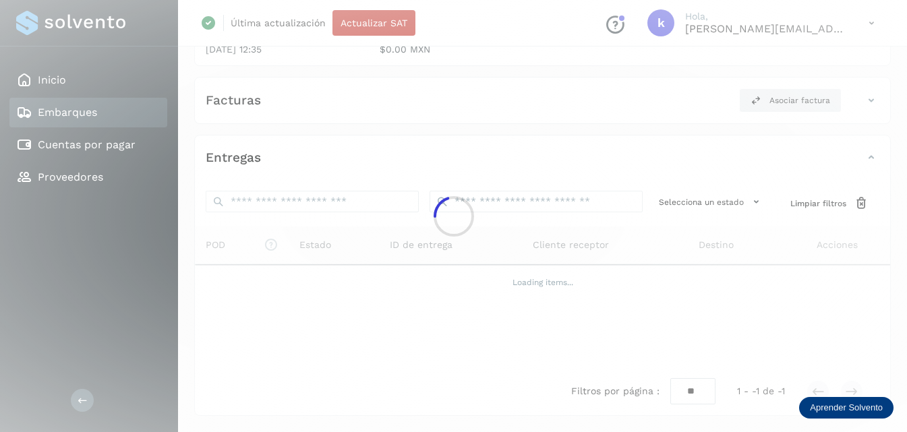
scroll to position [260, 0]
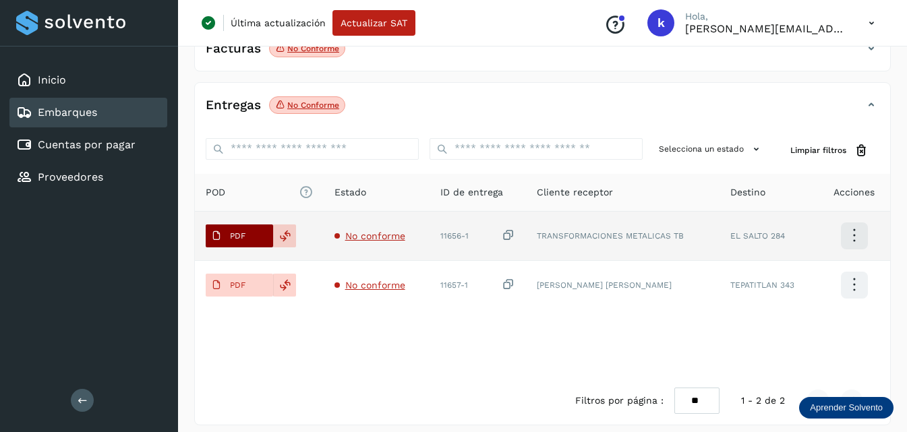
click at [246, 228] on span "PDF" at bounding box center [228, 236] width 45 height 22
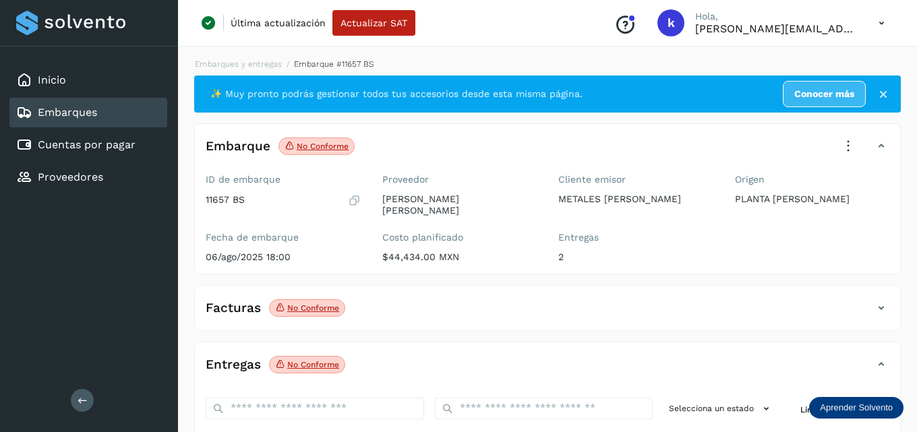
select select "**"
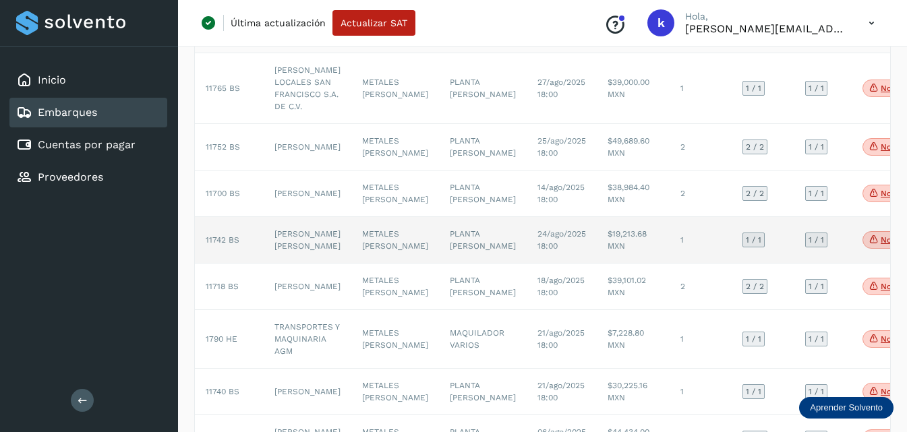
scroll to position [135, 0]
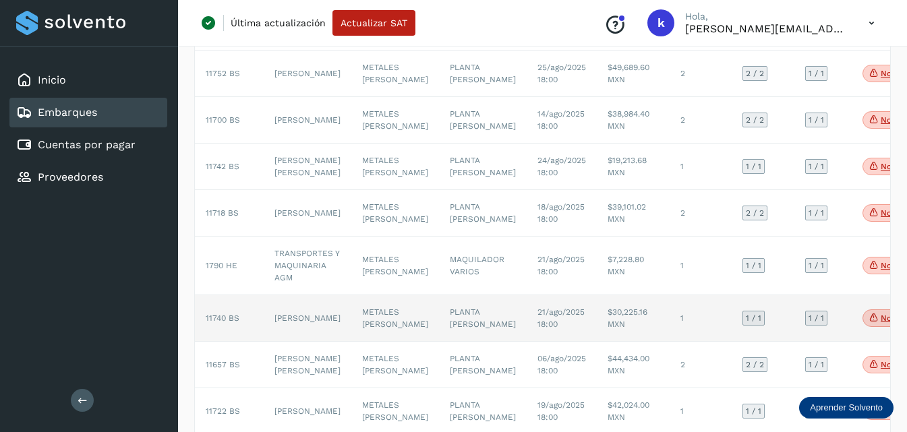
click at [229, 342] on td "11740 BS" at bounding box center [229, 318] width 69 height 47
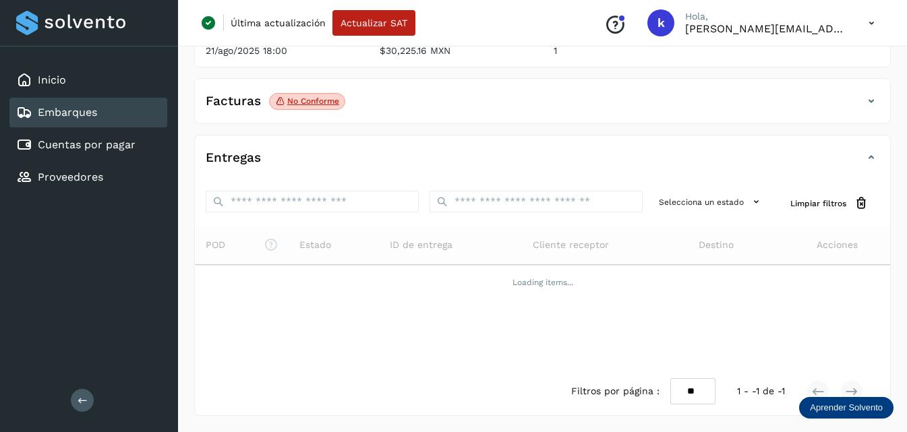
scroll to position [202, 0]
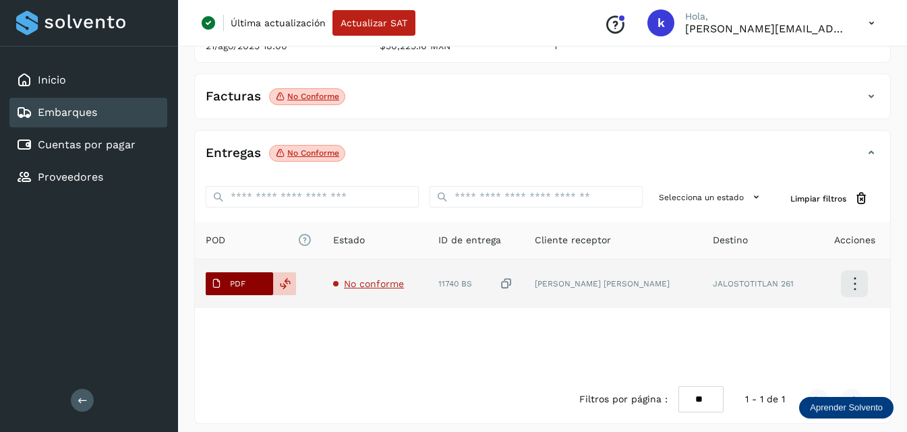
click at [246, 289] on span "PDF" at bounding box center [228, 284] width 45 height 22
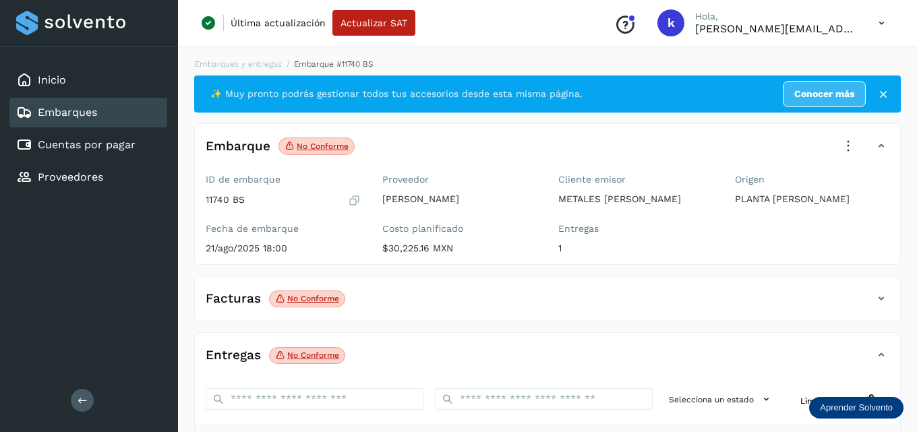
select select "**"
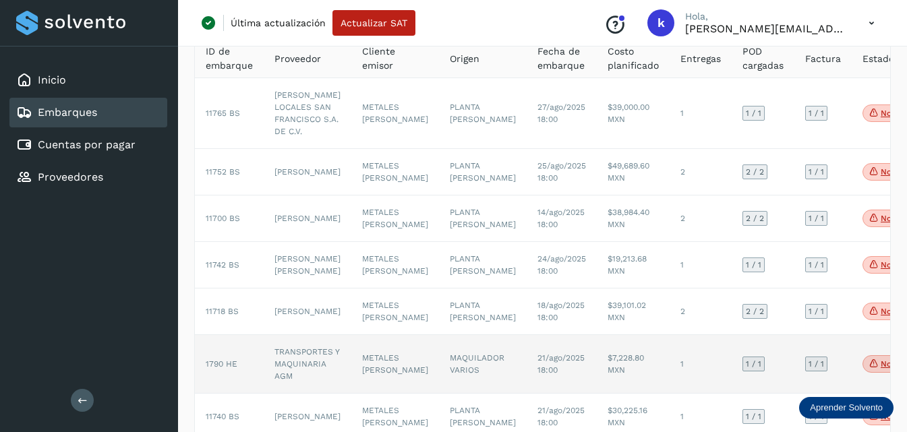
scroll to position [135, 0]
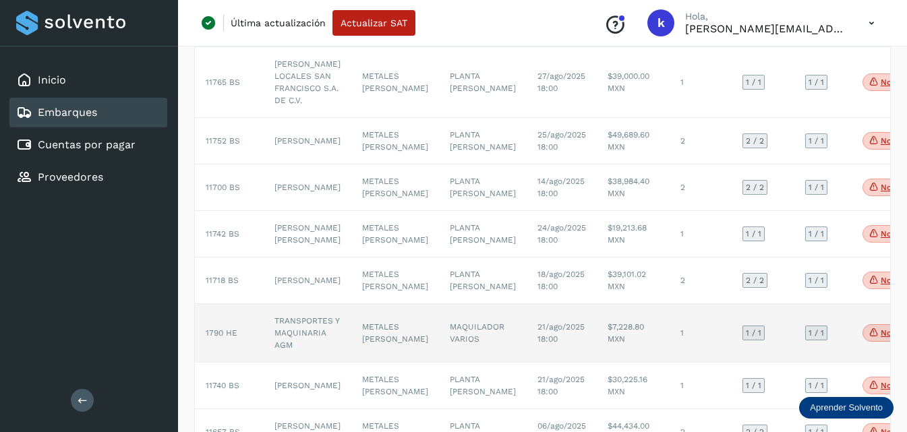
click at [235, 338] on span "1790 HE" at bounding box center [222, 333] width 32 height 9
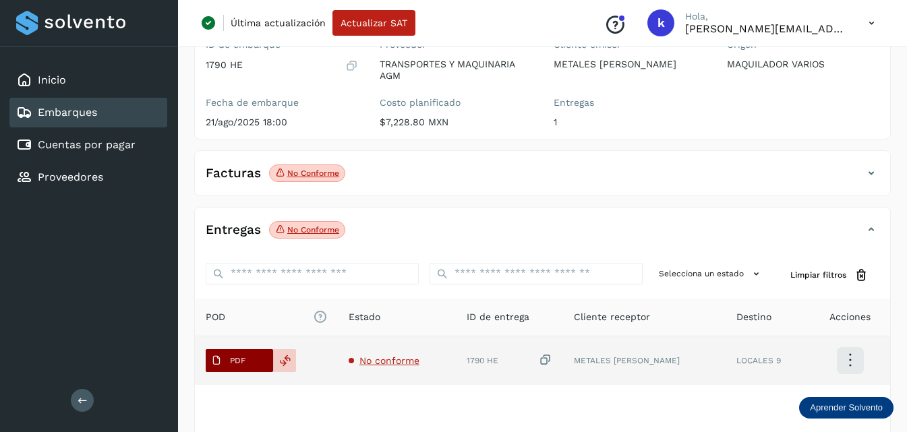
click at [236, 363] on p "PDF" at bounding box center [238, 360] width 16 height 9
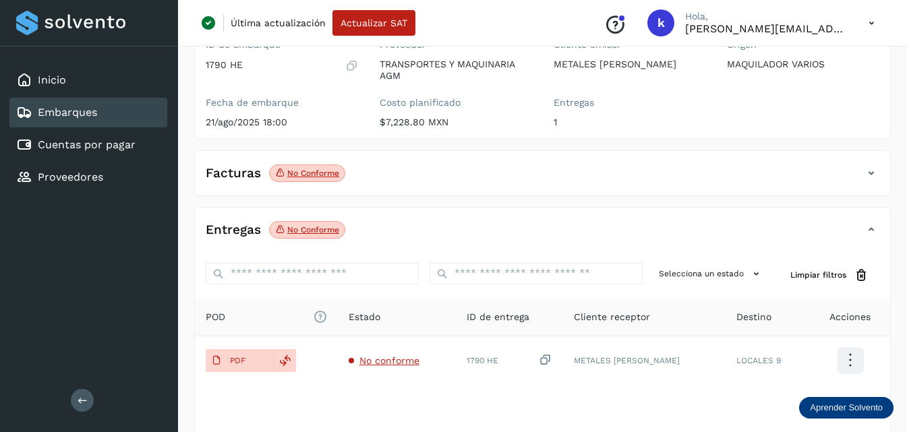
select select "**"
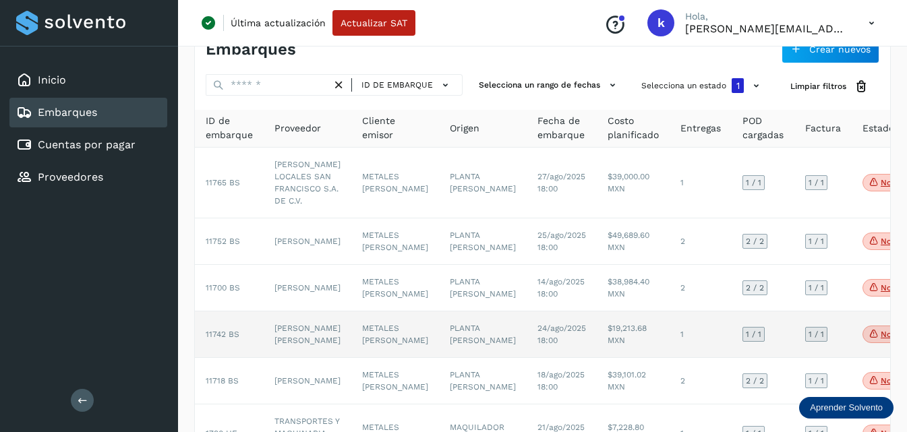
scroll to position [67, 0]
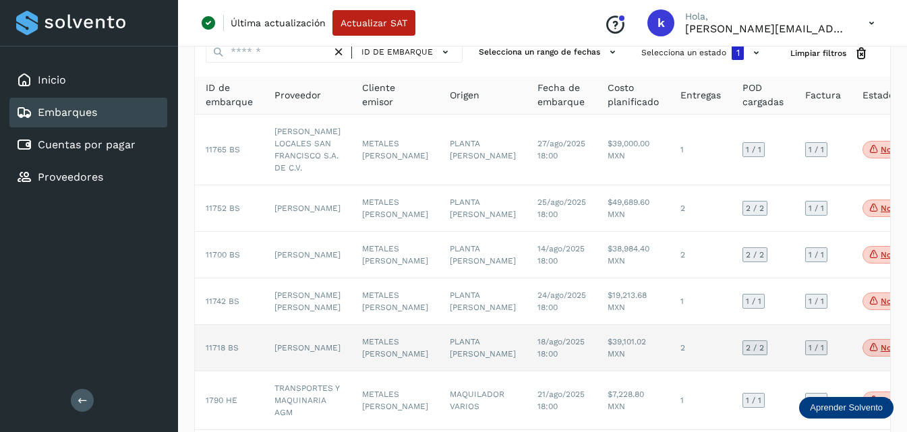
click at [235, 353] on span "11718 BS" at bounding box center [222, 347] width 33 height 9
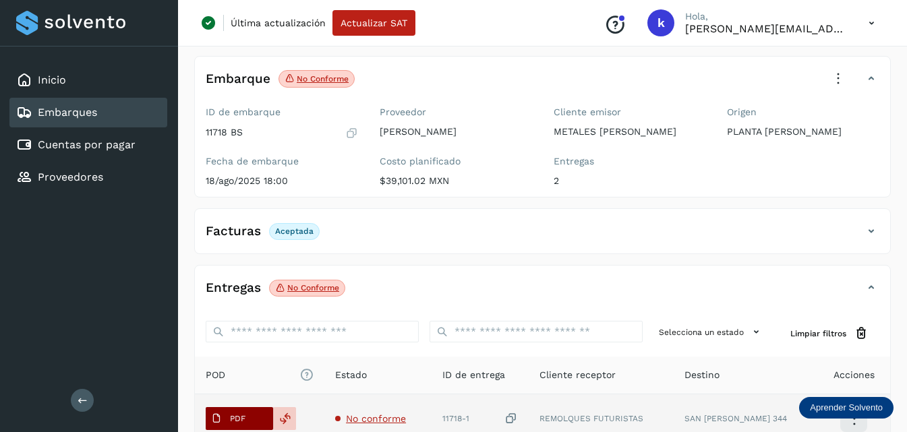
click at [237, 409] on span "PDF" at bounding box center [228, 419] width 45 height 22
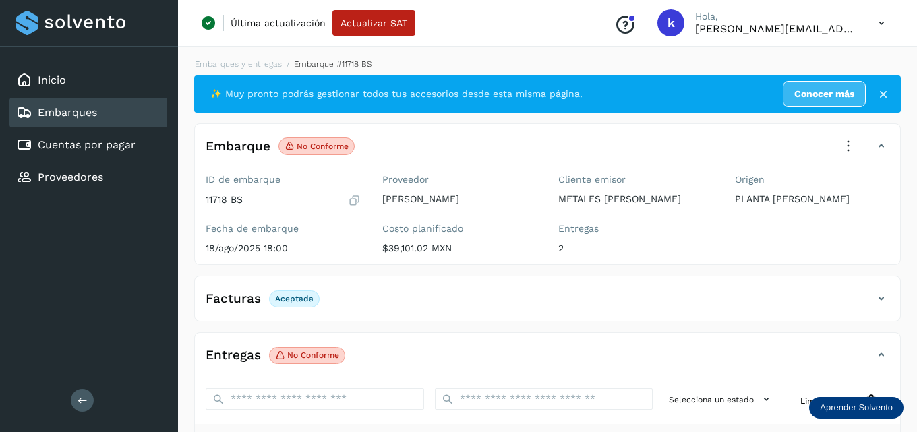
select select "**"
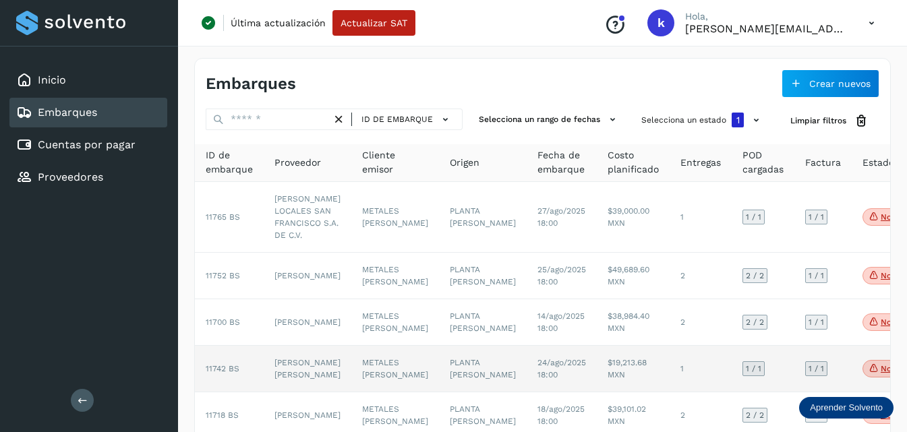
click at [229, 374] on span "11742 BS" at bounding box center [223, 368] width 34 height 9
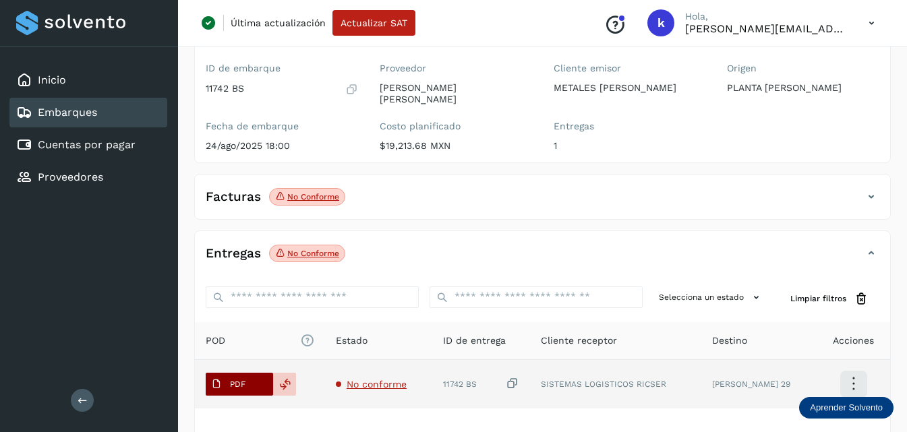
scroll to position [135, 0]
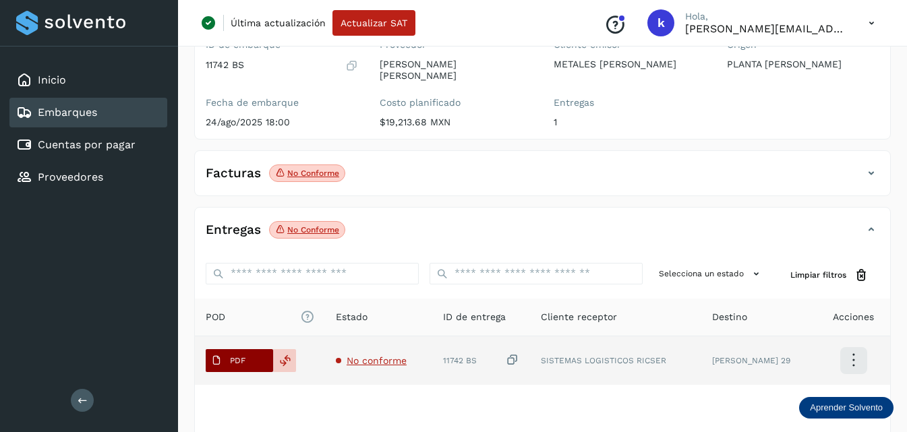
click at [252, 365] on button "PDF" at bounding box center [239, 360] width 67 height 23
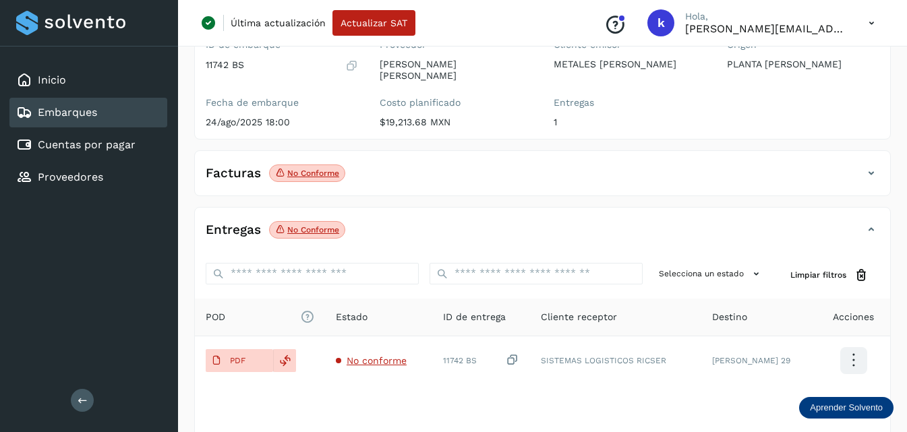
select select "**"
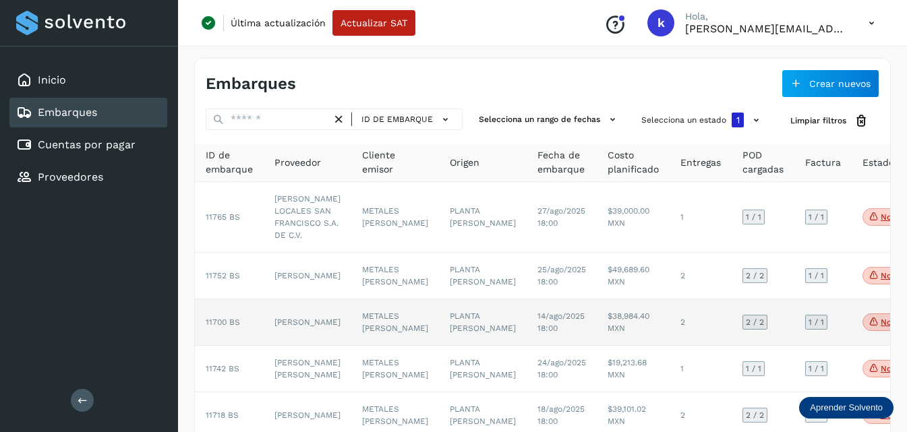
click at [221, 335] on td "11700 BS" at bounding box center [229, 322] width 69 height 47
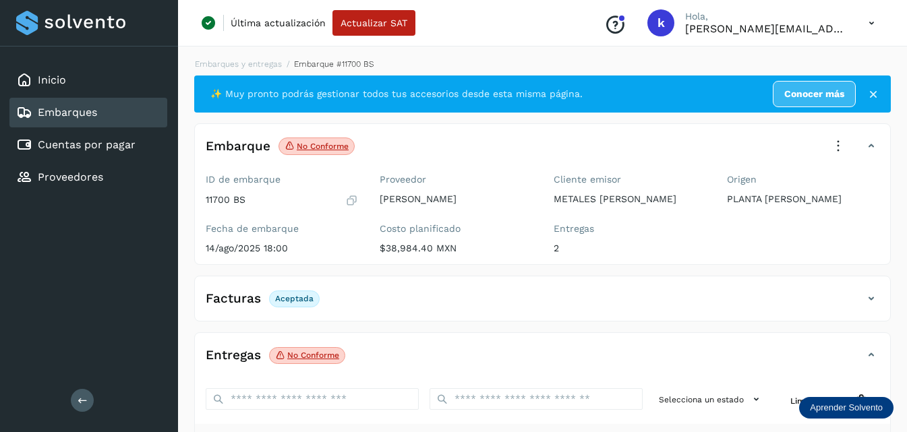
scroll to position [260, 0]
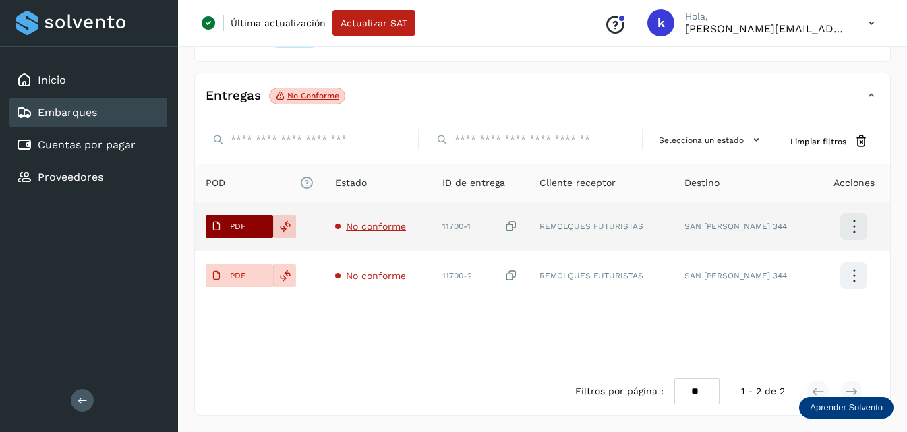
click at [238, 225] on p "PDF" at bounding box center [238, 226] width 16 height 9
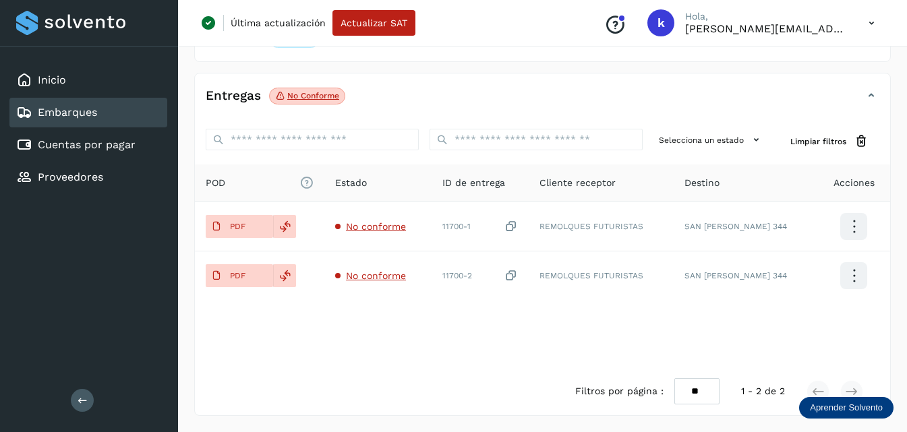
select select "**"
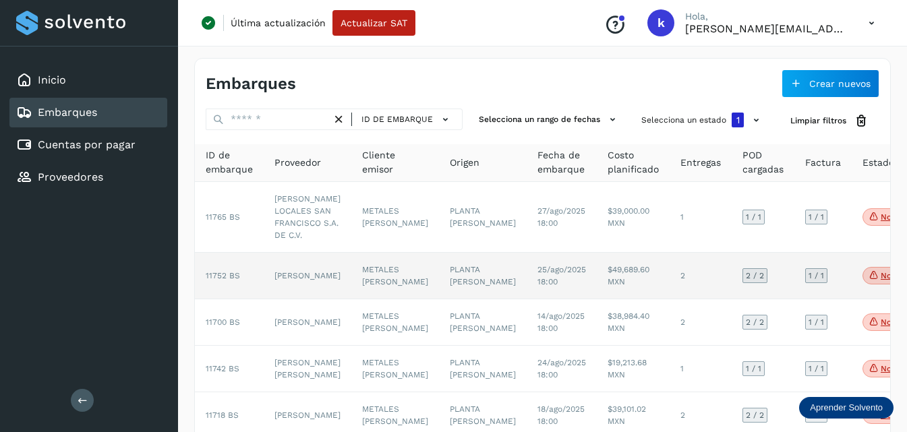
click at [224, 279] on span "11752 BS" at bounding box center [223, 275] width 34 height 9
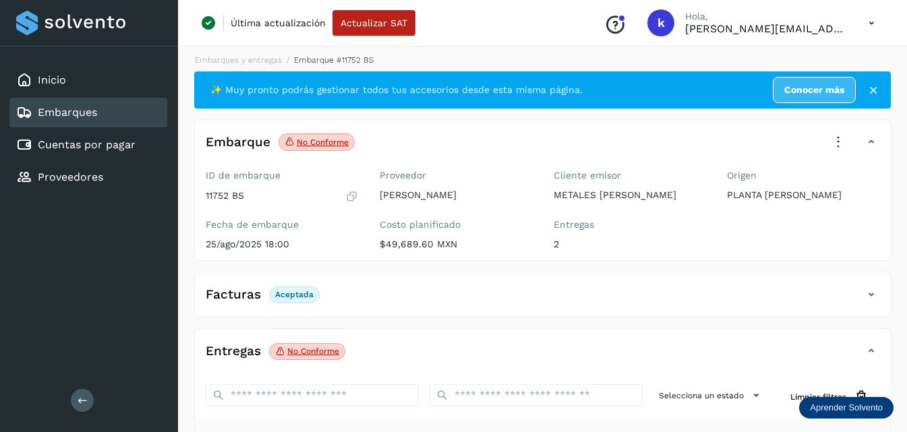
scroll to position [202, 0]
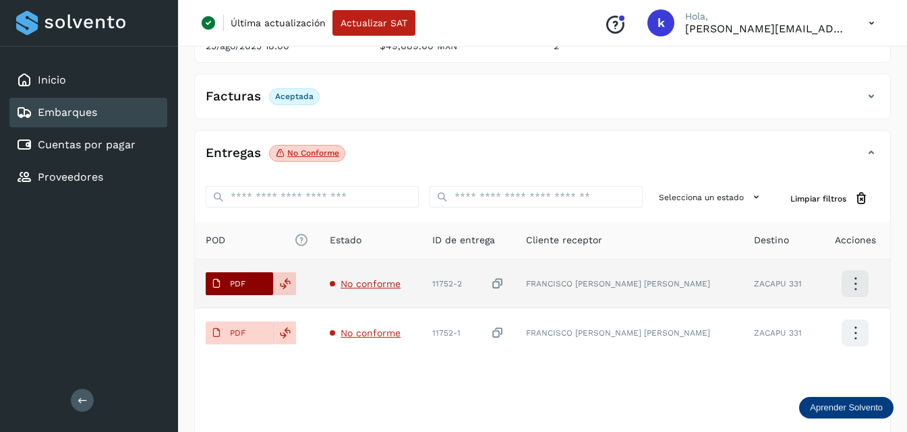
click at [240, 289] on span "PDF" at bounding box center [228, 284] width 45 height 22
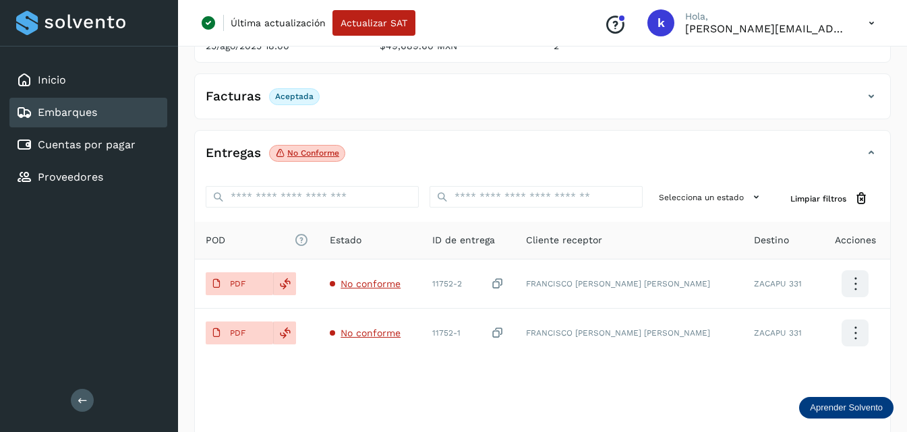
select select "**"
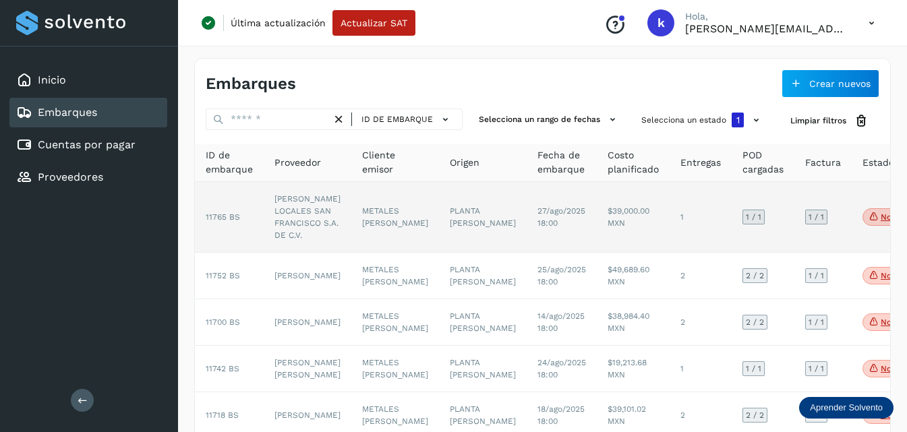
click at [220, 215] on span "11765 BS" at bounding box center [223, 216] width 34 height 9
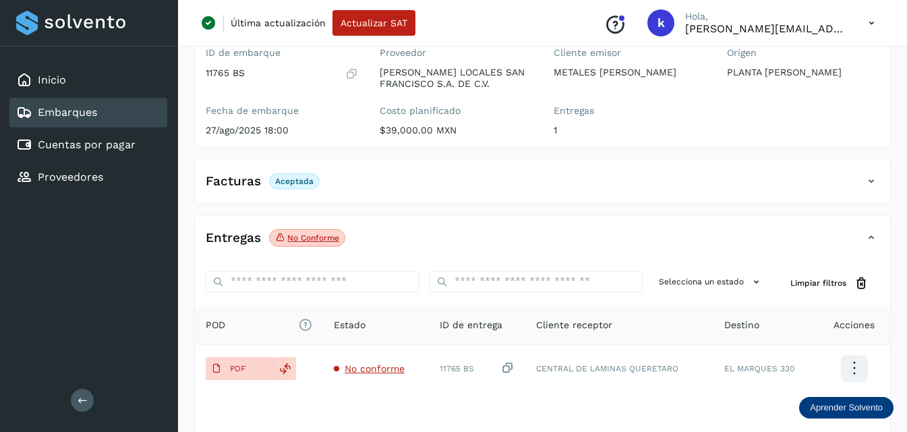
scroll to position [135, 0]
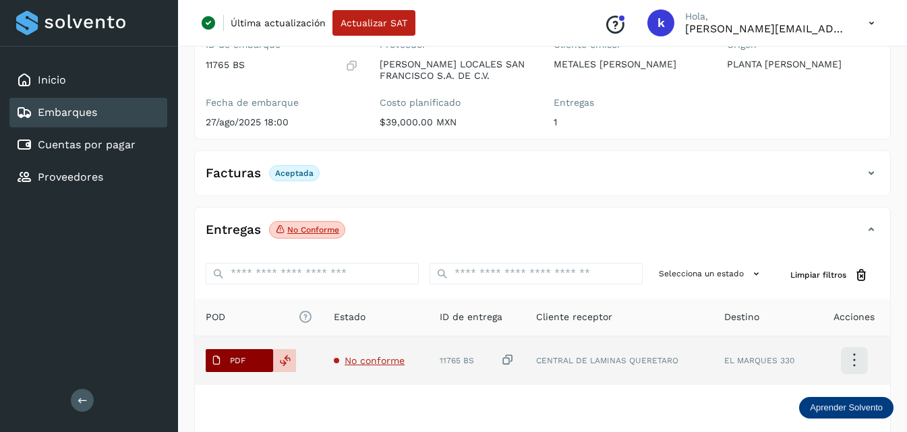
click at [250, 359] on span "PDF" at bounding box center [228, 361] width 45 height 22
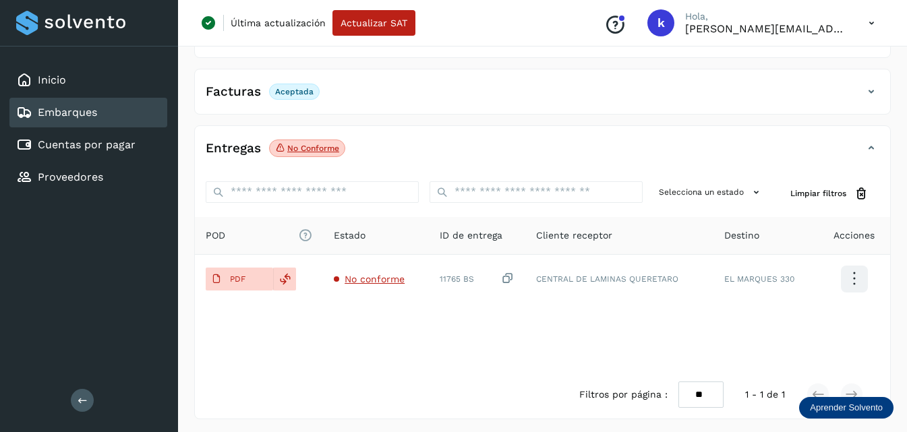
scroll to position [220, 0]
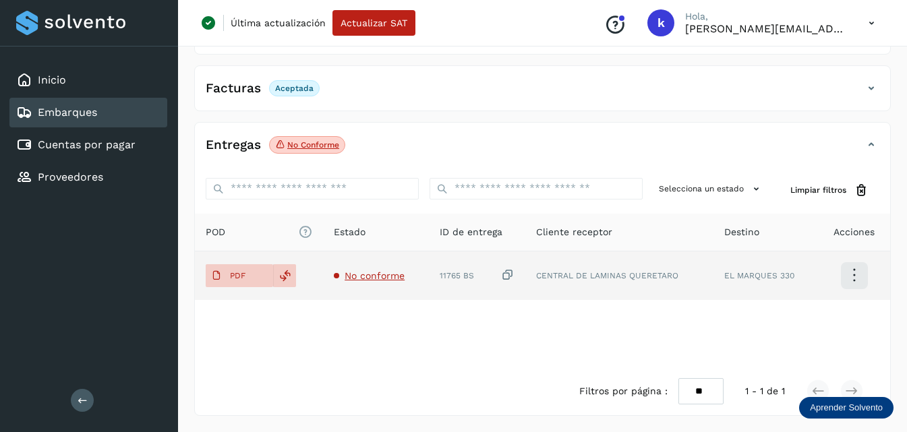
click at [371, 273] on span "No conforme" at bounding box center [375, 275] width 60 height 11
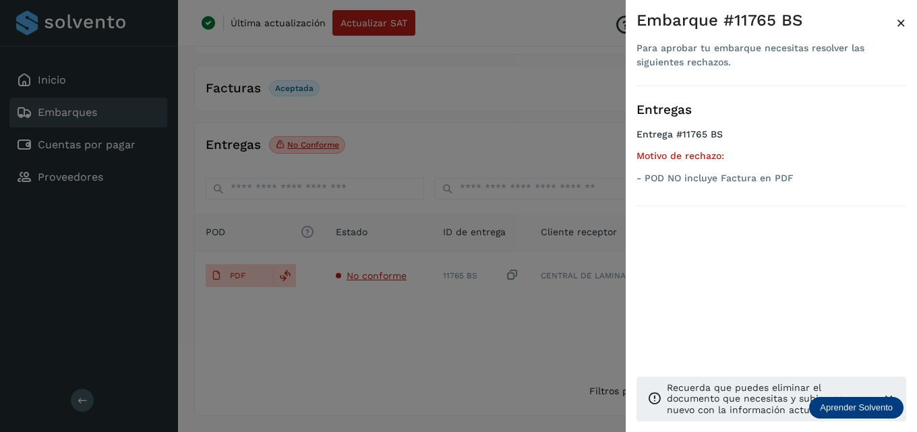
click at [353, 334] on div at bounding box center [458, 216] width 917 height 432
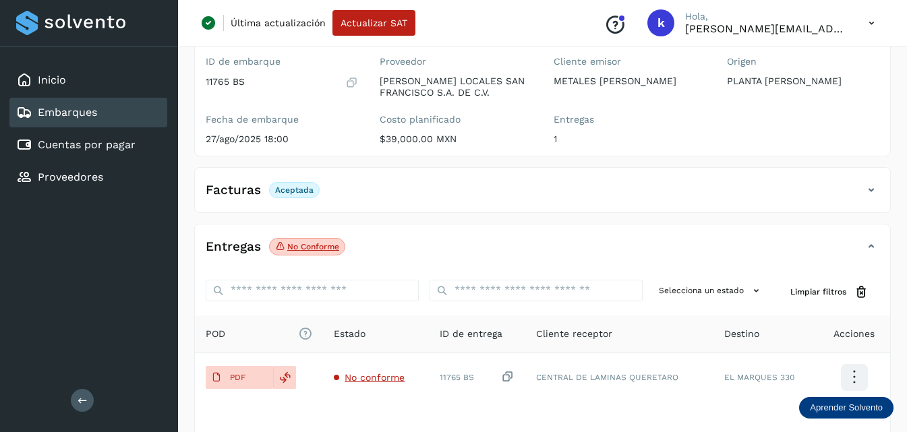
scroll to position [85, 0]
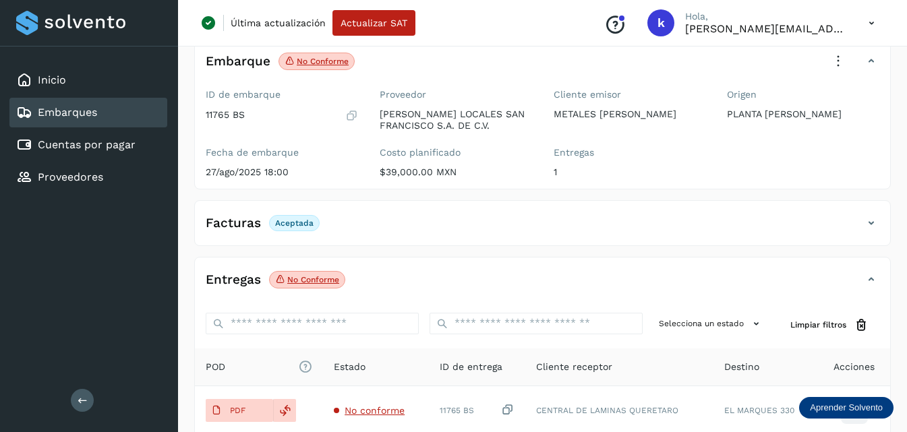
select select "**"
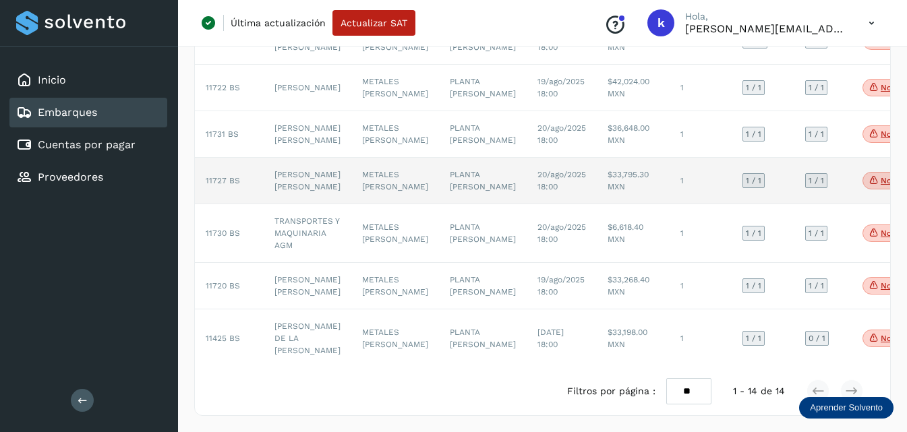
click at [287, 204] on td "[PERSON_NAME] [PERSON_NAME]" at bounding box center [308, 181] width 88 height 47
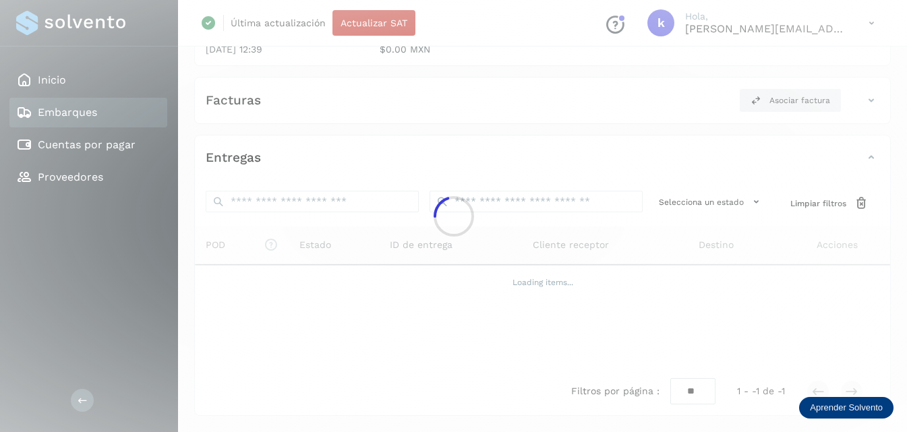
scroll to position [220, 0]
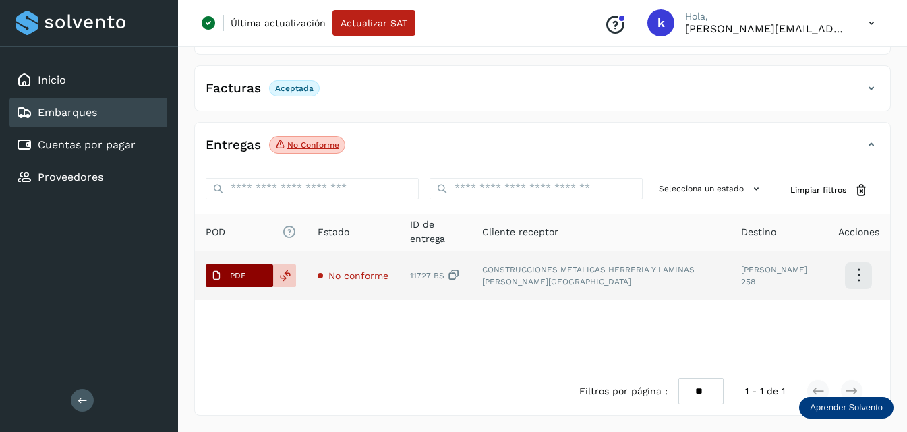
click at [248, 266] on span "PDF" at bounding box center [228, 276] width 45 height 22
click at [206, 264] on button "PDF" at bounding box center [239, 275] width 67 height 23
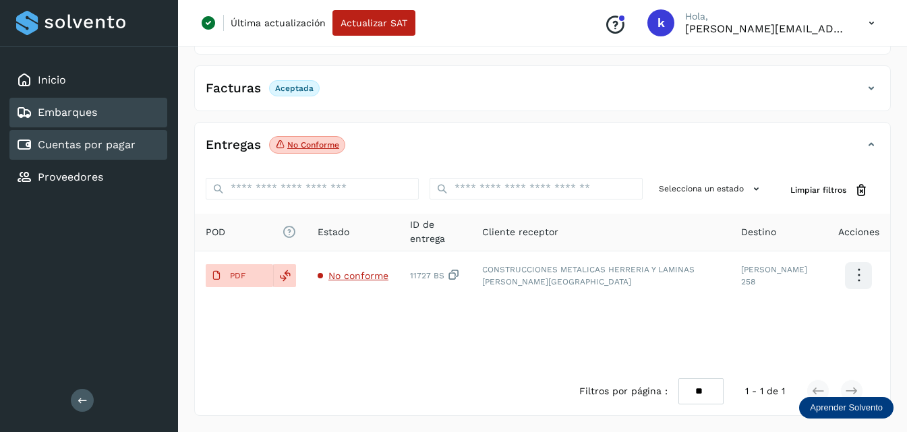
click at [61, 142] on link "Cuentas por pagar" at bounding box center [87, 144] width 98 height 13
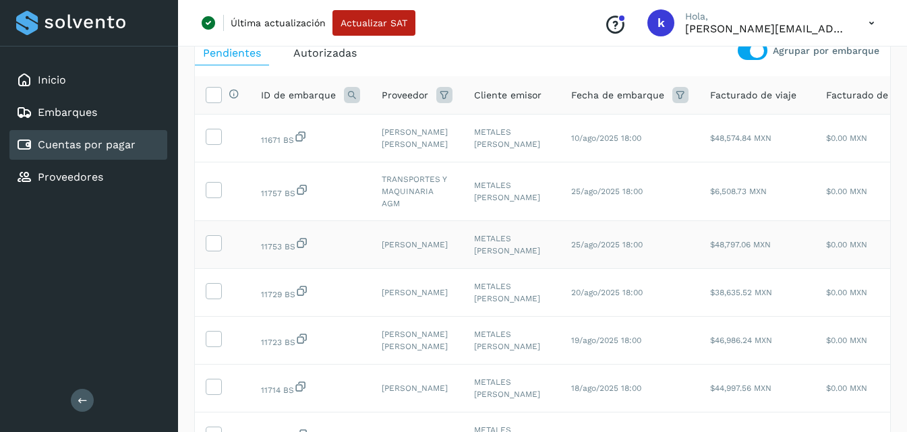
scroll to position [18, 0]
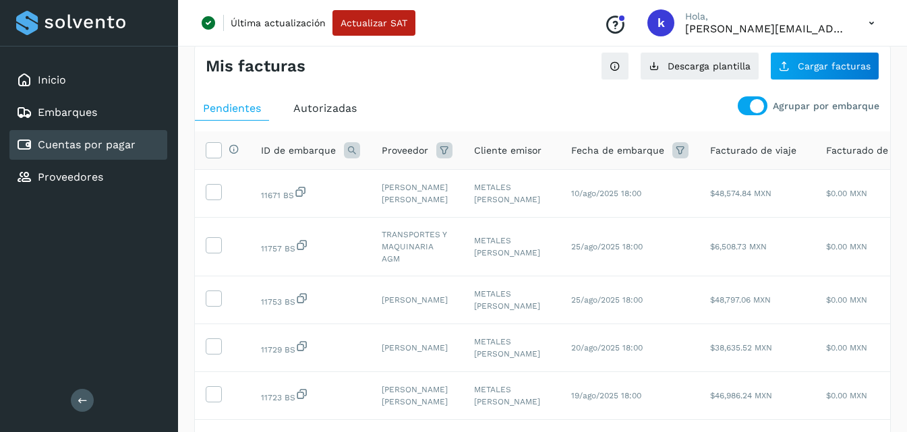
click at [325, 103] on span "Autorizadas" at bounding box center [324, 108] width 63 height 13
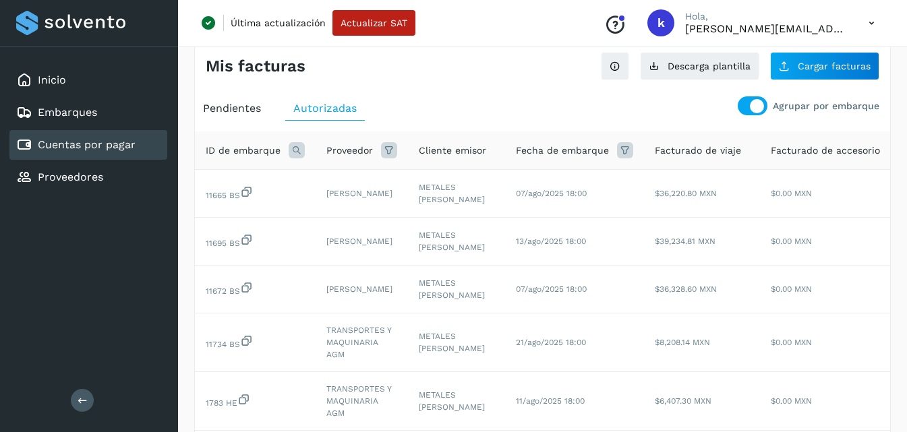
click at [291, 148] on icon at bounding box center [297, 150] width 16 height 16
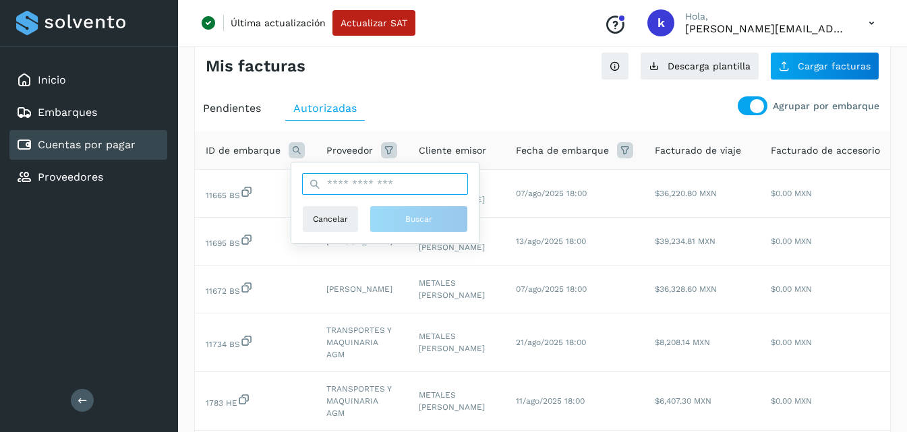
click at [350, 188] on input "text" at bounding box center [385, 184] width 166 height 22
type input "*****"
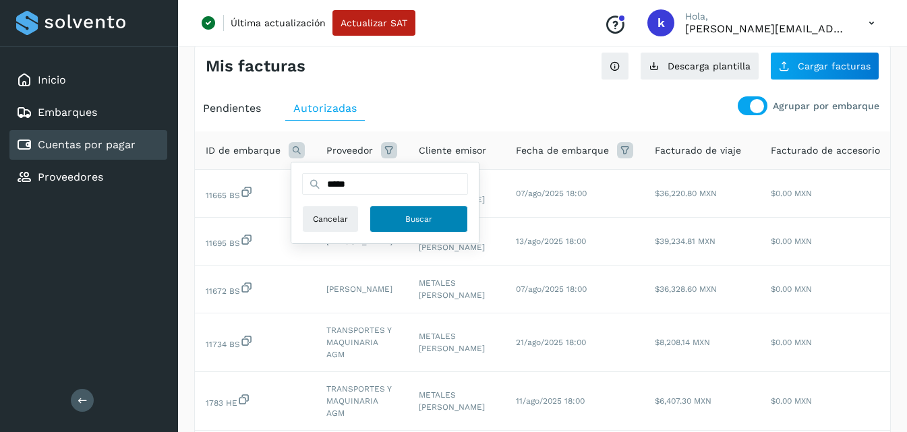
click at [424, 225] on span "Buscar" at bounding box center [418, 219] width 27 height 12
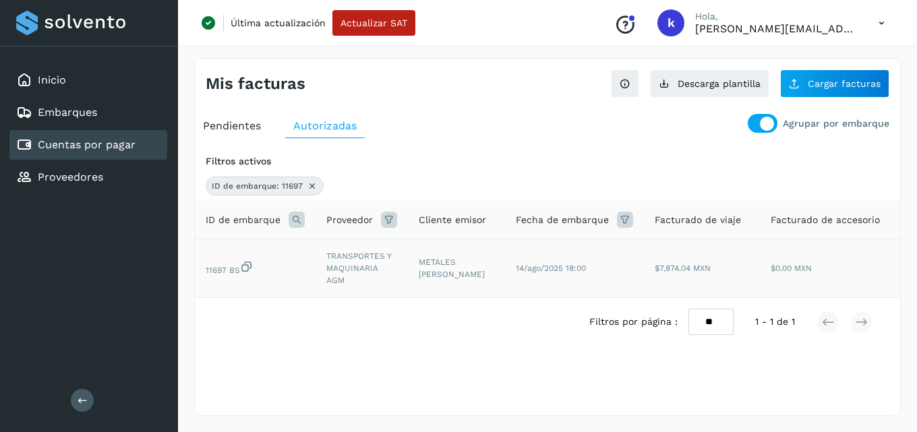
click at [343, 268] on td "TRANSPORTES Y MAQUINARIA AGM" at bounding box center [362, 268] width 92 height 59
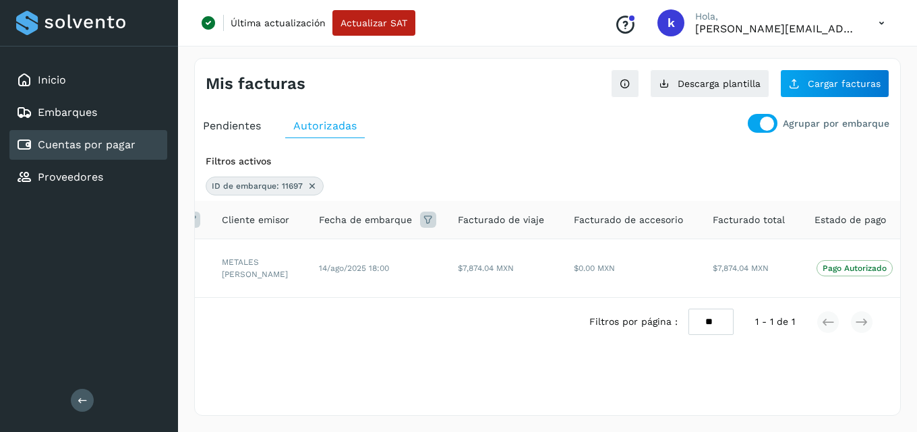
scroll to position [0, 266]
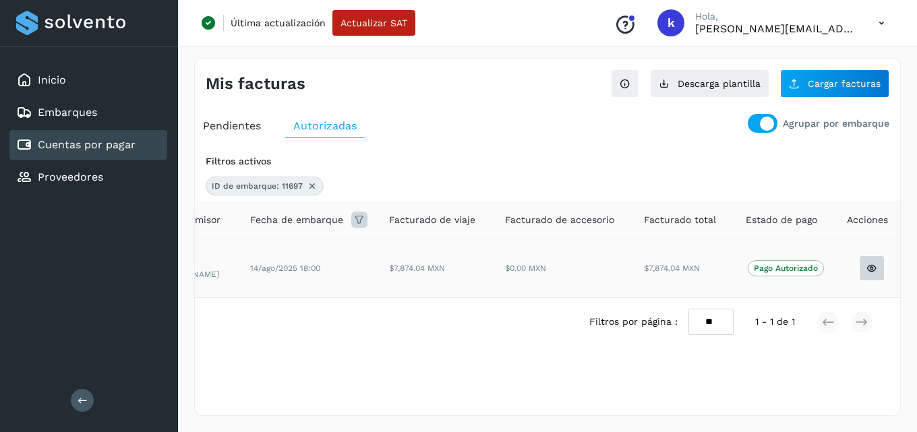
click at [875, 266] on button at bounding box center [872, 269] width 26 height 26
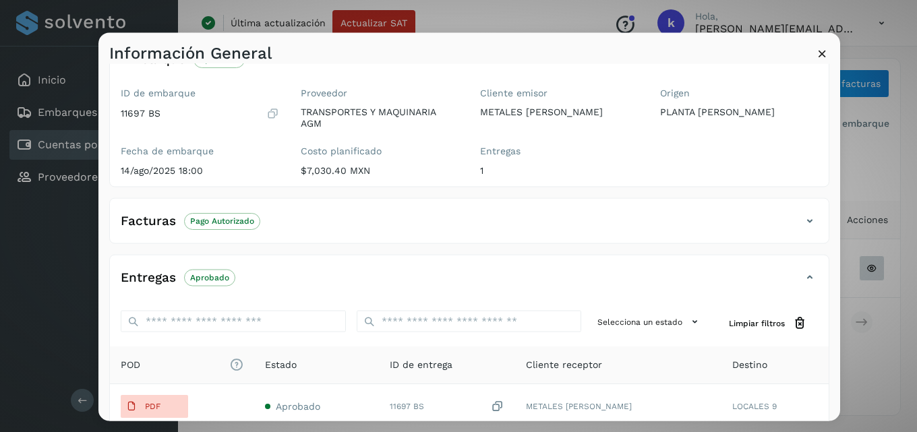
scroll to position [135, 0]
click at [221, 218] on p "Pago Autorizado" at bounding box center [222, 219] width 64 height 9
click at [163, 216] on h4 "Facturas" at bounding box center [148, 220] width 55 height 16
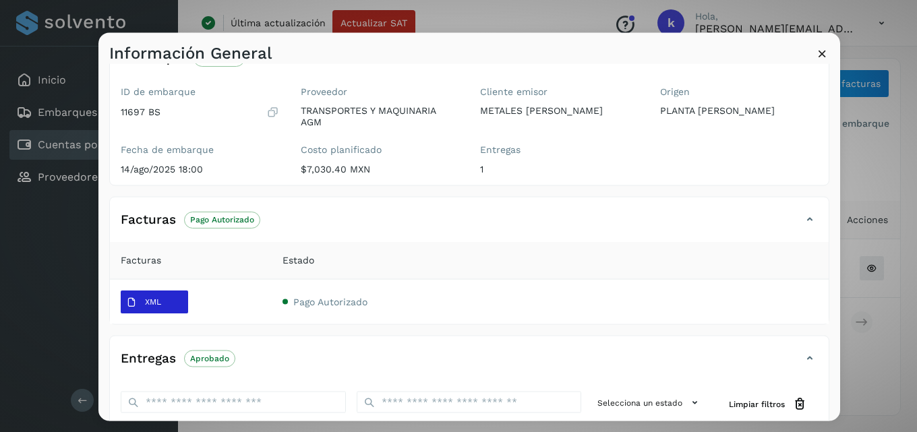
click at [142, 301] on span "XML" at bounding box center [144, 302] width 46 height 22
